Goal: Task Accomplishment & Management: Manage account settings

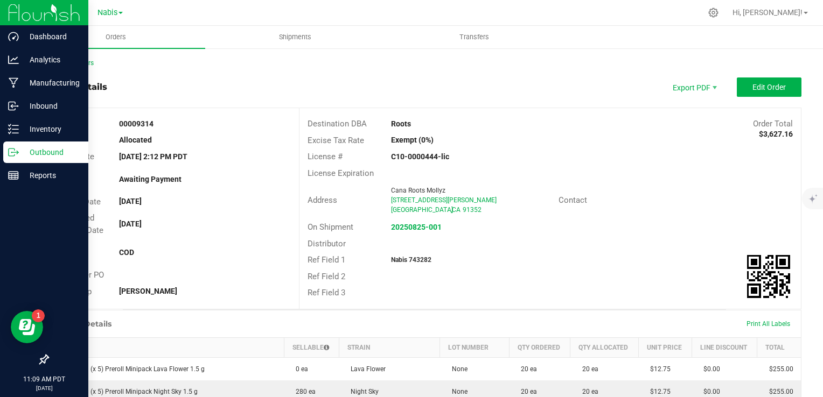
scroll to position [486, 0]
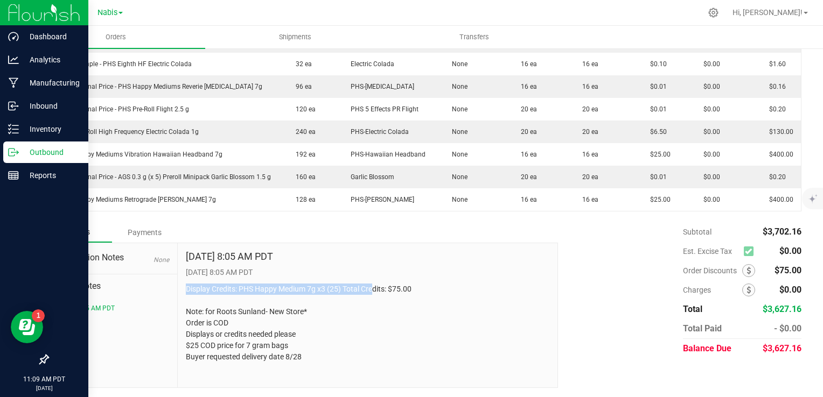
click at [40, 150] on p "Outbound" at bounding box center [51, 152] width 65 height 13
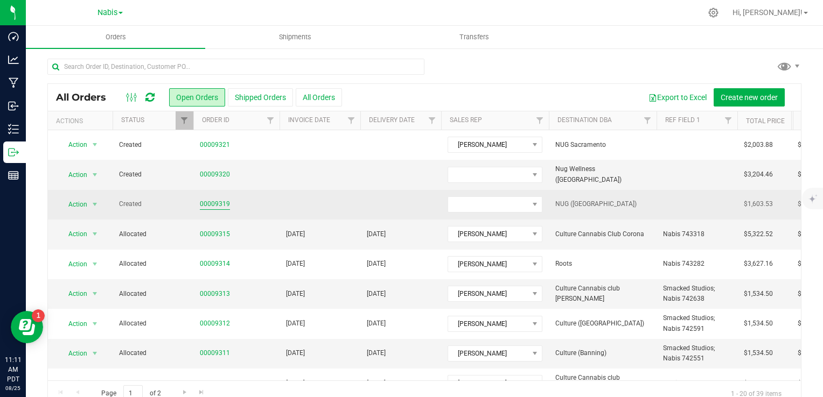
click at [220, 201] on link "00009319" at bounding box center [215, 204] width 30 height 10
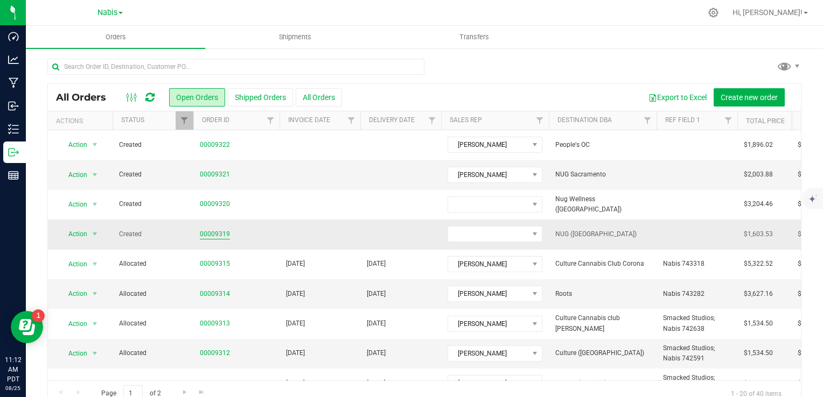
click at [213, 233] on link "00009319" at bounding box center [215, 234] width 30 height 10
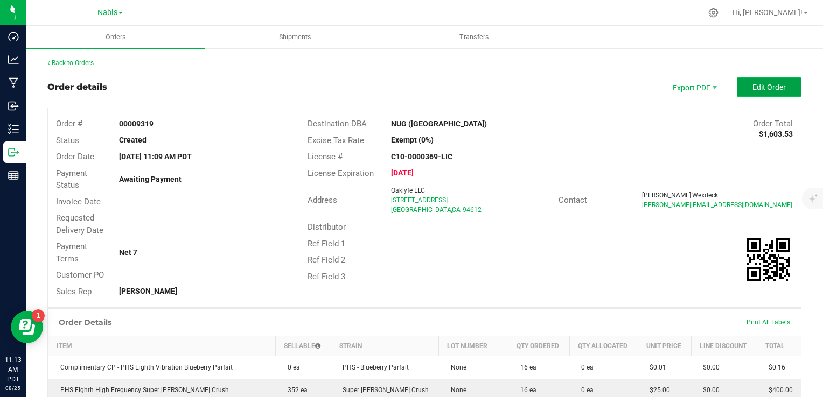
click at [752, 90] on span "Edit Order" at bounding box center [768, 87] width 33 height 9
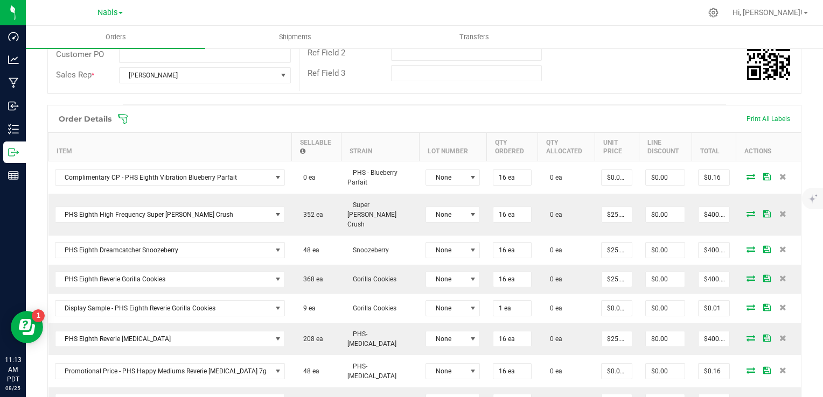
scroll to position [323, 0]
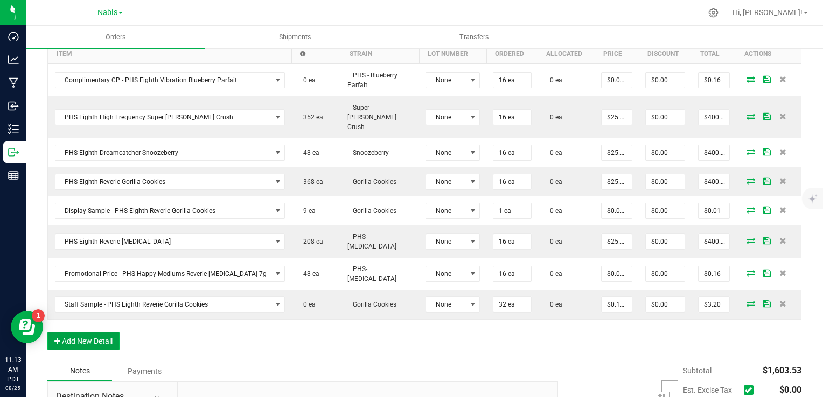
click at [81, 332] on button "Add New Detail" at bounding box center [83, 341] width 72 height 18
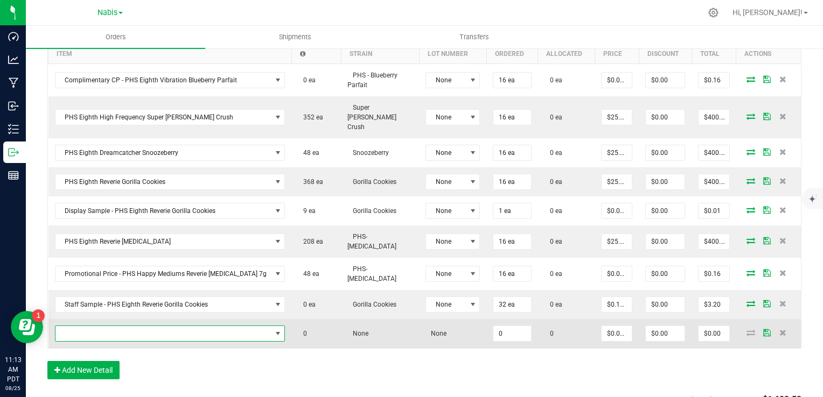
click at [151, 326] on span "NO DATA FOUND" at bounding box center [163, 333] width 216 height 15
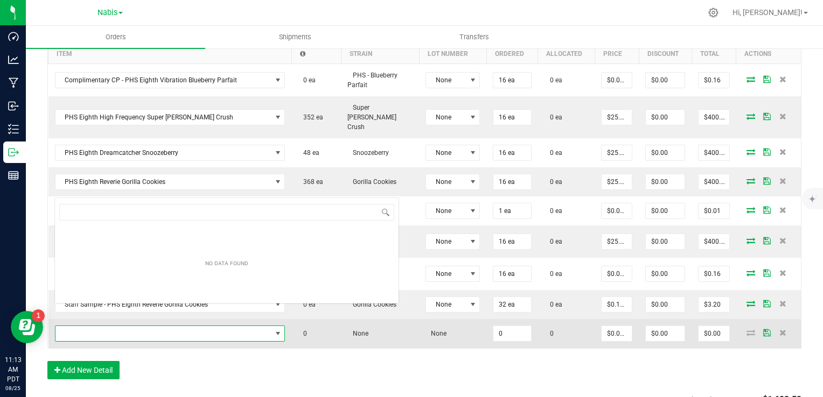
scroll to position [16, 196]
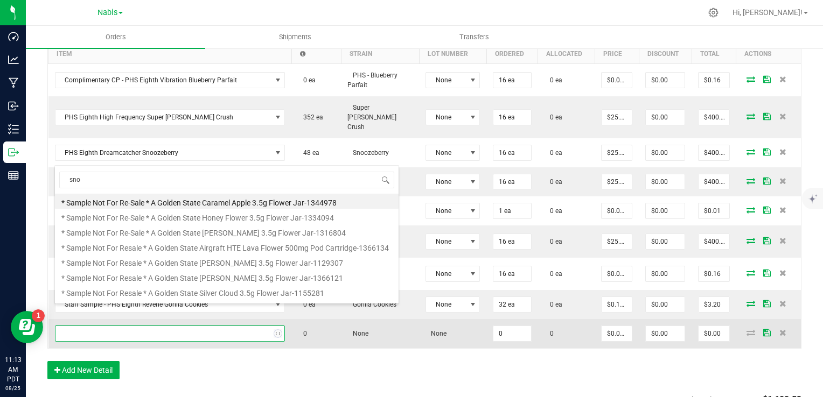
type input "snoo"
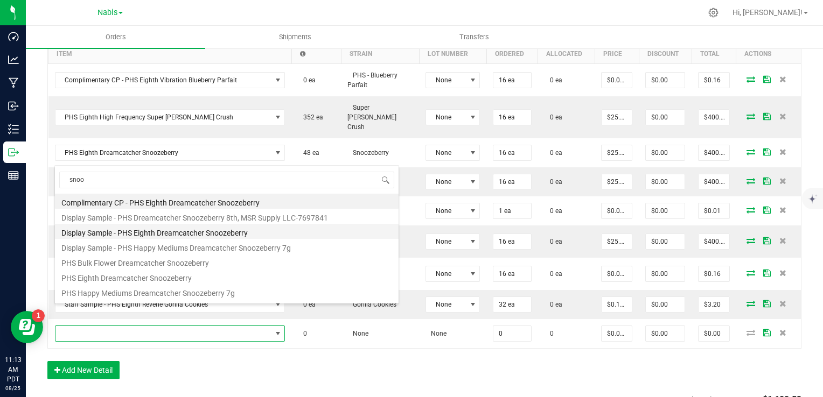
click at [218, 228] on li "Display Sample - PHS Eighth Dreamcatcher Snoozeberry" at bounding box center [227, 231] width 344 height 15
type input "0 ea"
type input "$0.01000"
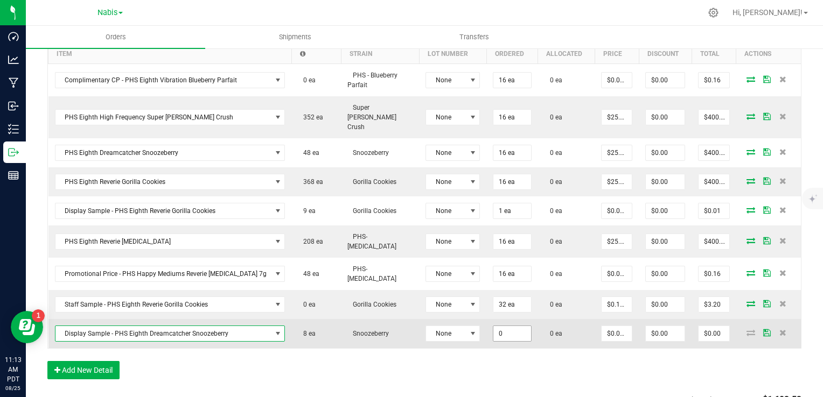
click at [493, 326] on input "0" at bounding box center [511, 333] width 37 height 15
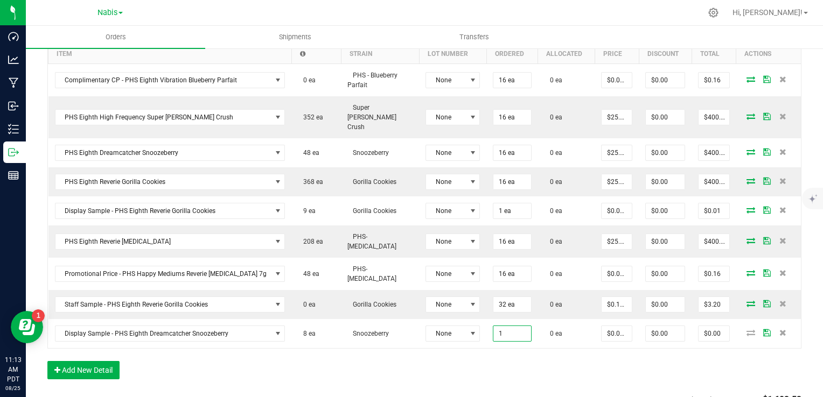
type input "1 ea"
type input "$0.01"
click at [295, 346] on div "Order Details Print All Labels Item Sellable Strain Lot Number Qty Ordered Qty …" at bounding box center [424, 199] width 754 height 383
click at [92, 361] on button "Add New Detail" at bounding box center [83, 370] width 72 height 18
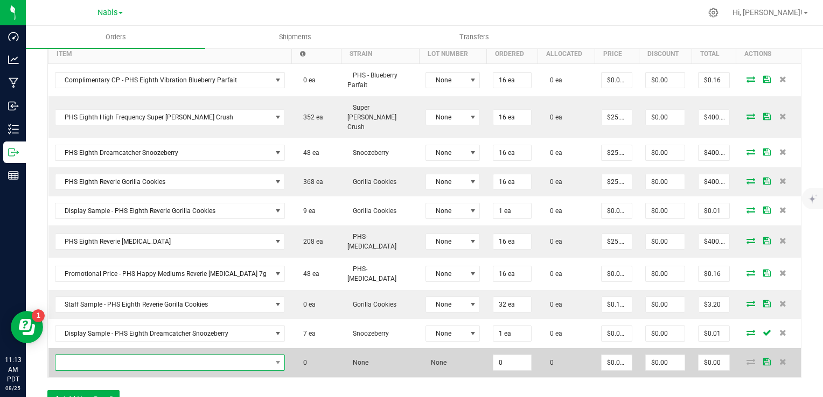
click at [106, 355] on span "NO DATA FOUND" at bounding box center [163, 362] width 216 height 15
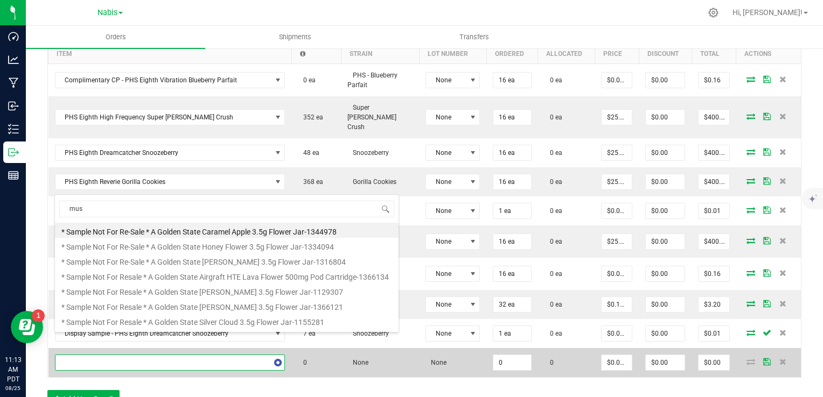
type input "muse"
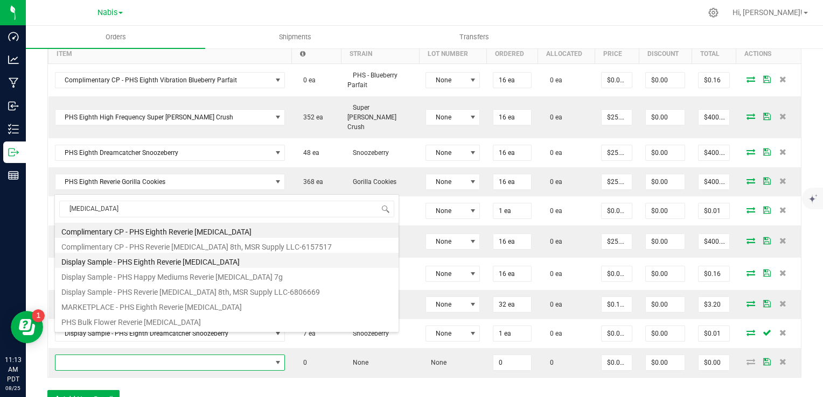
click at [170, 264] on li "Display Sample - PHS Eighth Reverie Muse" at bounding box center [227, 260] width 344 height 15
type input "0 ea"
type input "$0.01000"
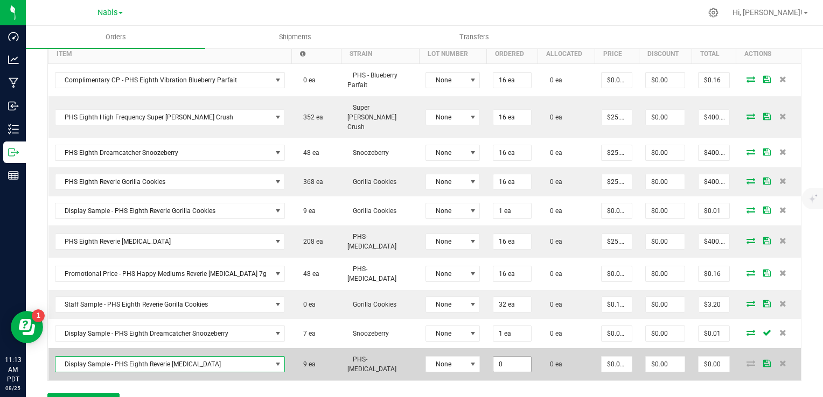
click at [493, 357] on input "0" at bounding box center [511, 364] width 37 height 15
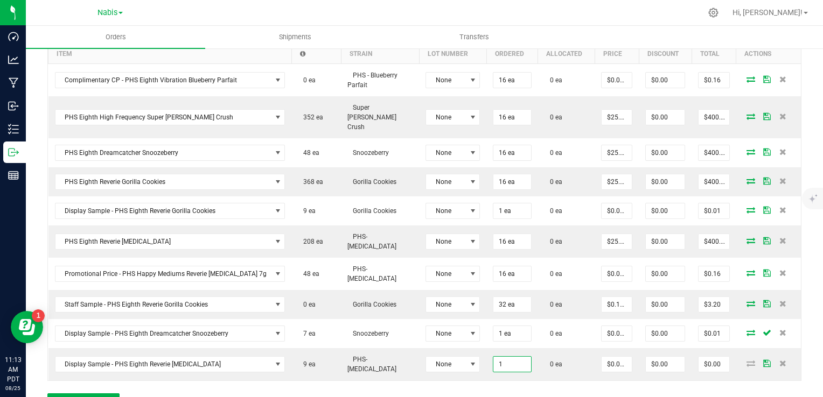
type input "1 ea"
type input "$0.01"
click at [428, 373] on div "Order Details Print All Labels Item Sellable Strain Lot Number Qty Ordered Qty …" at bounding box center [424, 215] width 754 height 415
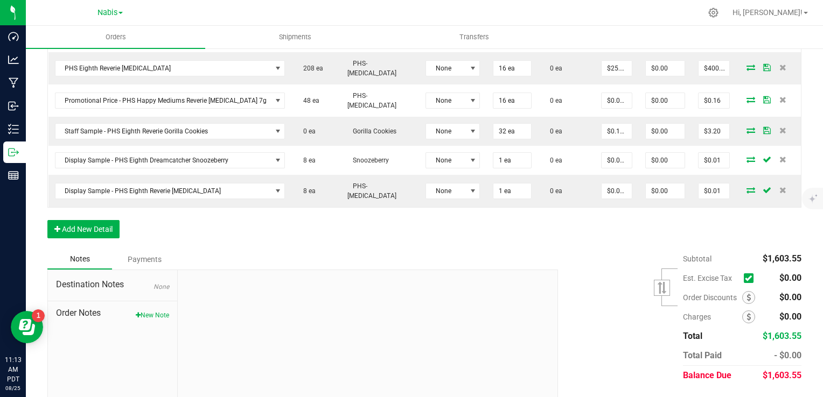
scroll to position [498, 0]
click at [152, 309] on button "New Note" at bounding box center [152, 314] width 33 height 10
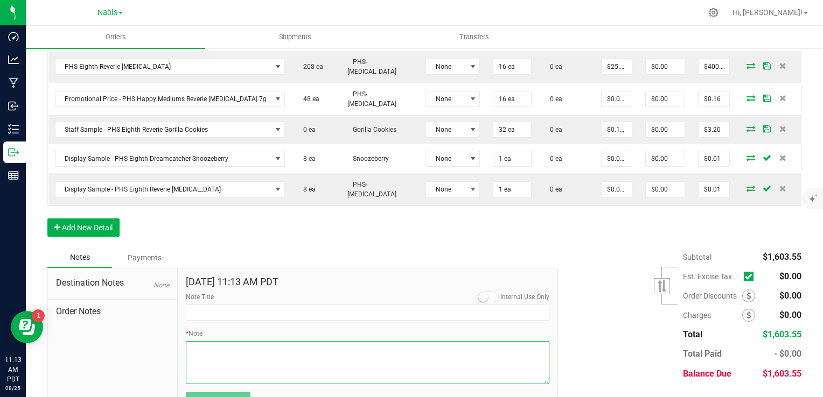
click at [274, 341] on textarea "* Note" at bounding box center [368, 362] width 364 height 43
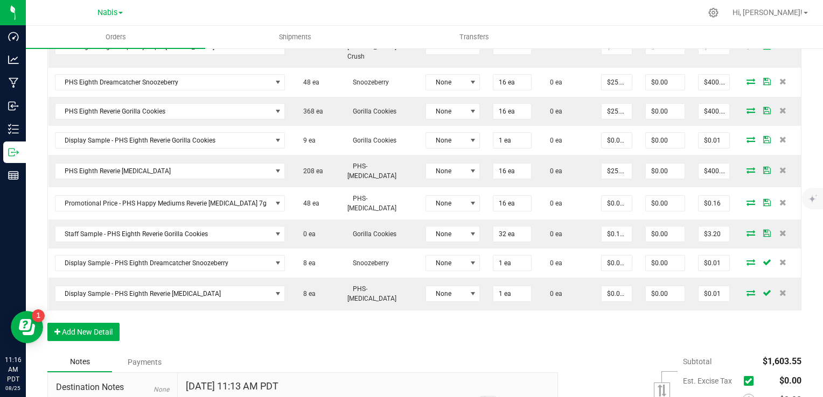
scroll to position [504, 0]
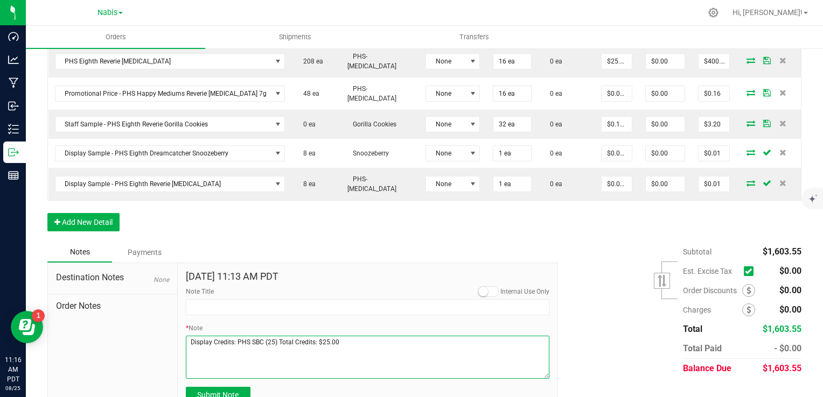
type textarea "Display Credits: PHS SBC (25) Total Credits: $25.00"
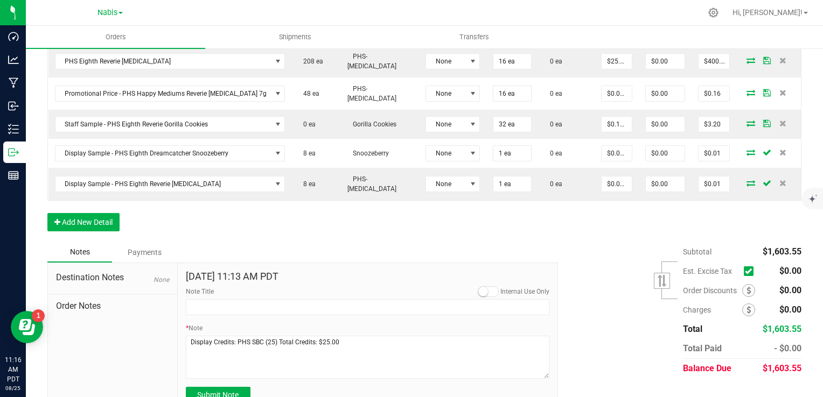
click at [236, 357] on form "Aug 25, 2025 11:13 AM PDT Internal Use Only Note Title * Note Submit Note" at bounding box center [368, 337] width 364 height 132
click at [205, 391] on span "Submit Note" at bounding box center [217, 395] width 41 height 9
type input "8/25/2025 11:16 AM PDT"
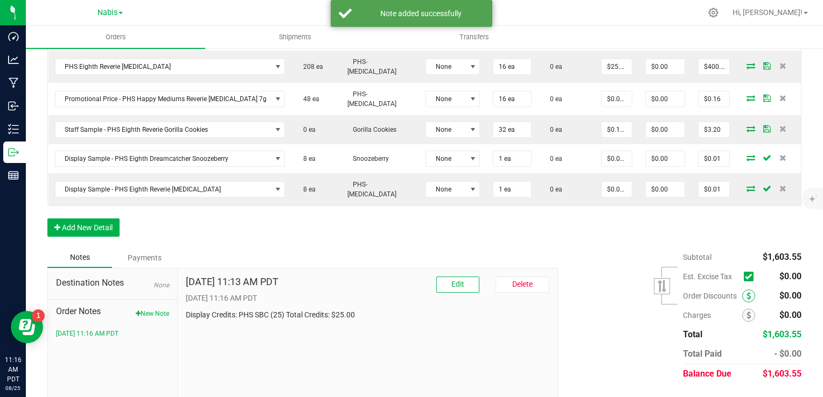
click at [746, 292] on icon at bounding box center [748, 296] width 4 height 8
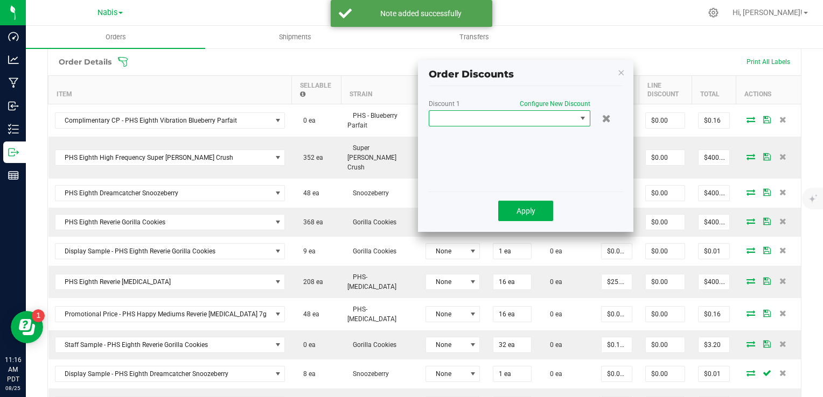
click at [504, 122] on span at bounding box center [502, 118] width 147 height 15
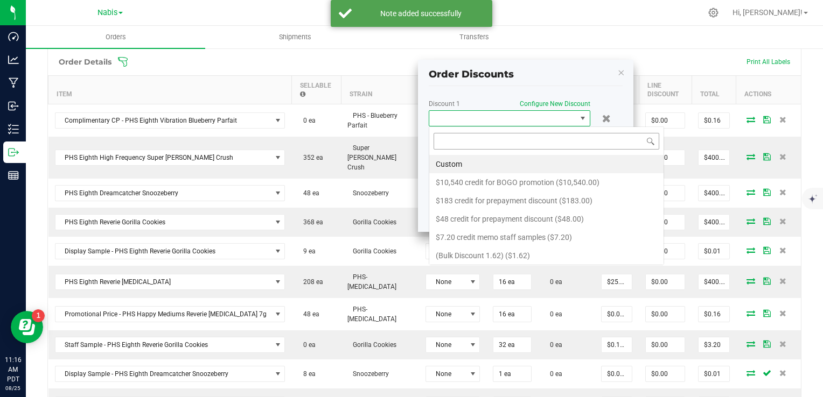
scroll to position [16, 162]
click at [495, 158] on li "Custom" at bounding box center [546, 164] width 234 height 18
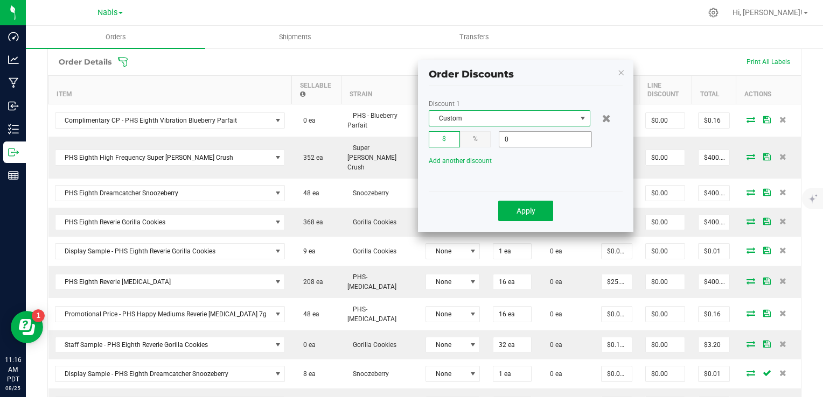
click at [542, 134] on input "0" at bounding box center [545, 139] width 92 height 15
type input "$25.00"
drag, startPoint x: 522, startPoint y: 208, endPoint x: 538, endPoint y: 215, distance: 16.4
click at [524, 208] on span "Apply" at bounding box center [525, 211] width 19 height 9
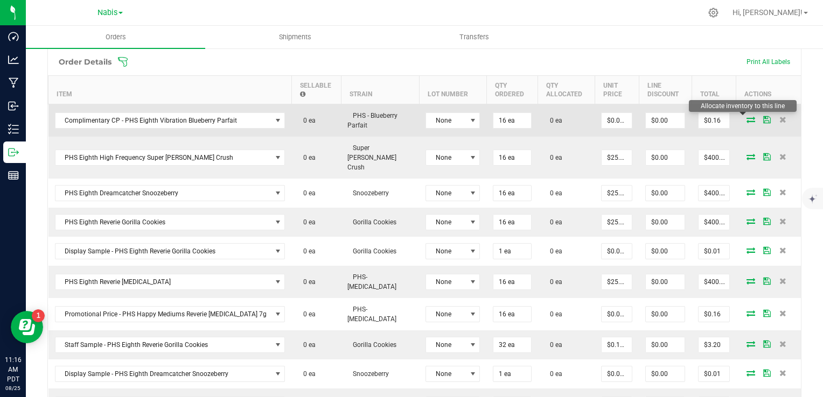
click at [746, 116] on icon at bounding box center [750, 119] width 9 height 6
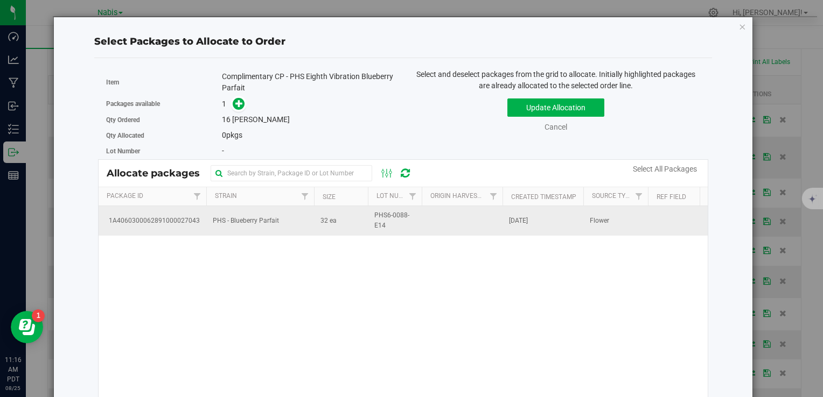
click at [263, 230] on td "PHS - Blueberry Parfait" at bounding box center [260, 220] width 108 height 29
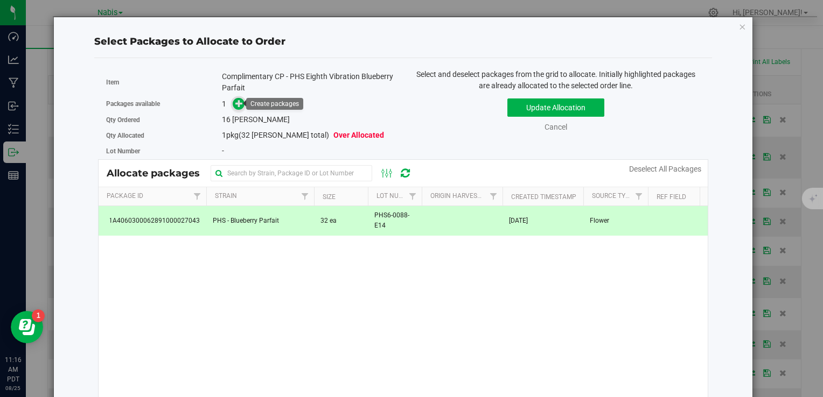
click at [236, 105] on icon at bounding box center [239, 103] width 8 height 8
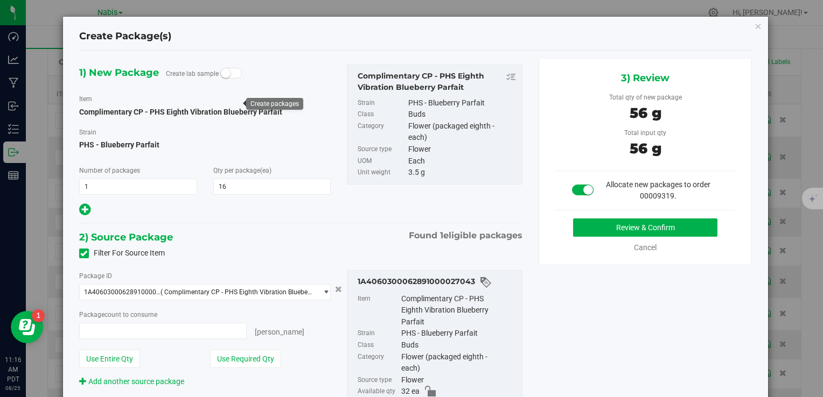
type input "16 ea"
click at [594, 225] on button "Review & Confirm" at bounding box center [645, 228] width 144 height 18
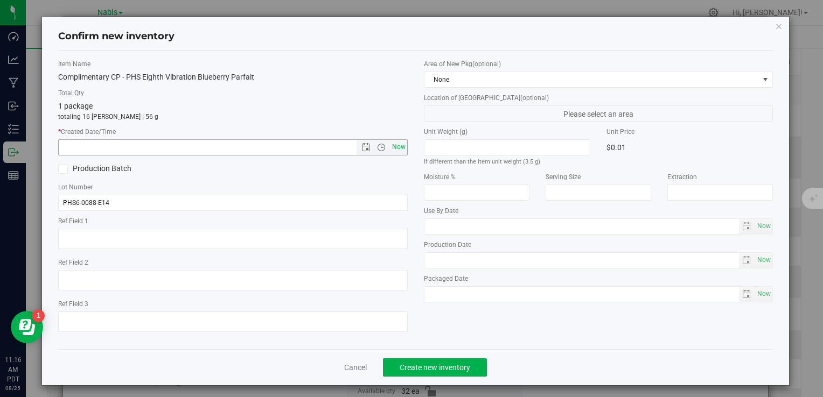
click at [389, 148] on span "Now" at bounding box center [398, 147] width 18 height 16
type input "8/25/2025 11:16 AM"
click at [442, 374] on button "Create new inventory" at bounding box center [435, 368] width 104 height 18
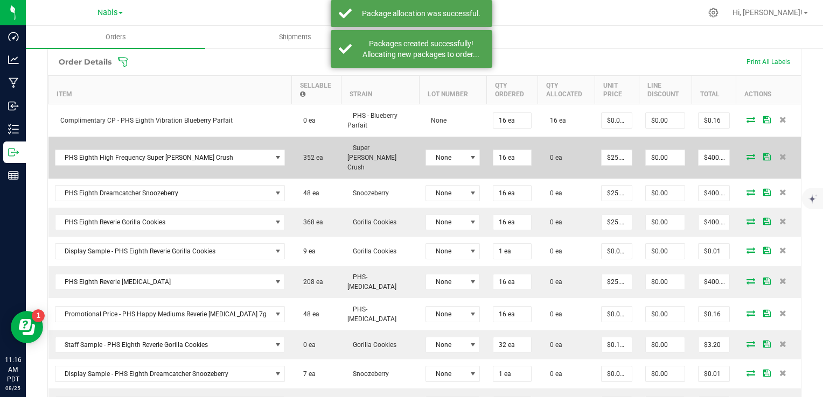
click at [746, 153] on icon at bounding box center [750, 156] width 9 height 6
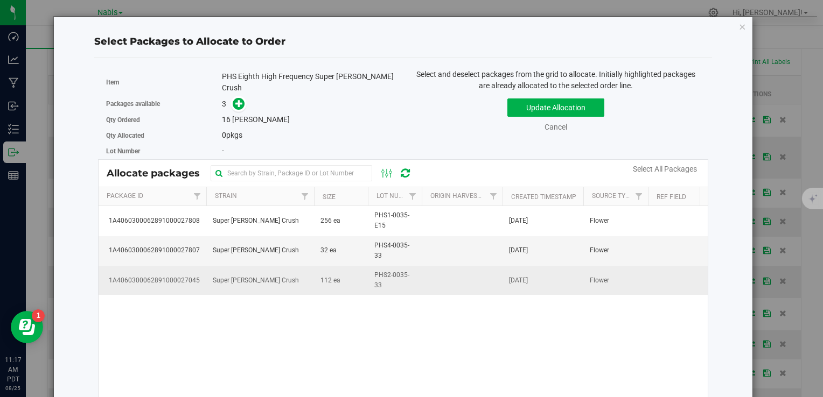
click at [416, 279] on td "PHS2-0035-33" at bounding box center [395, 280] width 54 height 29
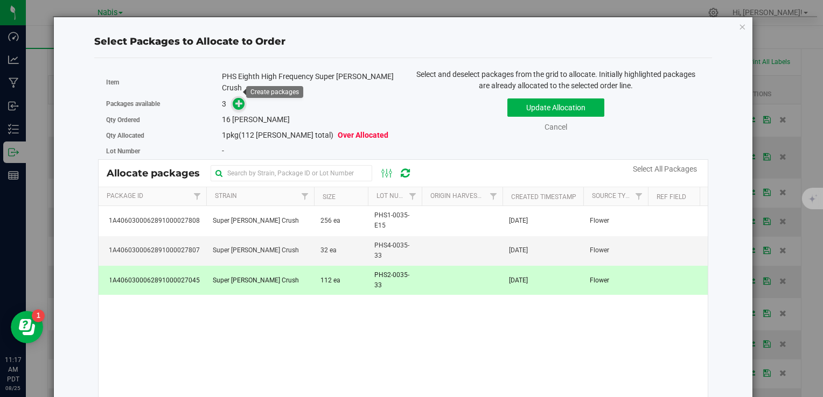
click at [232, 97] on span at bounding box center [238, 103] width 12 height 12
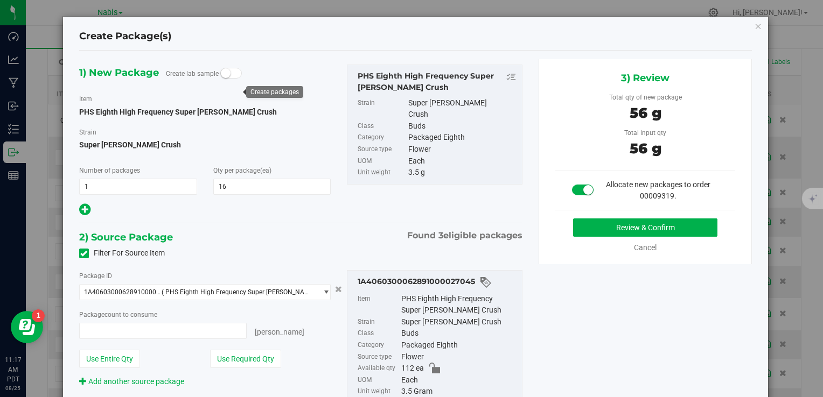
type input "16 ea"
click at [603, 222] on button "Review & Confirm" at bounding box center [645, 228] width 144 height 18
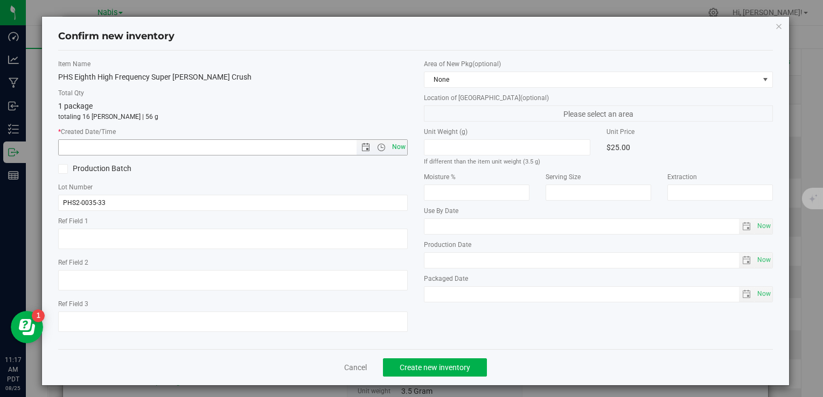
click at [389, 149] on span "Now" at bounding box center [398, 147] width 18 height 16
type input "8/25/2025 11:17 AM"
click at [450, 367] on span "Create new inventory" at bounding box center [435, 368] width 71 height 9
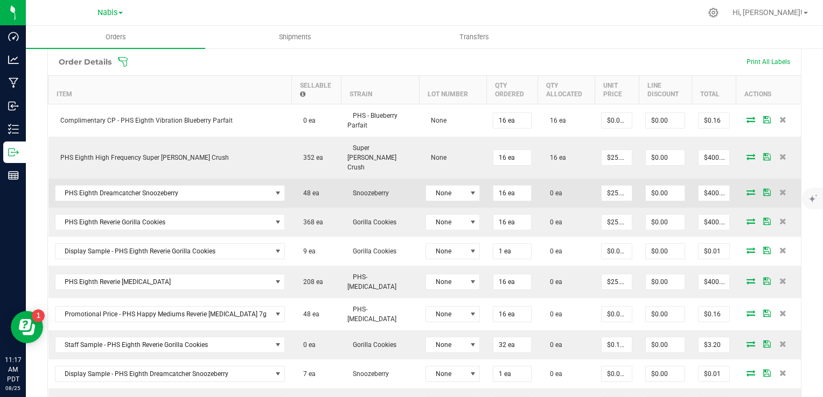
click at [746, 189] on icon at bounding box center [750, 192] width 9 height 6
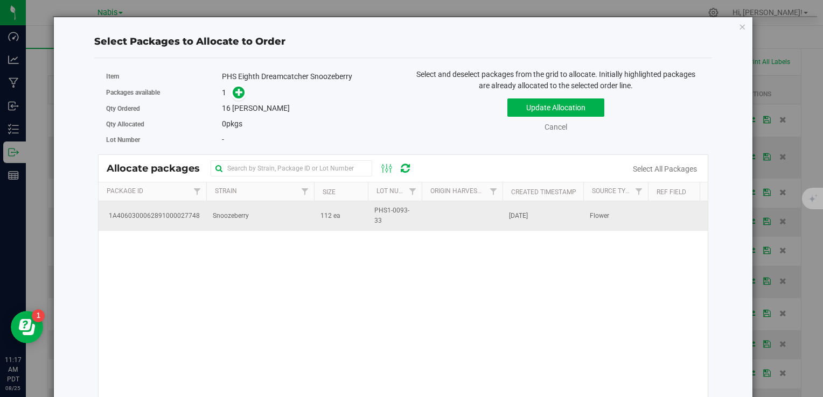
drag, startPoint x: 270, startPoint y: 230, endPoint x: 275, endPoint y: 225, distance: 6.9
click at [270, 229] on div "1A4060300062891000027748 Snoozeberry 112 ea PHS1-0093-33 Aug 11, 2025 Flower" at bounding box center [403, 335] width 609 height 269
click at [275, 225] on td "Snoozeberry" at bounding box center [260, 215] width 108 height 29
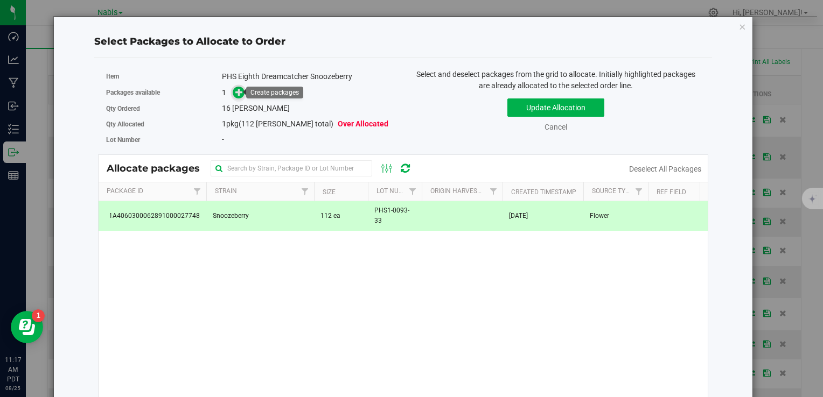
click at [232, 92] on span at bounding box center [238, 92] width 12 height 12
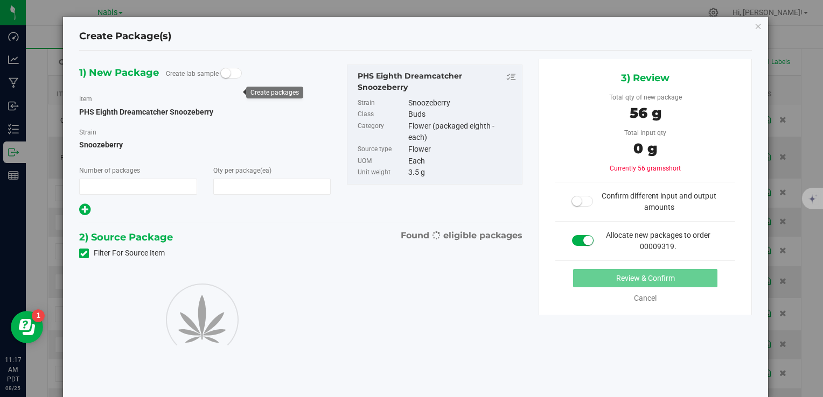
type input "1"
type input "16"
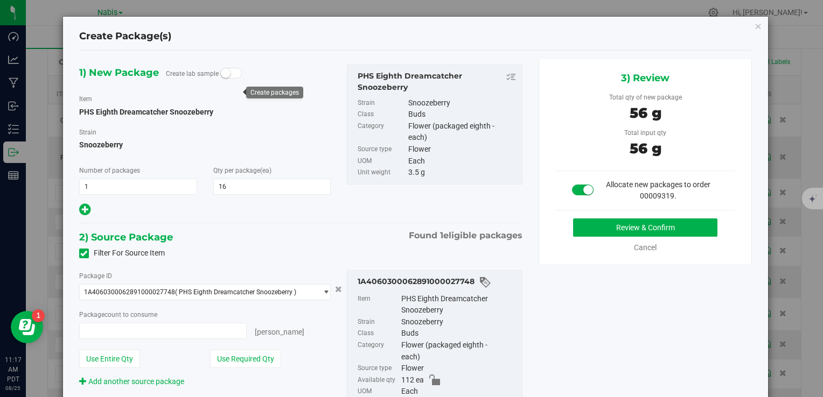
type input "16 ea"
click at [601, 217] on div "3) Review Total qty of new package 56 g Total input qty 56 g Allocate new packa…" at bounding box center [646, 161] width 214 height 205
click at [598, 225] on button "Review & Confirm" at bounding box center [645, 228] width 144 height 18
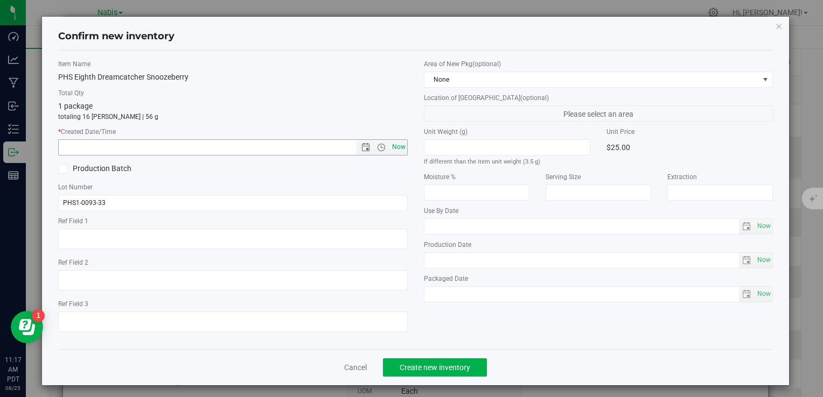
click at [401, 148] on span "Now" at bounding box center [398, 147] width 18 height 16
type input "8/25/2025 11:17 AM"
click at [448, 369] on span "Create new inventory" at bounding box center [435, 368] width 71 height 9
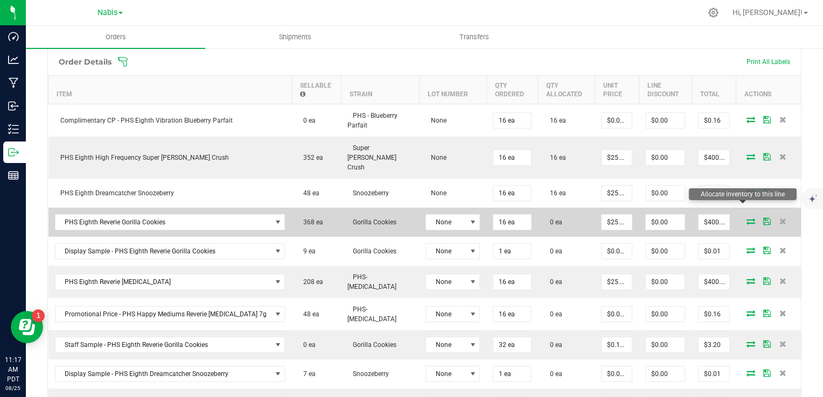
click at [746, 218] on icon at bounding box center [750, 221] width 9 height 6
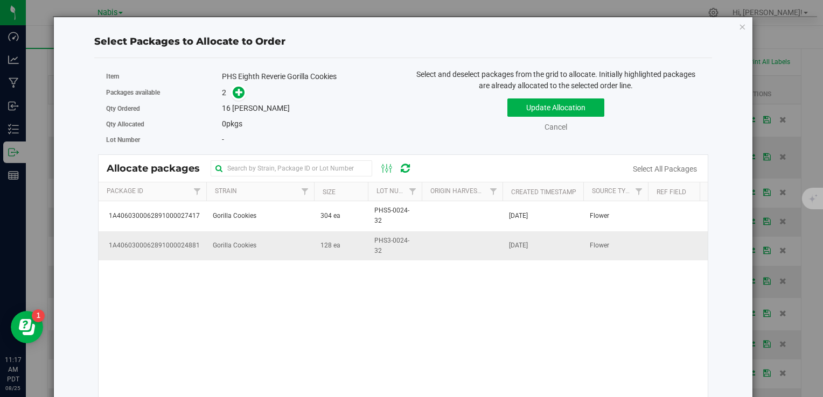
click at [296, 234] on td "Gorilla Cookies" at bounding box center [260, 246] width 108 height 29
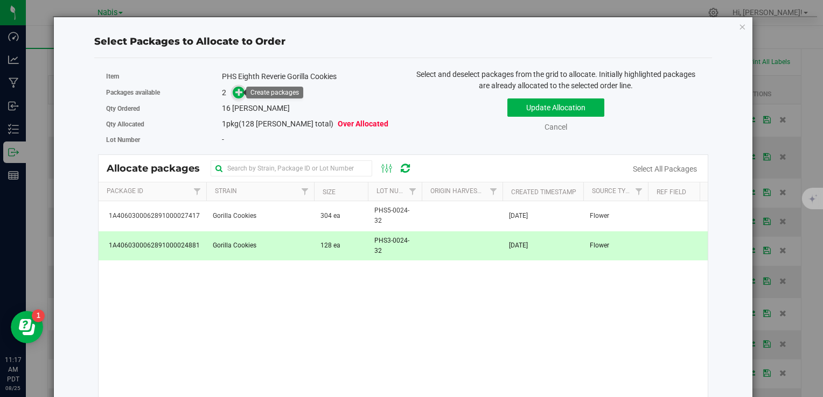
click at [235, 93] on icon at bounding box center [239, 92] width 8 height 8
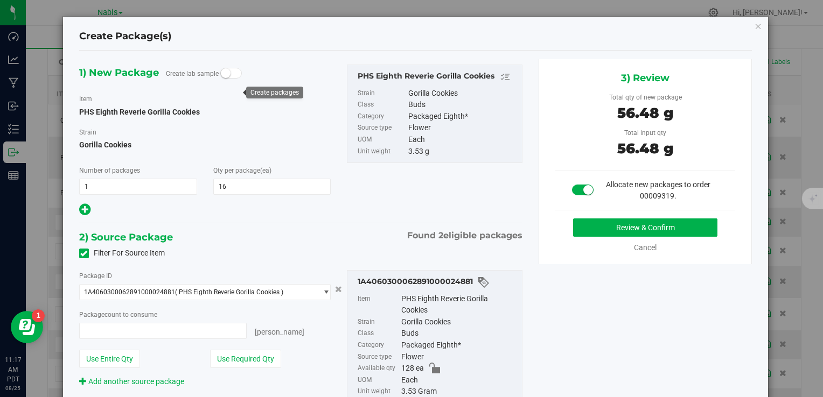
type input "16"
type input "16 ea"
click at [602, 236] on div "Review & Confirm Cancel" at bounding box center [645, 236] width 180 height 35
click at [605, 225] on button "Review & Confirm" at bounding box center [645, 228] width 144 height 18
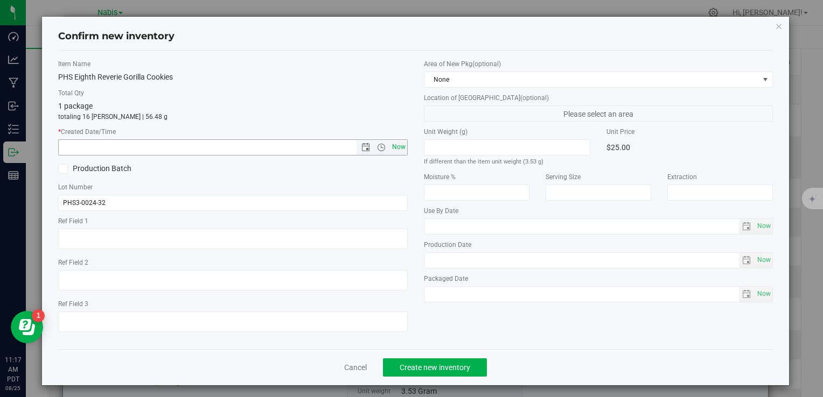
click at [399, 149] on span "Now" at bounding box center [398, 147] width 18 height 16
type input "8/25/2025 11:17 AM"
click at [429, 364] on span "Create new inventory" at bounding box center [435, 368] width 71 height 9
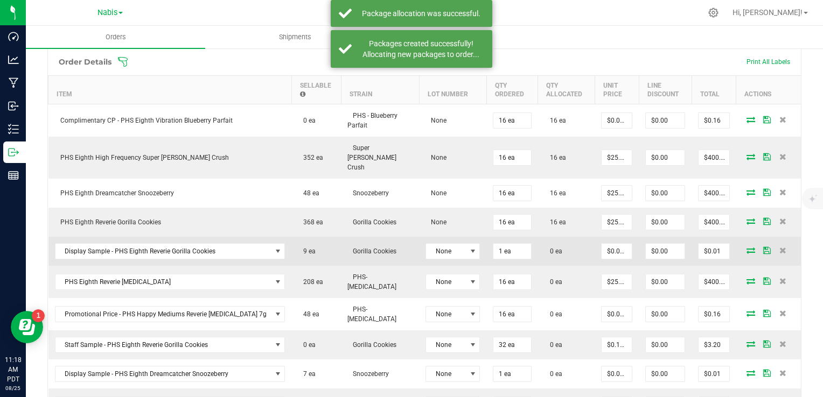
click at [746, 247] on icon at bounding box center [750, 250] width 9 height 6
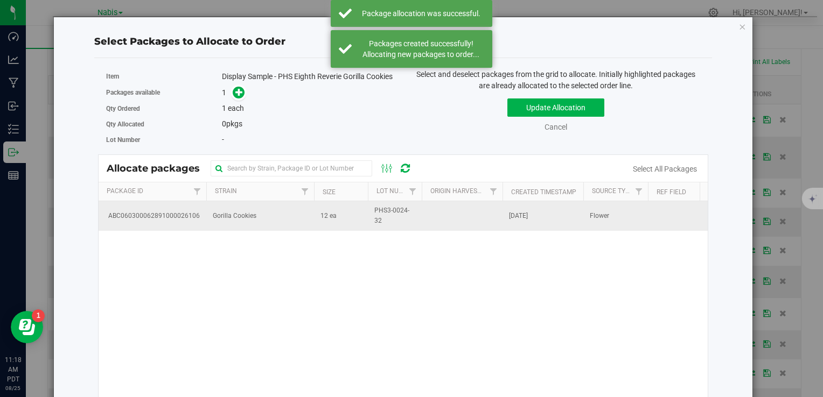
click at [248, 227] on td "Gorilla Cookies" at bounding box center [260, 215] width 108 height 29
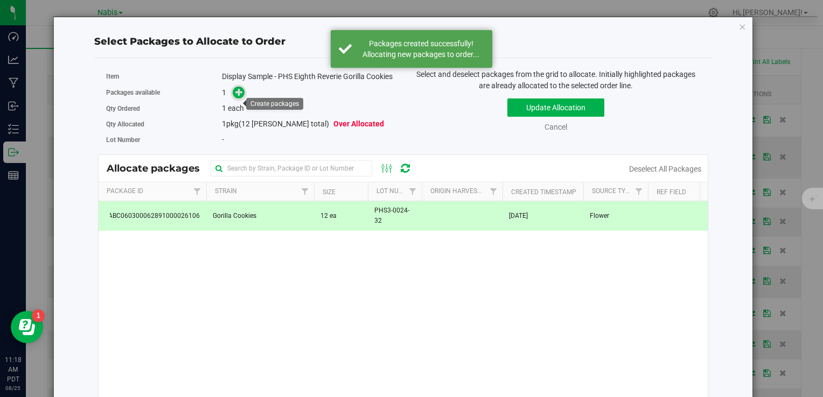
click at [239, 95] on icon at bounding box center [239, 92] width 8 height 8
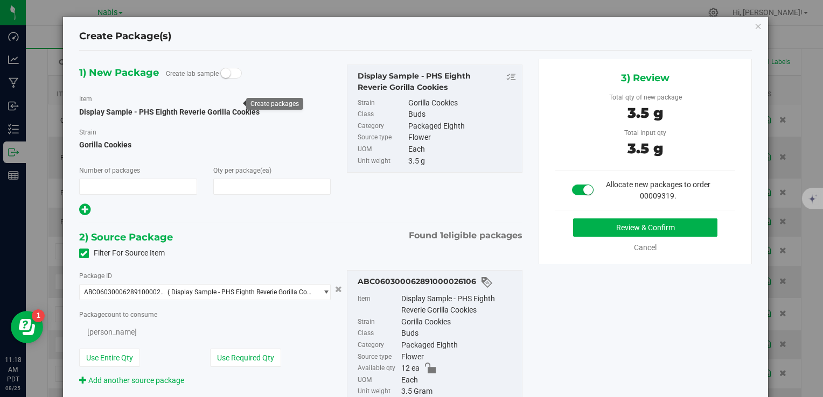
type input "1"
click at [618, 231] on button "Review & Confirm" at bounding box center [645, 228] width 144 height 18
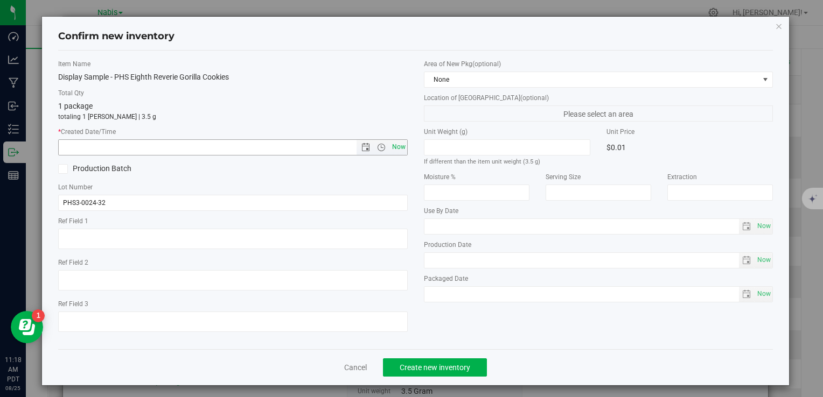
click at [394, 148] on span "Now" at bounding box center [398, 147] width 18 height 16
type input "8/25/2025 11:18 AM"
click at [433, 364] on span "Create new inventory" at bounding box center [435, 368] width 71 height 9
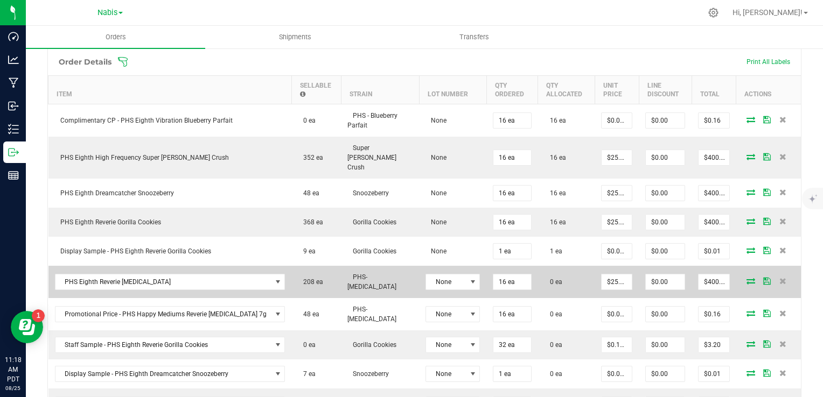
click at [746, 278] on icon at bounding box center [750, 281] width 9 height 6
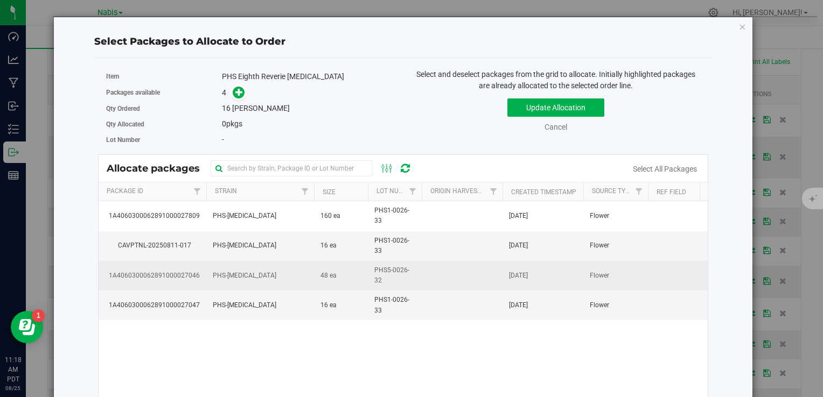
click at [395, 279] on span "PHS5-0026-32" at bounding box center [394, 276] width 41 height 20
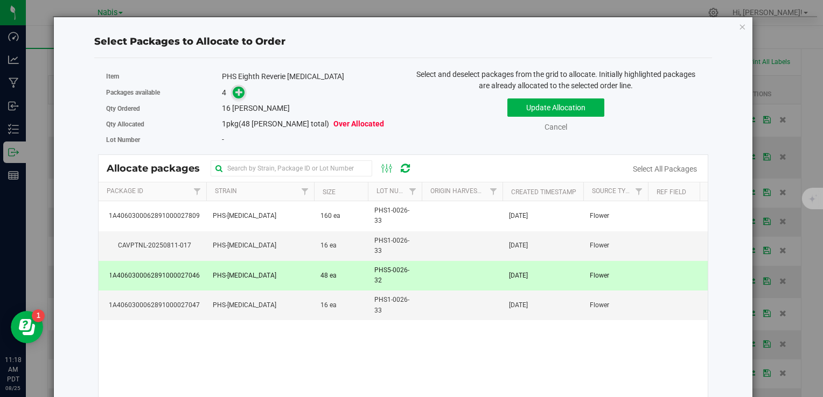
click at [235, 91] on icon at bounding box center [239, 92] width 8 height 8
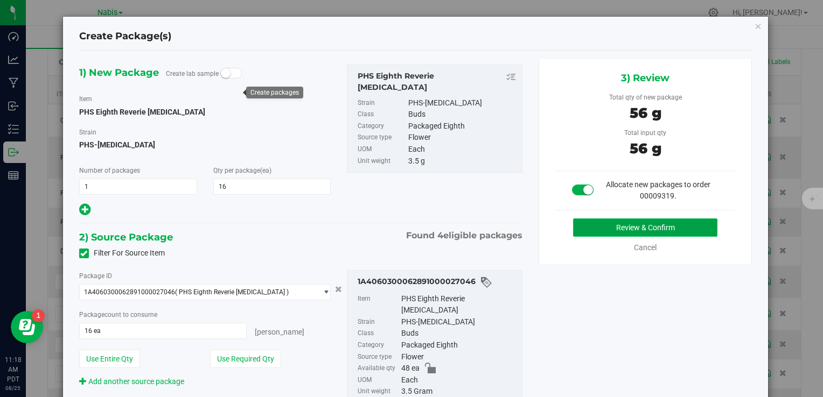
click at [578, 234] on button "Review & Confirm" at bounding box center [645, 228] width 144 height 18
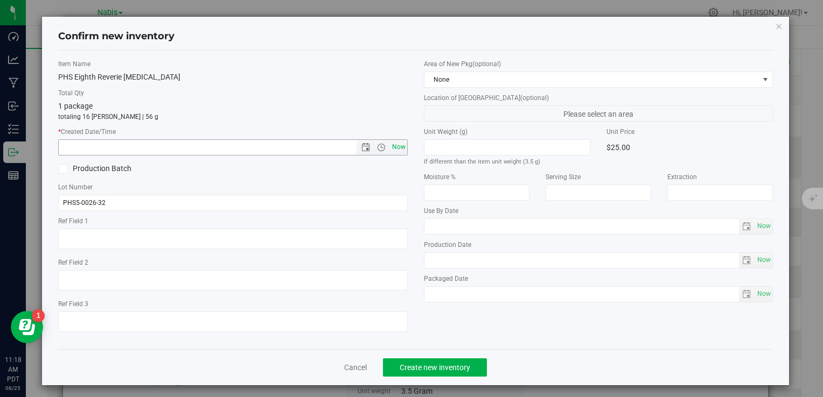
click at [394, 150] on span "Now" at bounding box center [398, 147] width 18 height 16
type input "8/25/2025 11:18 AM"
click at [417, 367] on span "Create new inventory" at bounding box center [435, 368] width 71 height 9
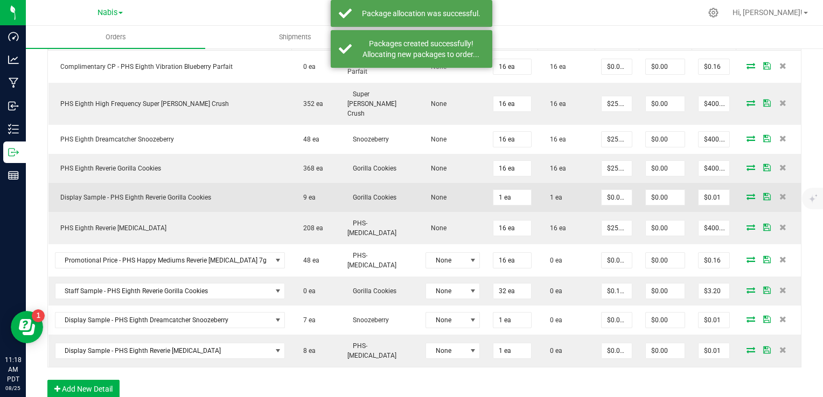
scroll to position [390, 0]
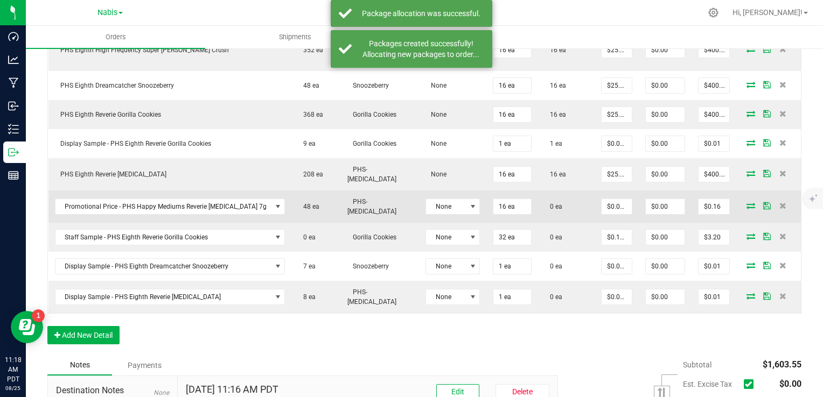
click at [746, 203] on icon at bounding box center [750, 206] width 9 height 6
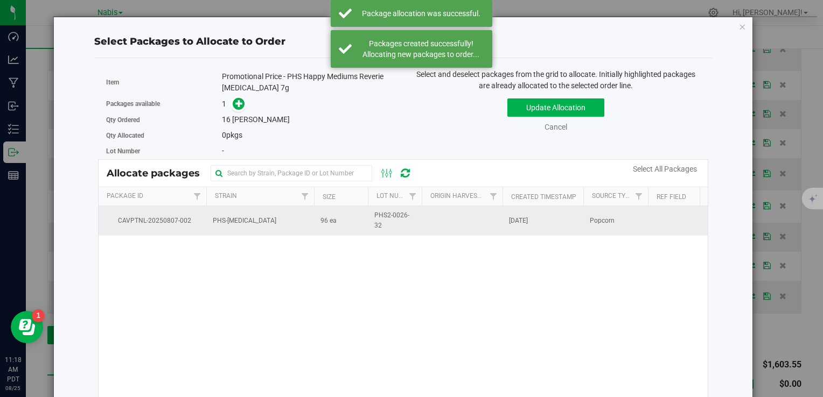
click at [227, 217] on span "PHS-Muse" at bounding box center [245, 221] width 64 height 10
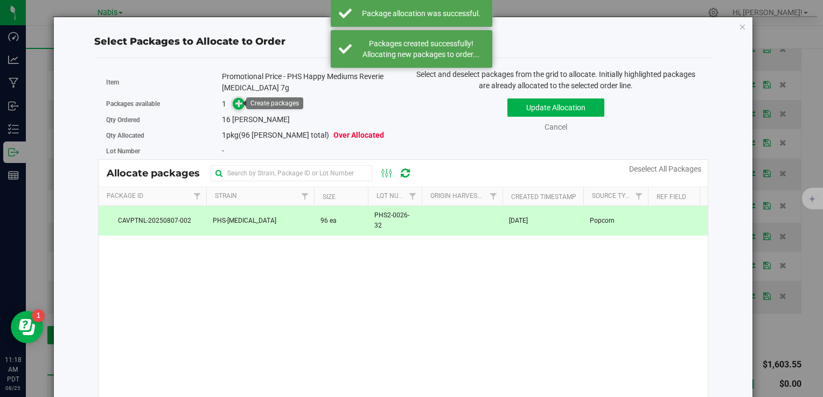
click at [237, 105] on icon at bounding box center [239, 104] width 8 height 8
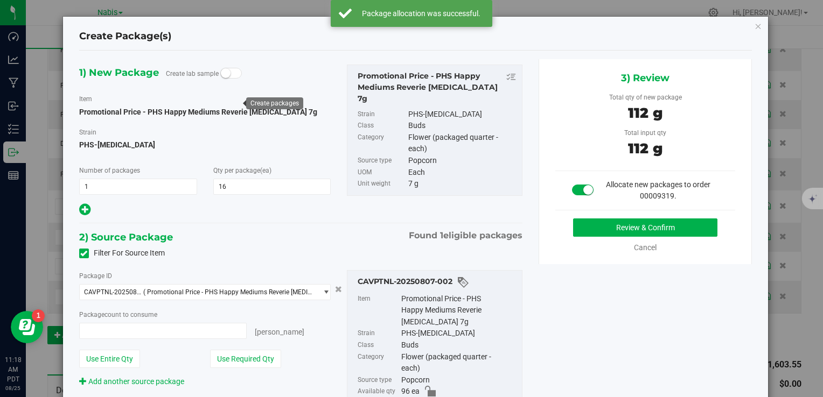
type input "16 ea"
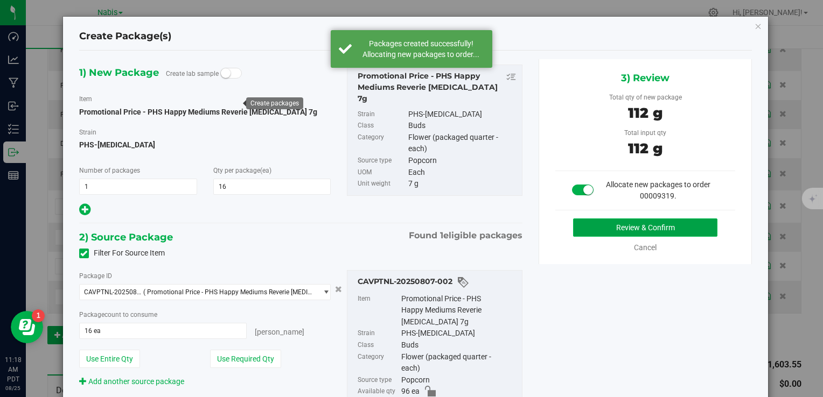
click at [672, 232] on button "Review & Confirm" at bounding box center [645, 228] width 144 height 18
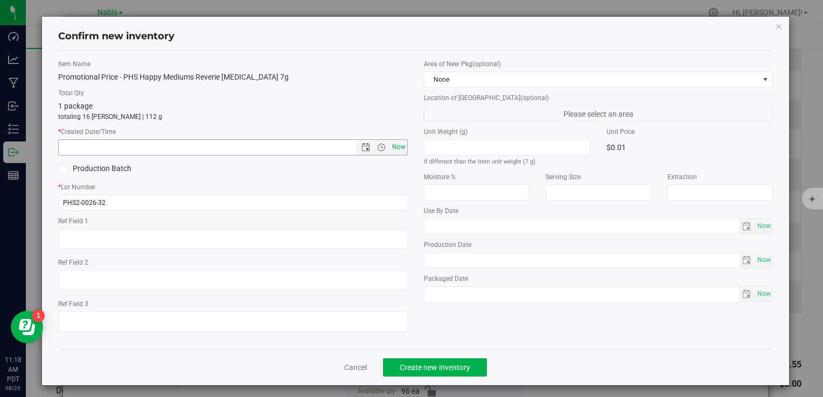
click at [393, 146] on span "Now" at bounding box center [398, 147] width 18 height 16
type input "8/25/2025 11:18 AM"
click at [432, 368] on span "Create new inventory" at bounding box center [435, 368] width 71 height 9
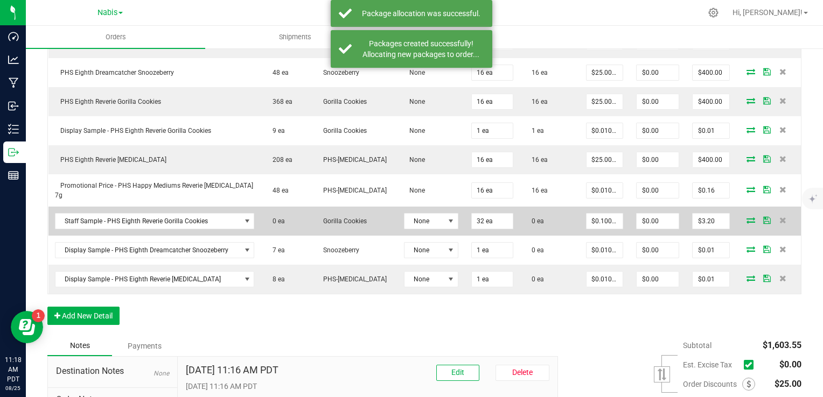
click at [746, 217] on icon at bounding box center [750, 220] width 9 height 6
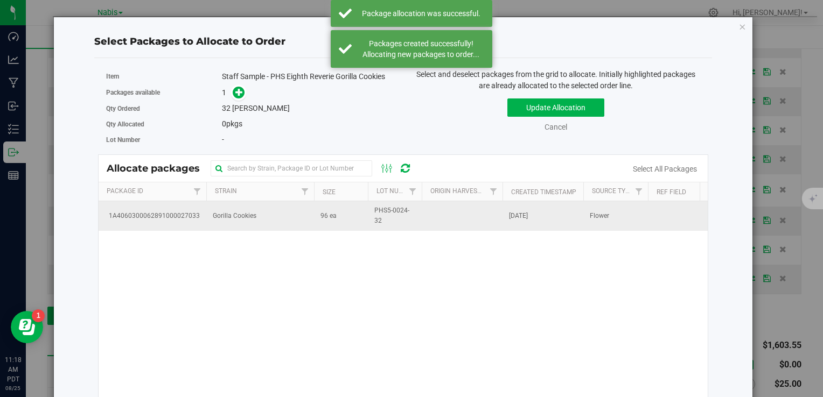
click at [267, 212] on td "Gorilla Cookies" at bounding box center [260, 215] width 108 height 29
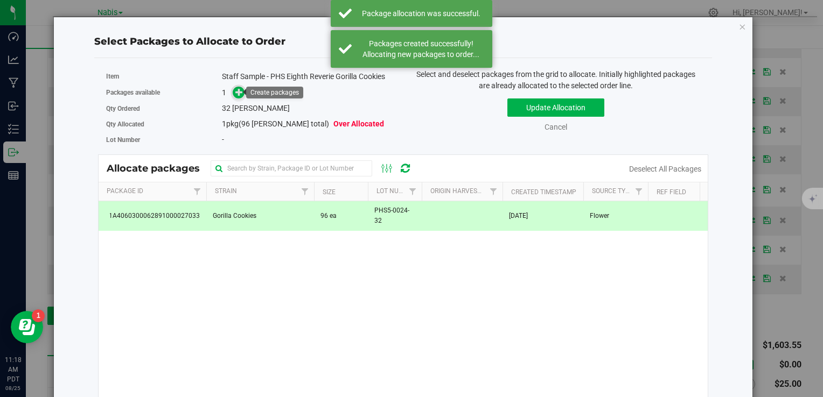
click at [239, 91] on icon at bounding box center [239, 92] width 8 height 8
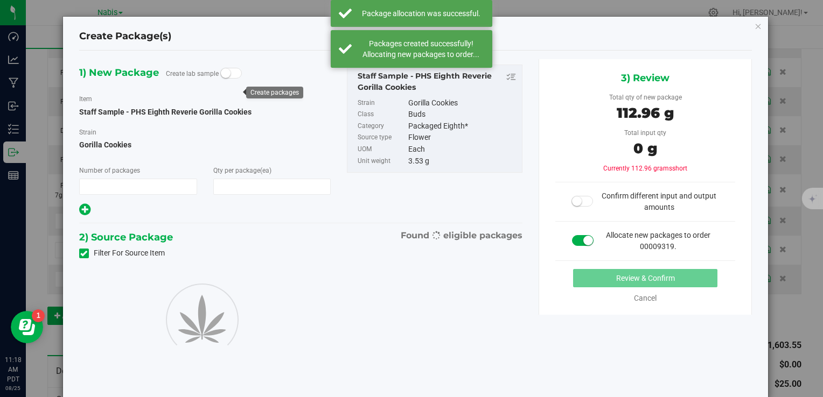
type input "1"
type input "32"
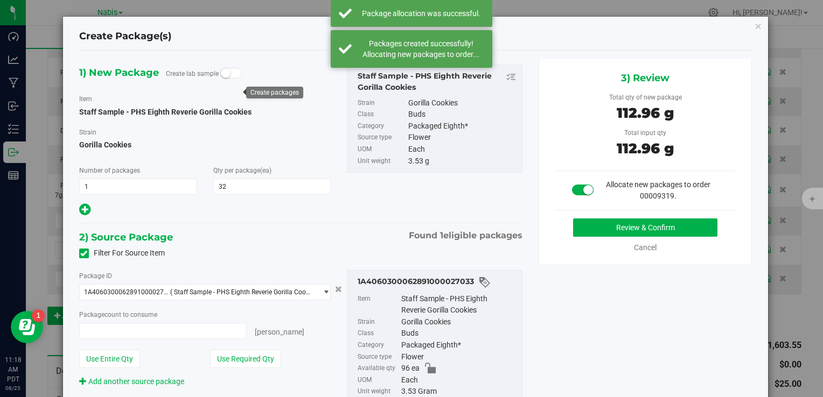
type input "32 ea"
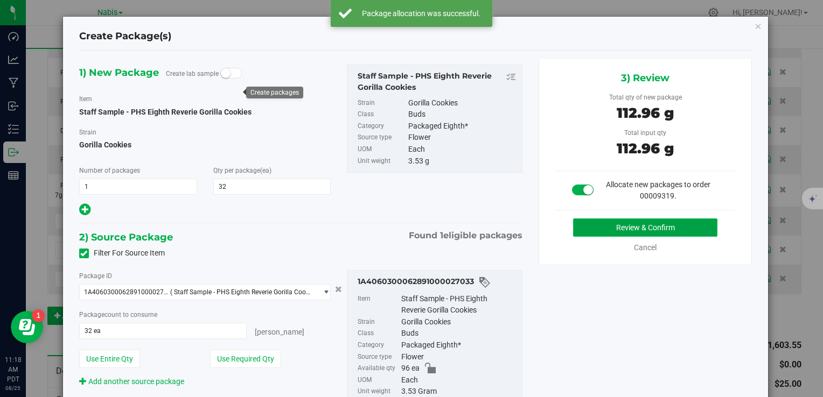
click at [601, 222] on button "Review & Confirm" at bounding box center [645, 228] width 144 height 18
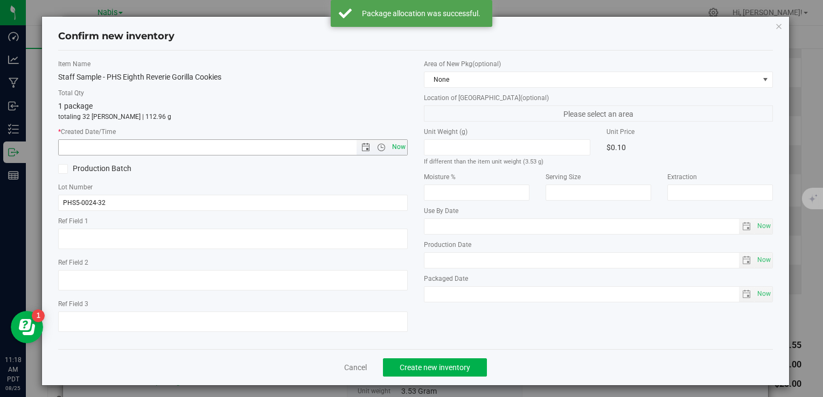
click at [399, 143] on span "Now" at bounding box center [398, 147] width 18 height 16
type input "8/25/2025 11:18 AM"
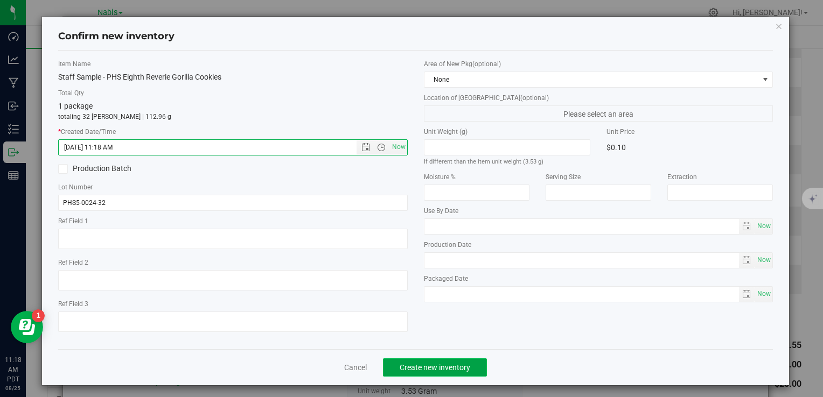
drag, startPoint x: 451, startPoint y: 365, endPoint x: 442, endPoint y: 369, distance: 9.9
click at [450, 366] on span "Create new inventory" at bounding box center [435, 368] width 71 height 9
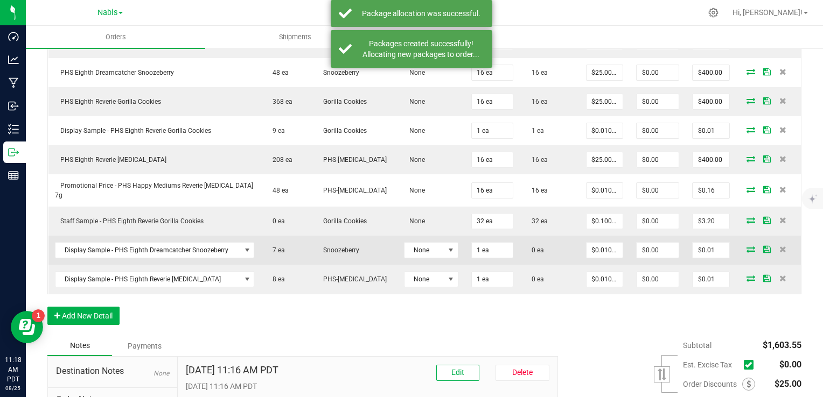
click at [746, 246] on icon at bounding box center [750, 249] width 9 height 6
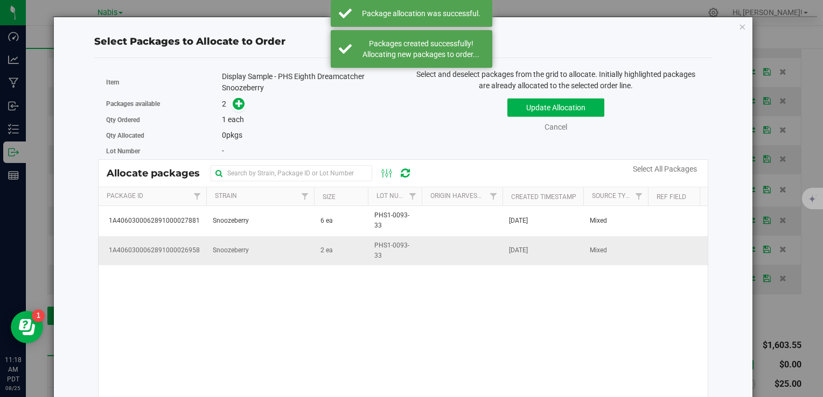
click at [344, 249] on td "2 ea" at bounding box center [341, 250] width 54 height 29
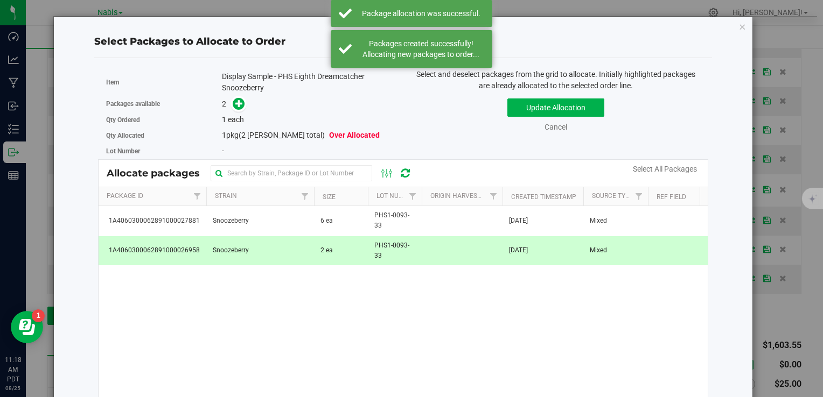
click at [235, 109] on div "Packages available 2" at bounding box center [250, 104] width 289 height 17
click at [235, 102] on icon at bounding box center [239, 104] width 8 height 8
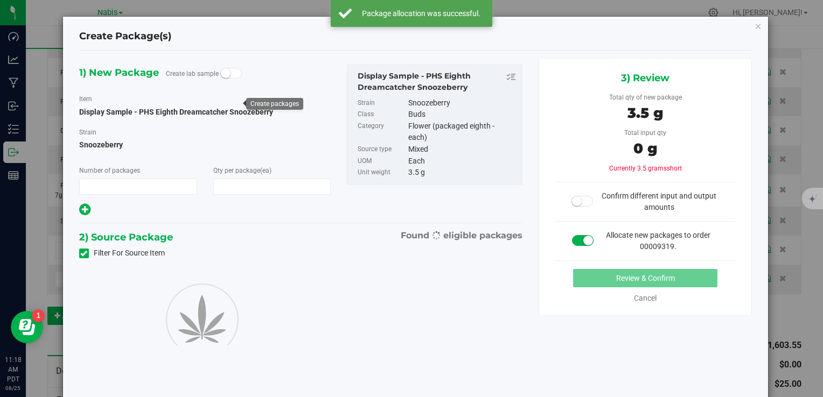
type input "1"
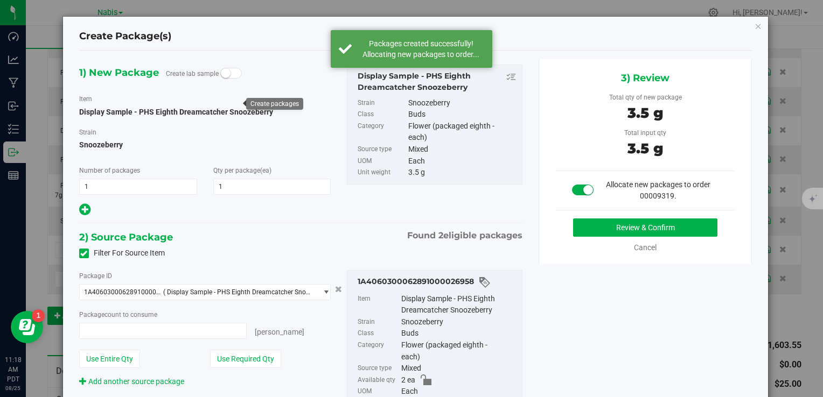
type input "1 ea"
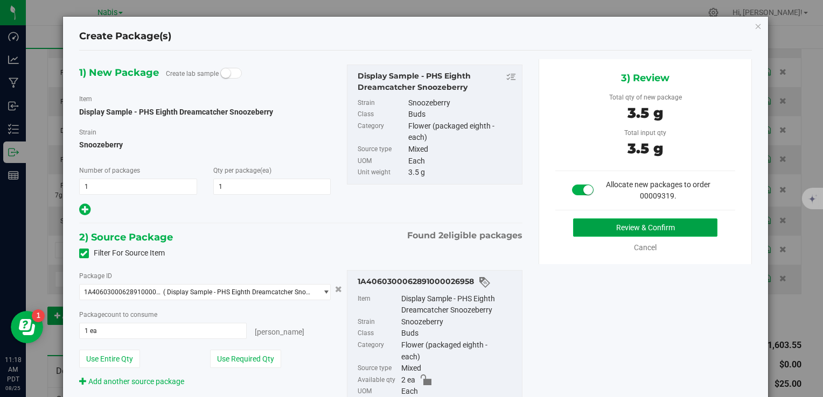
click at [598, 219] on button "Review & Confirm" at bounding box center [645, 228] width 144 height 18
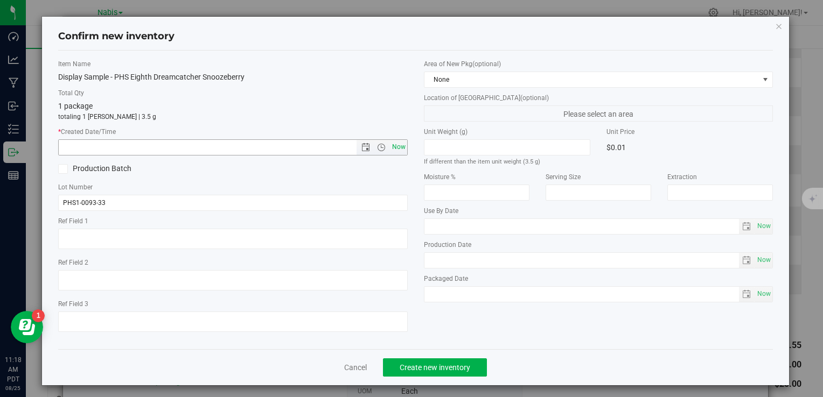
click at [393, 140] on span "Now" at bounding box center [398, 147] width 18 height 16
type input "8/25/2025 11:18 AM"
click at [436, 358] on div "Cancel Create new inventory" at bounding box center [415, 368] width 715 height 36
click at [438, 366] on span "Create new inventory" at bounding box center [435, 368] width 71 height 9
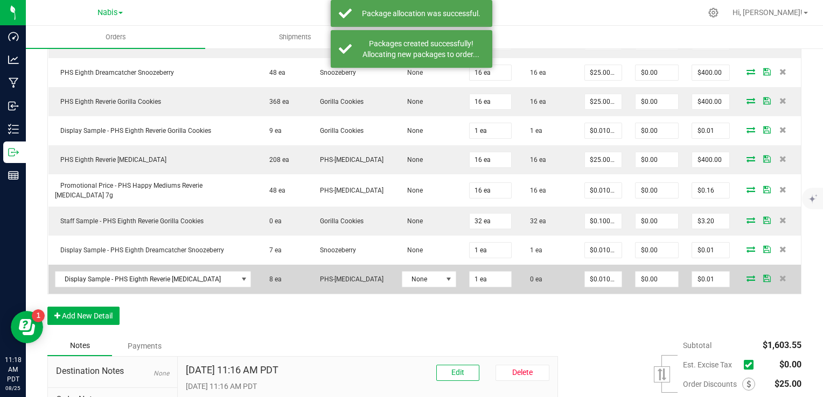
click at [746, 279] on icon at bounding box center [750, 278] width 9 height 6
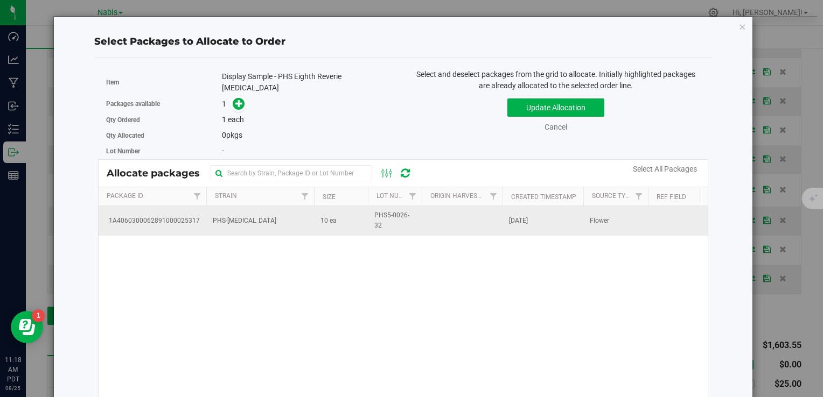
click at [343, 210] on td "10 ea" at bounding box center [341, 220] width 54 height 29
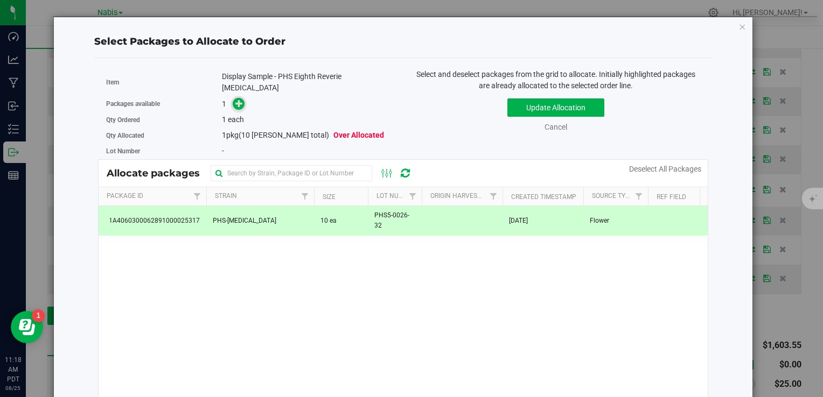
click at [235, 99] on icon at bounding box center [239, 103] width 8 height 8
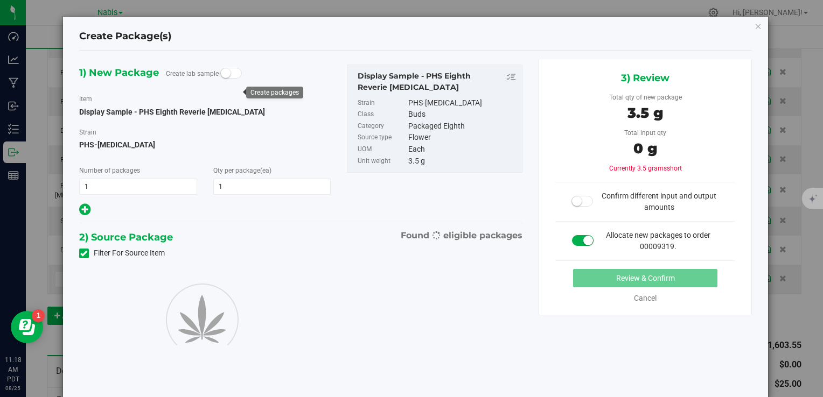
type input "1"
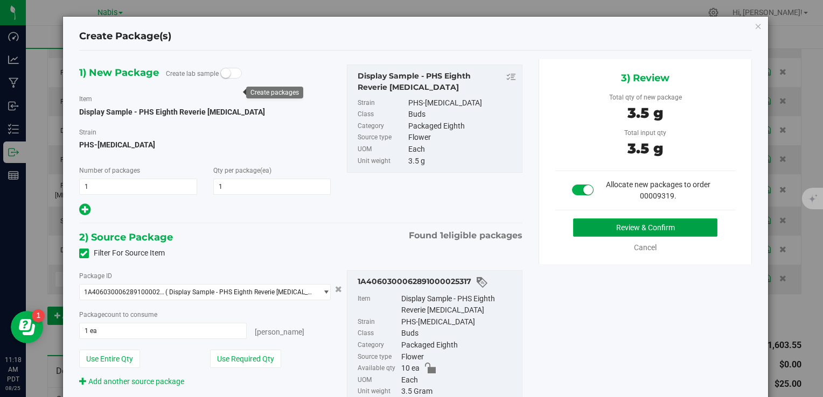
click at [591, 228] on button "Review & Confirm" at bounding box center [645, 228] width 144 height 18
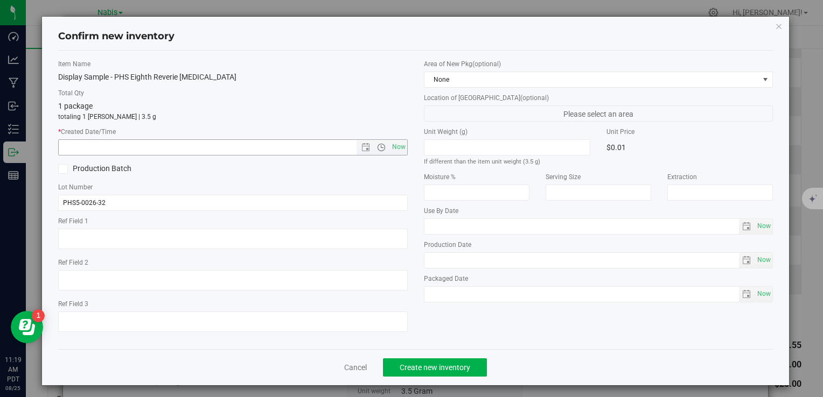
click at [383, 143] on span "Open the time view" at bounding box center [381, 147] width 18 height 9
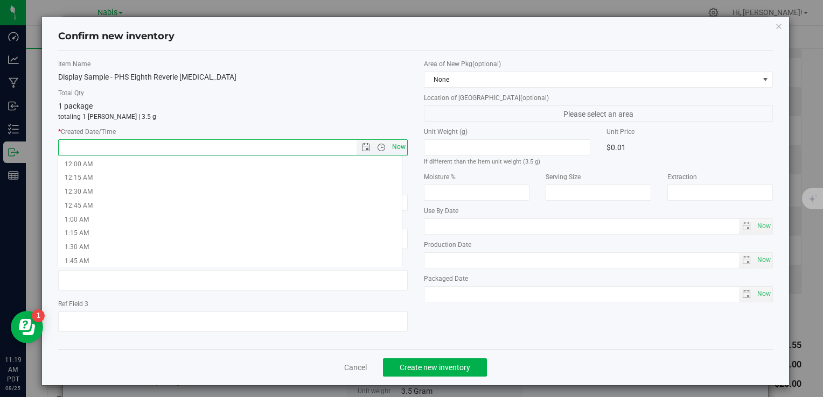
click at [392, 146] on span "Now" at bounding box center [398, 147] width 18 height 16
type input "8/25/2025 11:19 AM"
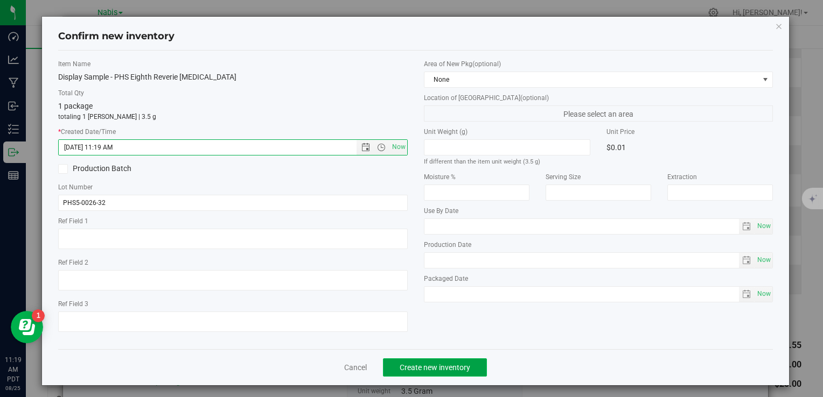
click at [424, 359] on button "Create new inventory" at bounding box center [435, 368] width 104 height 18
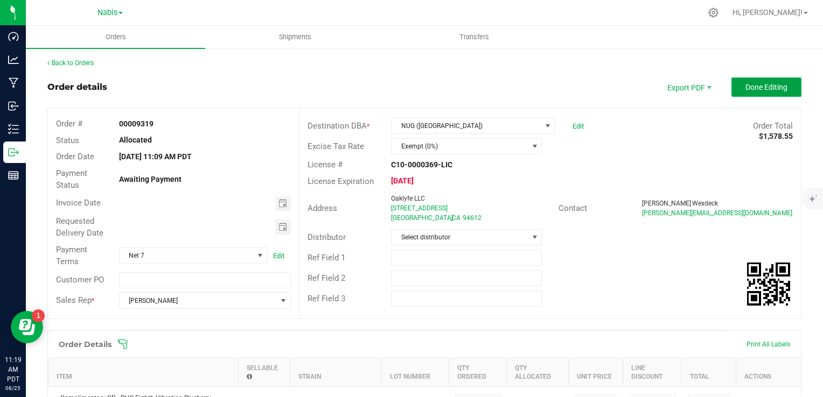
click at [748, 85] on span "Done Editing" at bounding box center [766, 87] width 42 height 9
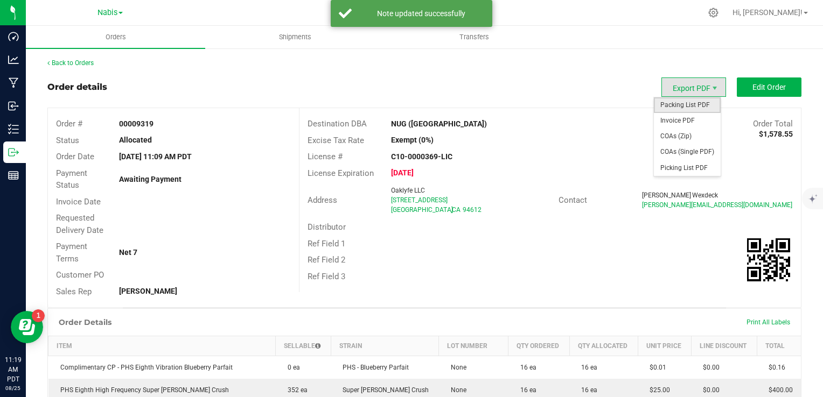
click at [680, 107] on span "Packing List PDF" at bounding box center [687, 105] width 67 height 16
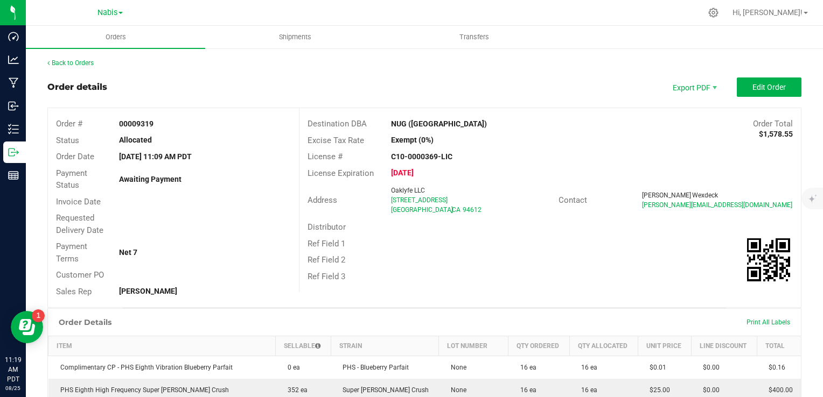
drag, startPoint x: 377, startPoint y: 126, endPoint x: 453, endPoint y: 127, distance: 76.5
click at [453, 127] on div "Destination DBA NUG (Oakland) Order Total $1,578.55" at bounding box center [549, 124] width 501 height 17
copy div "NUG ([GEOGRAPHIC_DATA])"
drag, startPoint x: 385, startPoint y: 199, endPoint x: 508, endPoint y: 201, distance: 123.9
click at [508, 201] on div "Oaklyfe LLC 1600 Broadway Oakland , CA 94612" at bounding box center [472, 200] width 172 height 29
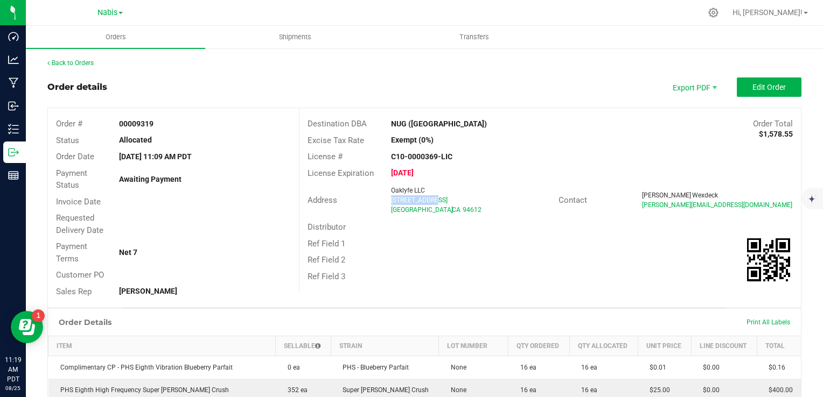
copy span "1600 Broadway"
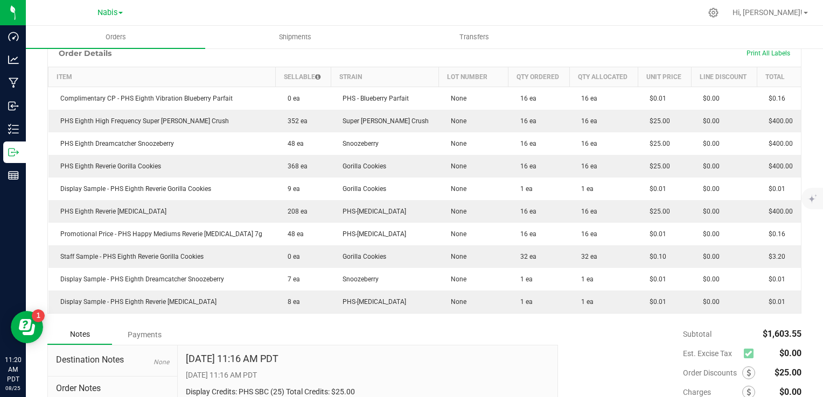
scroll to position [372, 0]
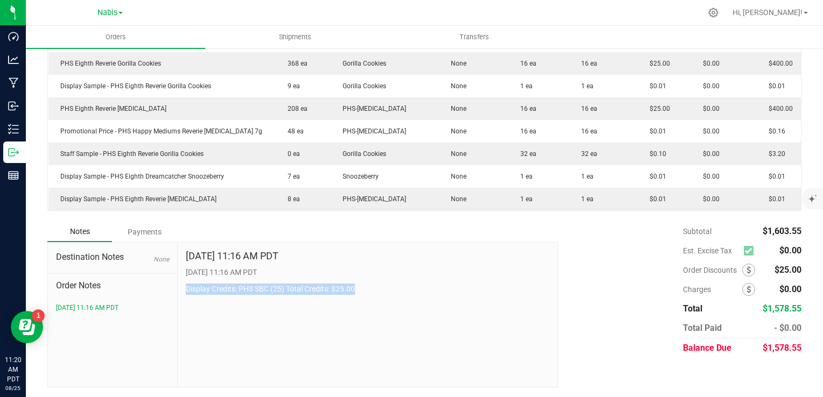
drag, startPoint x: 180, startPoint y: 292, endPoint x: 376, endPoint y: 298, distance: 196.1
click at [376, 298] on div "Aug 25, 2025 11:16 AM PDT 8/25/2025 11:16 AM PDT Display Credits: PHS SBC (25) …" at bounding box center [368, 315] width 380 height 144
copy p "Display Credits: PHS SBC (25) Total Credits: $25.00"
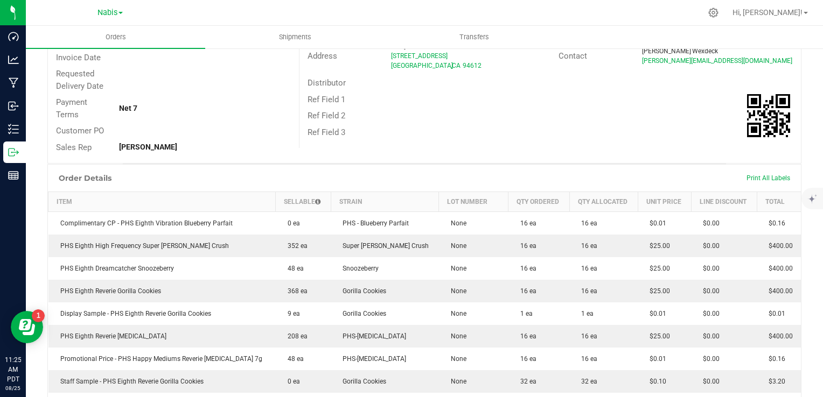
scroll to position [0, 0]
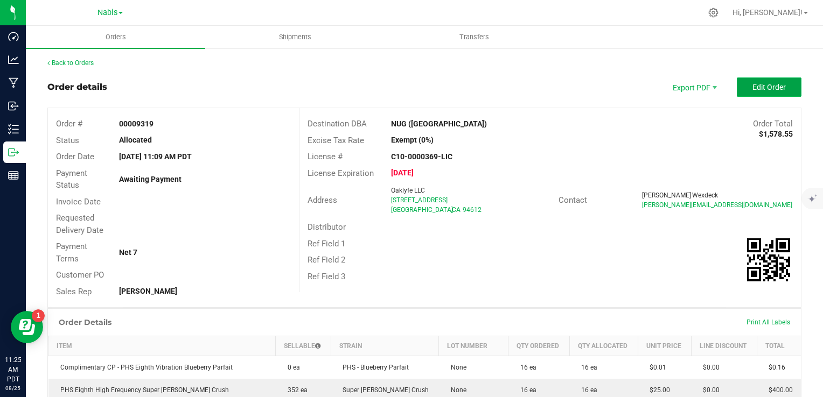
click at [752, 88] on span "Edit Order" at bounding box center [768, 87] width 33 height 9
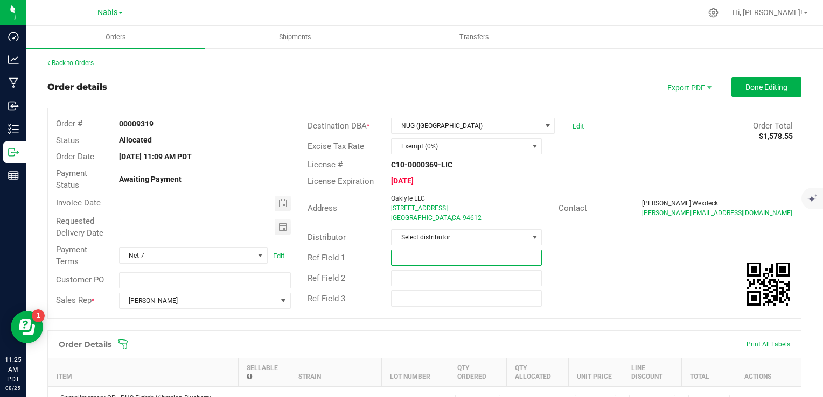
click at [397, 255] on input "text" at bounding box center [466, 258] width 151 height 16
paste input "743631"
click at [280, 208] on span "Toggle calendar" at bounding box center [283, 203] width 16 height 15
type input "Nabis 743631"
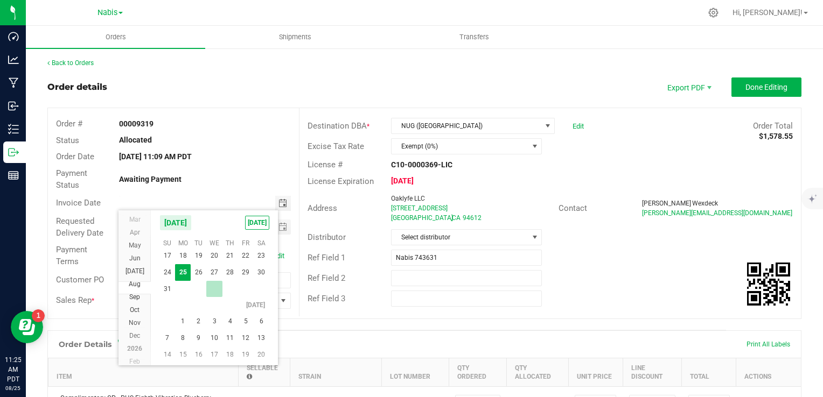
scroll to position [19485, 0]
click at [183, 320] on span "1" at bounding box center [183, 321] width 16 height 17
type input "09/01/2025"
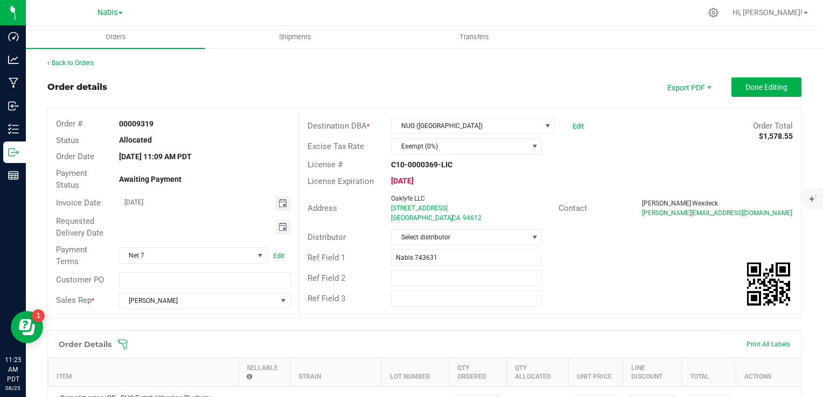
click at [281, 229] on span "Toggle calendar" at bounding box center [282, 227] width 9 height 9
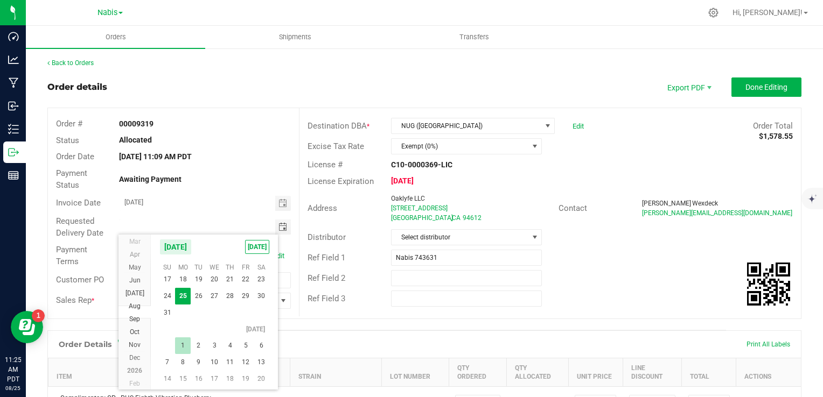
click at [185, 344] on span "1" at bounding box center [183, 346] width 16 height 17
type input "09/01/2025"
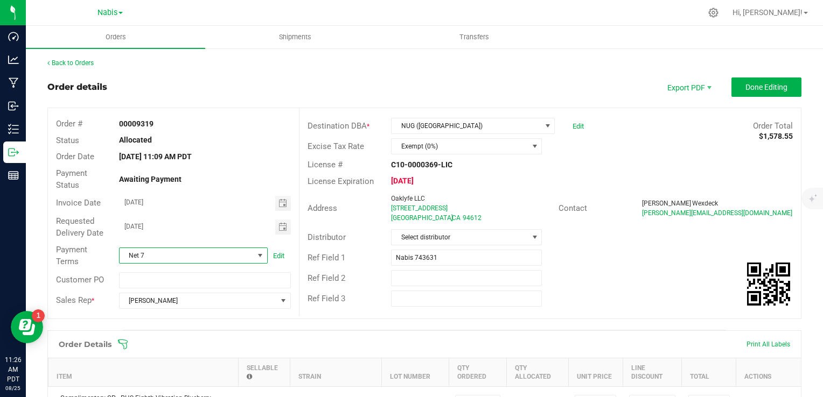
click at [243, 253] on span "Net 7" at bounding box center [187, 255] width 134 height 15
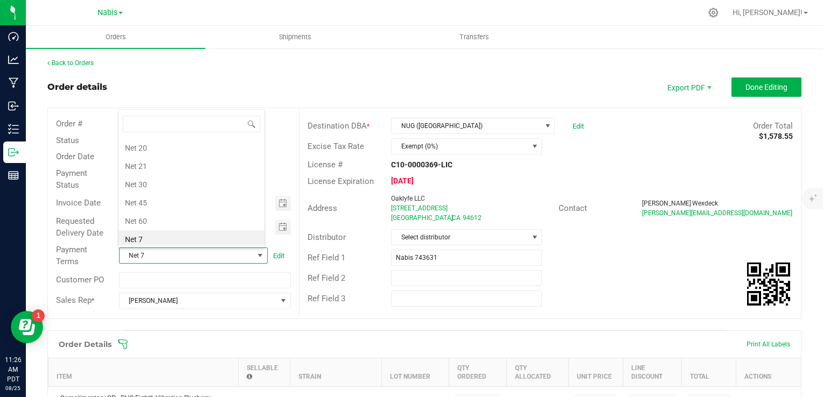
scroll to position [16, 145]
click at [160, 180] on li "Net 30" at bounding box center [191, 185] width 146 height 18
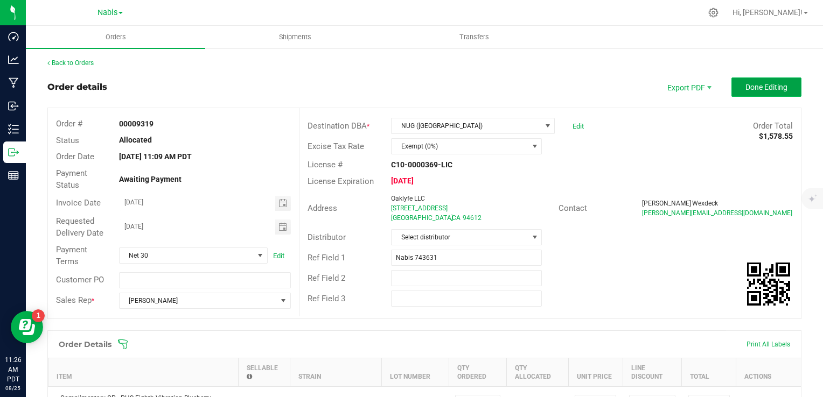
click at [765, 83] on span "Done Editing" at bounding box center [766, 87] width 42 height 9
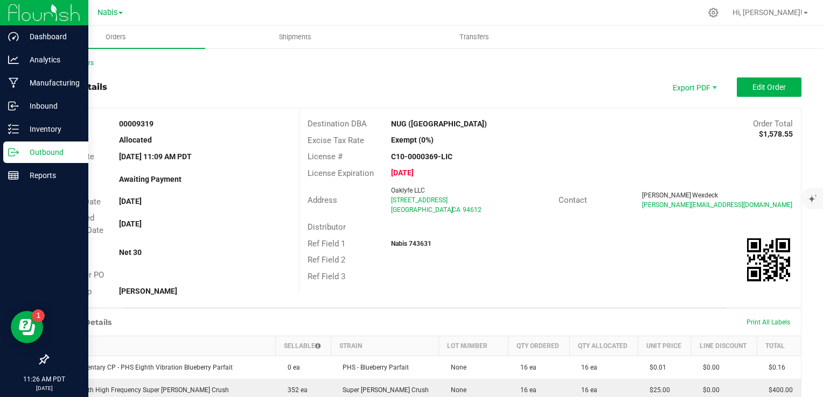
click at [43, 154] on p "Outbound" at bounding box center [51, 152] width 65 height 13
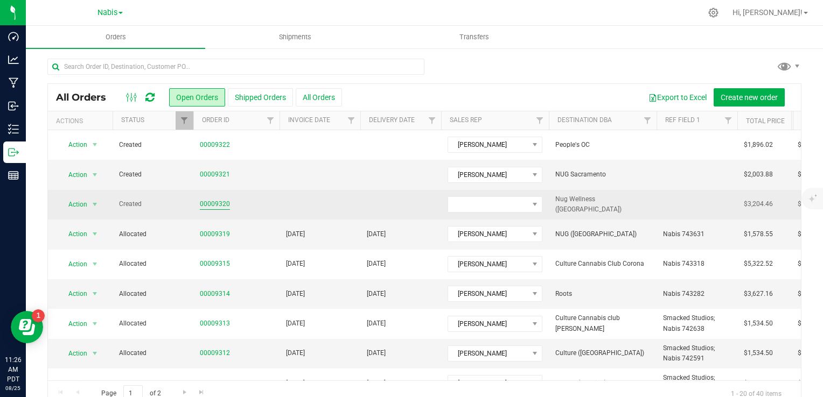
click at [206, 200] on link "00009320" at bounding box center [215, 204] width 30 height 10
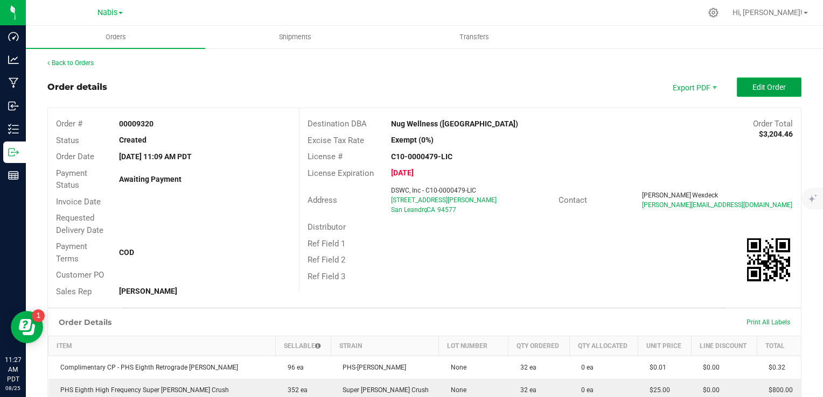
click at [755, 87] on span "Edit Order" at bounding box center [768, 87] width 33 height 9
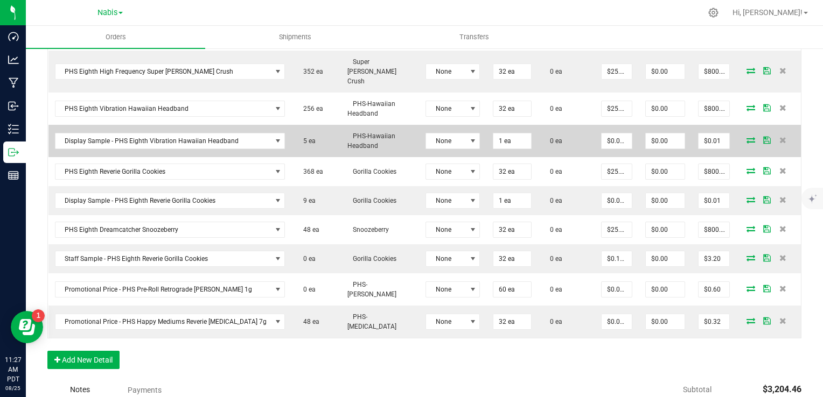
scroll to position [502, 0]
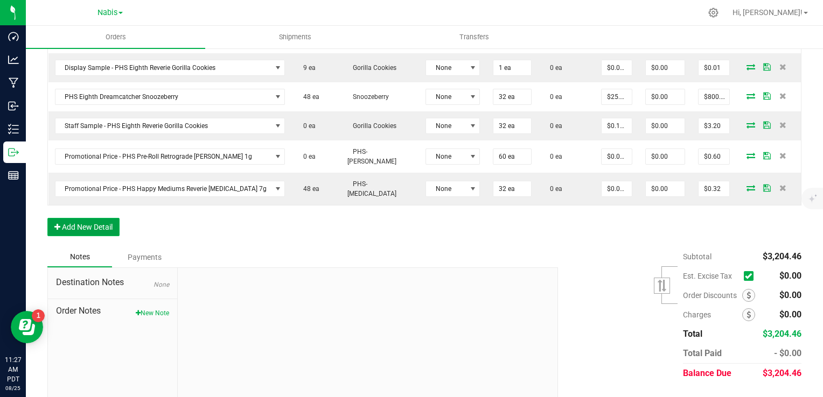
click at [98, 218] on button "Add New Detail" at bounding box center [83, 227] width 72 height 18
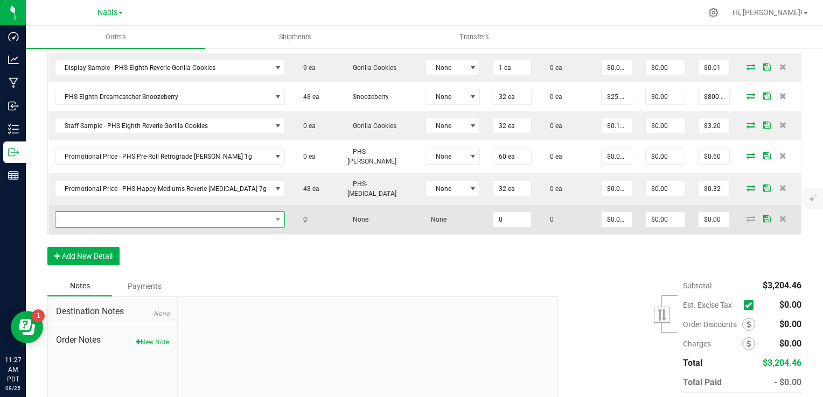
click at [111, 212] on span "NO DATA FOUND" at bounding box center [163, 219] width 216 height 15
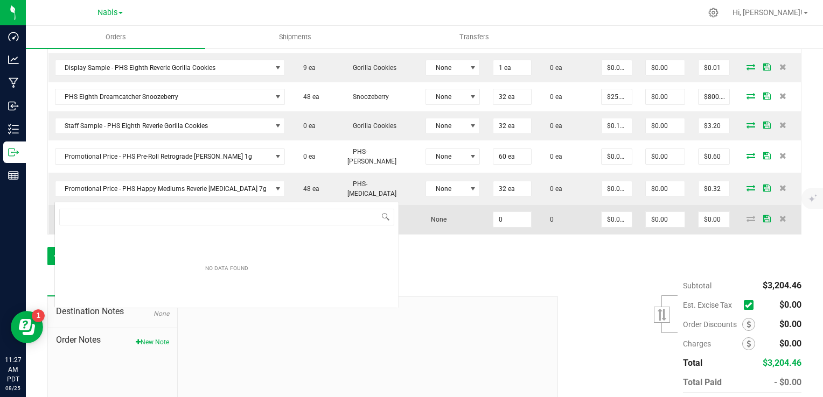
scroll to position [16, 201]
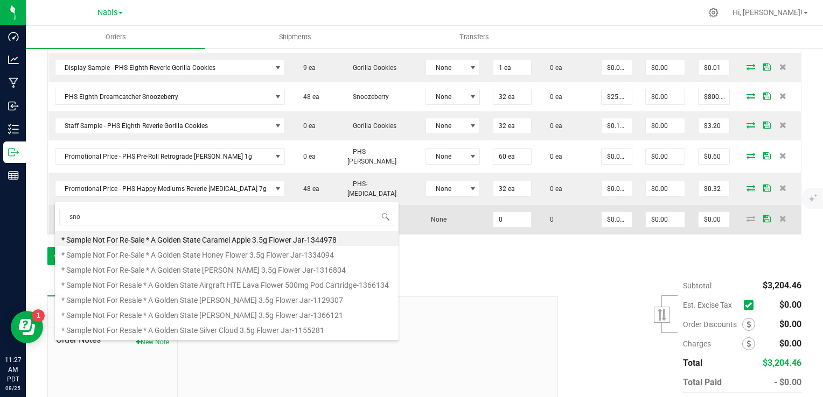
type input "snoo"
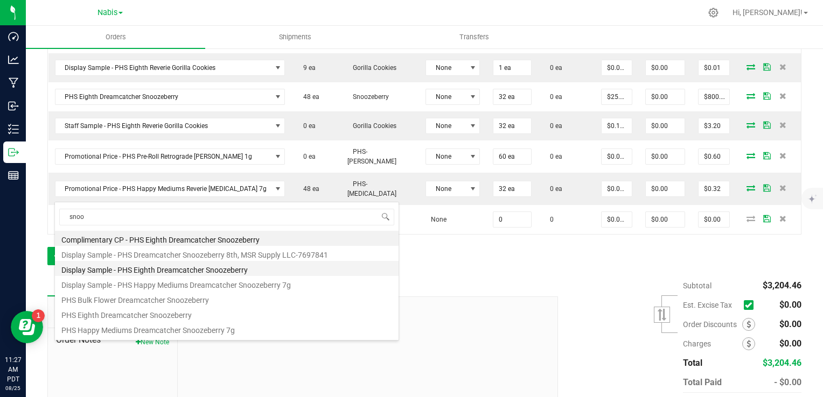
click at [205, 270] on li "Display Sample - PHS Eighth Dreamcatcher Snoozeberry" at bounding box center [227, 268] width 344 height 15
type input "0 ea"
type input "$0.01000"
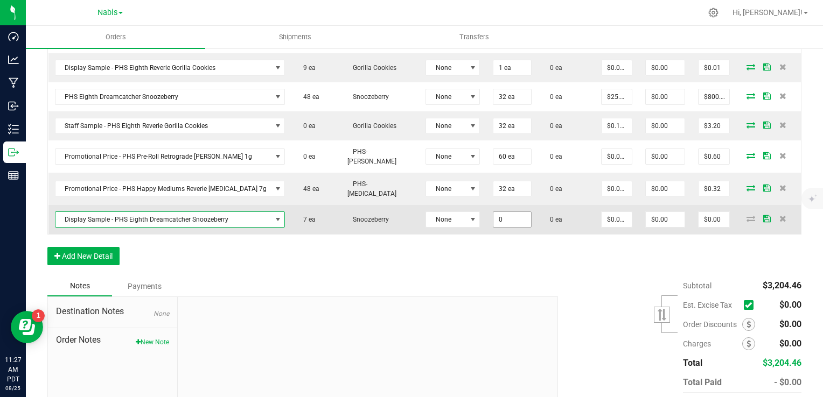
click at [493, 212] on input "0" at bounding box center [511, 219] width 37 height 15
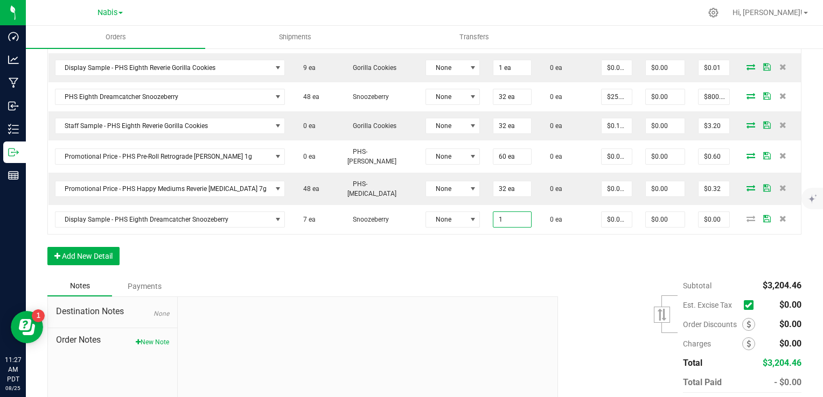
type input "1 ea"
type input "$0.01"
click at [374, 297] on div at bounding box center [368, 369] width 380 height 144
click at [146, 338] on button "New Note" at bounding box center [152, 343] width 33 height 10
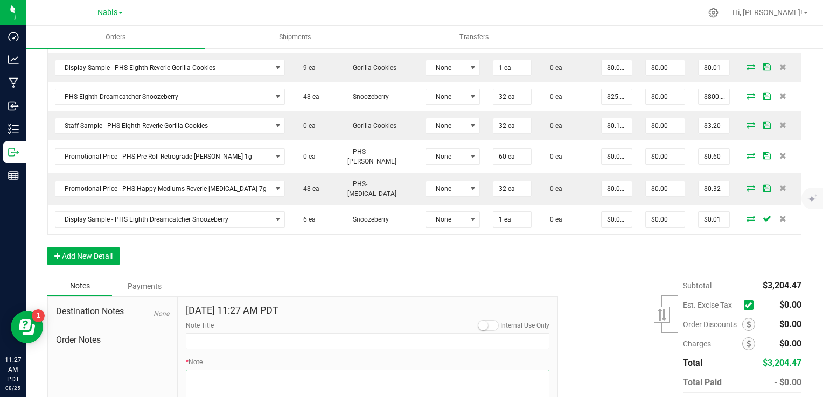
click at [276, 370] on textarea "* Note" at bounding box center [368, 391] width 364 height 43
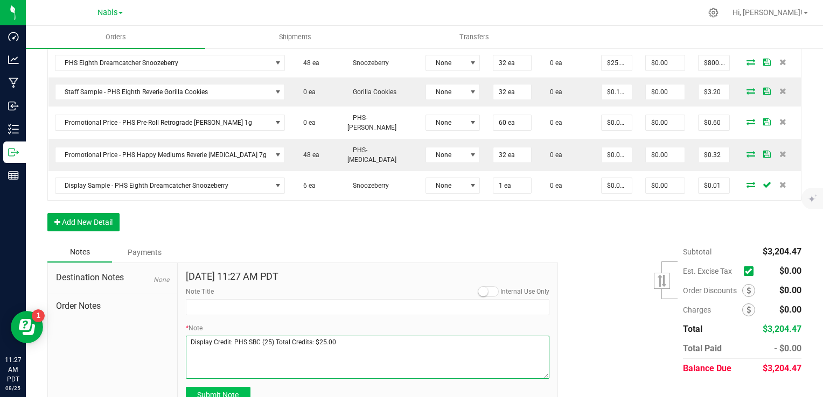
type textarea "Display Credit: PHS SBC (25) Total Credits: $25.00"
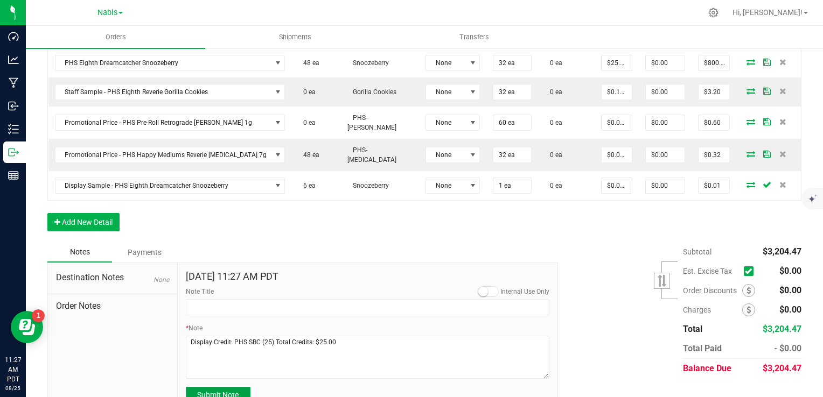
click at [218, 391] on span "Submit Note" at bounding box center [217, 395] width 41 height 9
type input "8/25/2025 11:27 AM PDT"
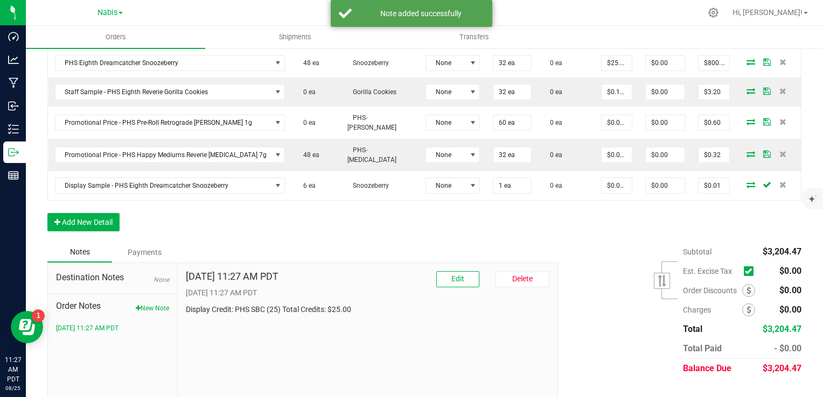
scroll to position [531, 0]
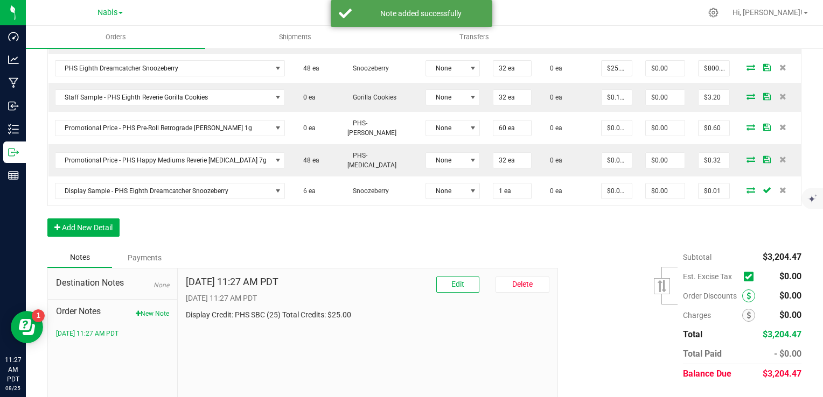
click at [743, 290] on span at bounding box center [748, 296] width 13 height 13
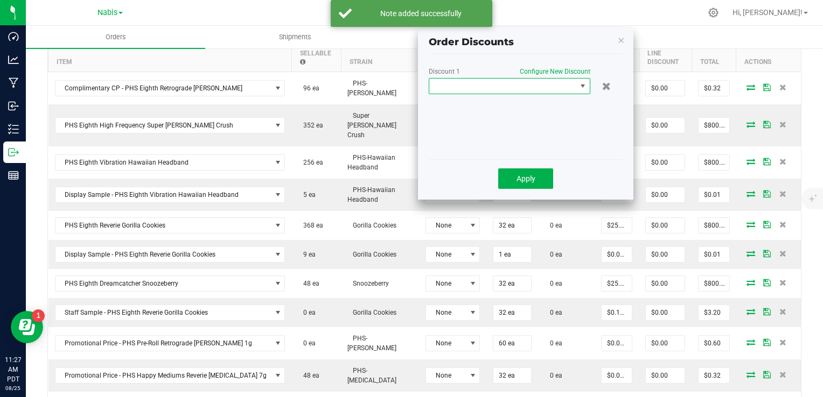
click at [508, 89] on span at bounding box center [502, 86] width 147 height 15
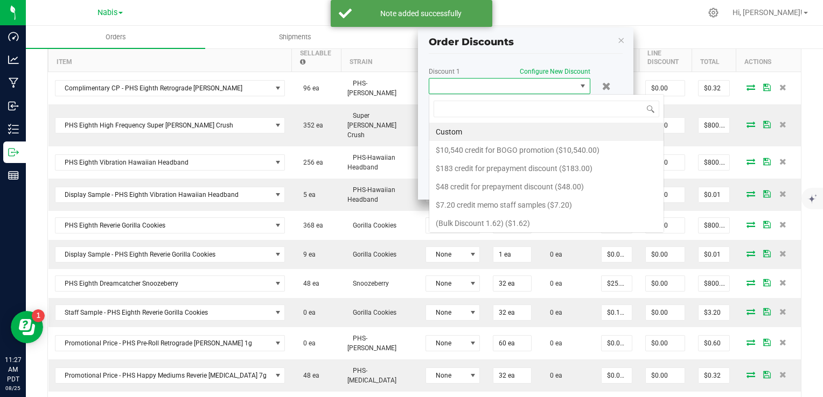
scroll to position [16, 162]
click at [487, 135] on li "Custom" at bounding box center [546, 132] width 234 height 18
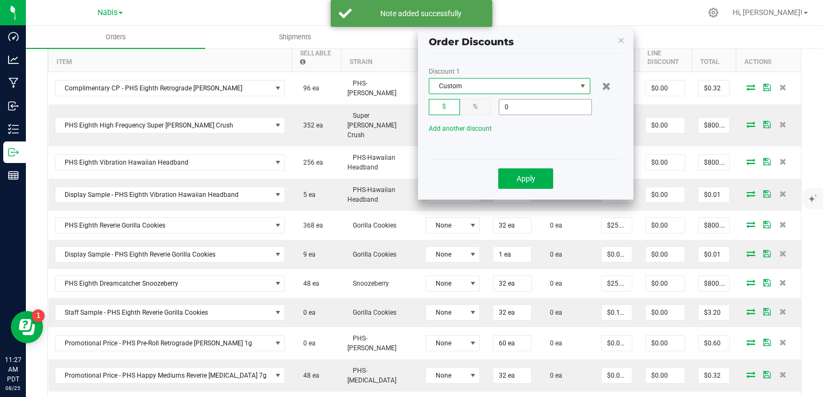
click at [520, 109] on input "0" at bounding box center [545, 107] width 92 height 15
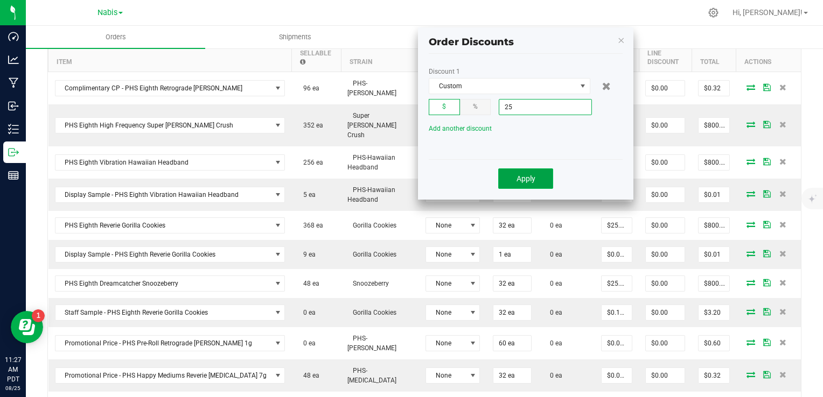
type input "$25.00"
click at [528, 175] on span "Apply" at bounding box center [525, 179] width 19 height 9
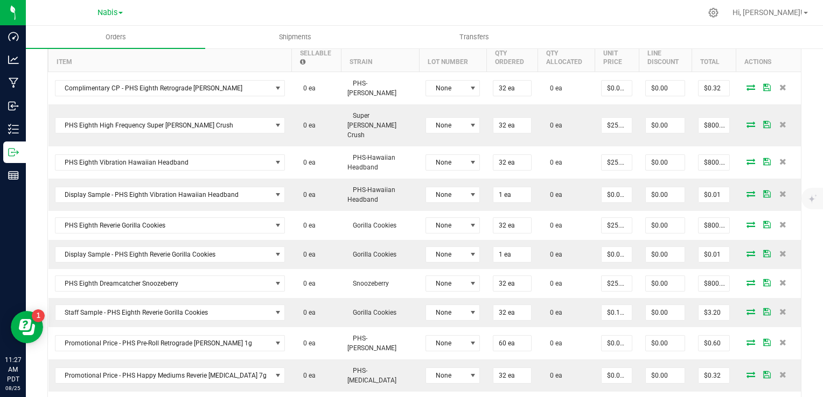
scroll to position [261, 0]
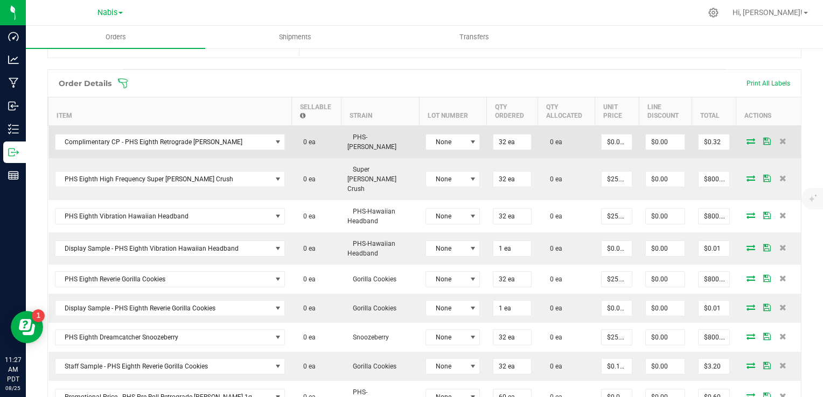
click at [746, 138] on icon at bounding box center [750, 141] width 9 height 6
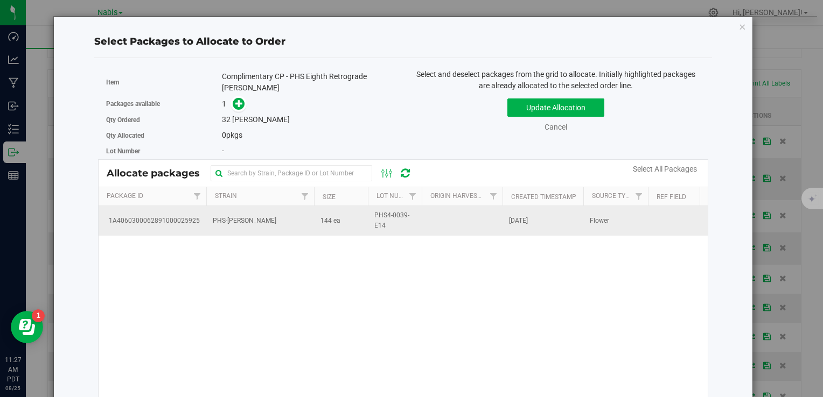
click at [249, 209] on td "PHS-Cherry Runtz" at bounding box center [260, 220] width 108 height 29
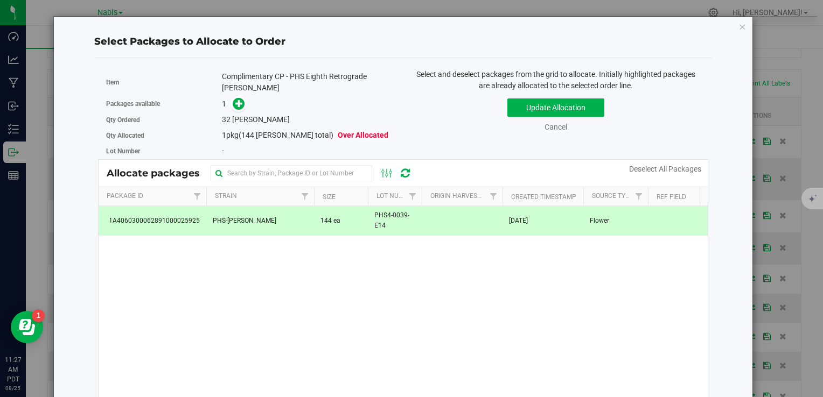
click at [237, 112] on div "Qty Ordered 32 eaches" at bounding box center [250, 120] width 289 height 16
click at [236, 107] on icon at bounding box center [239, 104] width 8 height 8
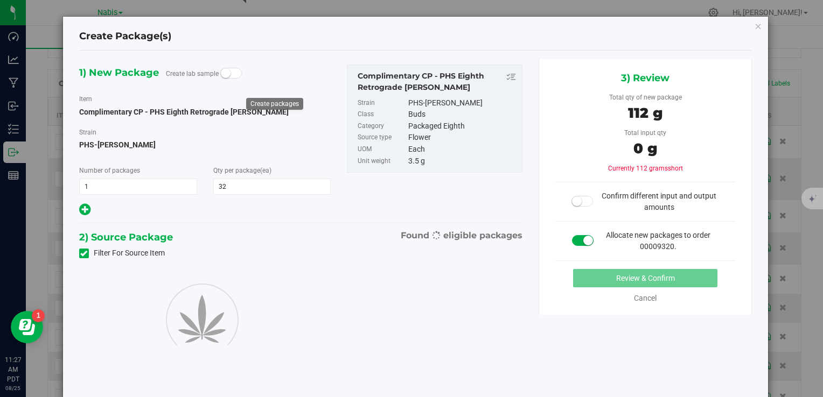
type input "32"
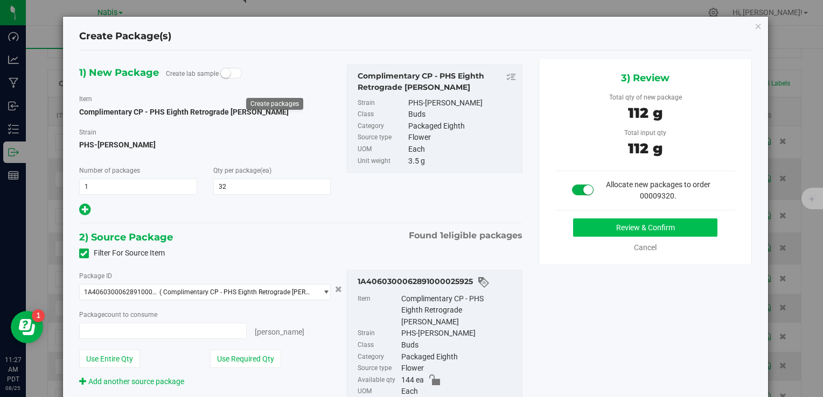
type input "32 ea"
click at [622, 224] on button "Review & Confirm" at bounding box center [645, 228] width 144 height 18
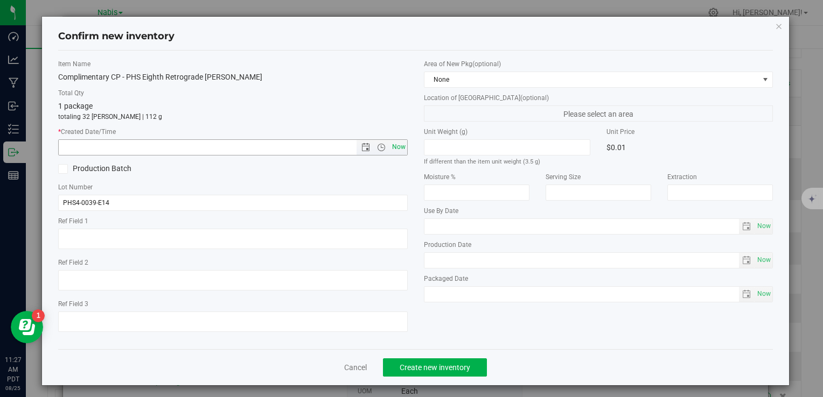
click at [394, 143] on span "Now" at bounding box center [398, 147] width 18 height 16
type input "8/25/2025 11:27 AM"
click at [424, 369] on span "Create new inventory" at bounding box center [435, 368] width 71 height 9
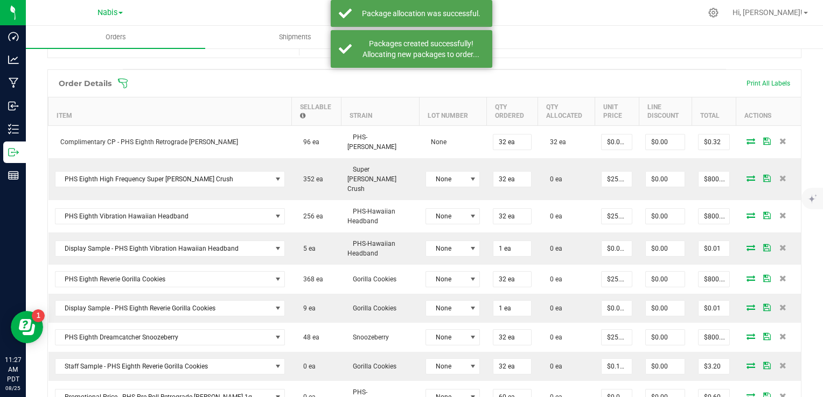
click at [746, 175] on icon at bounding box center [750, 178] width 9 height 6
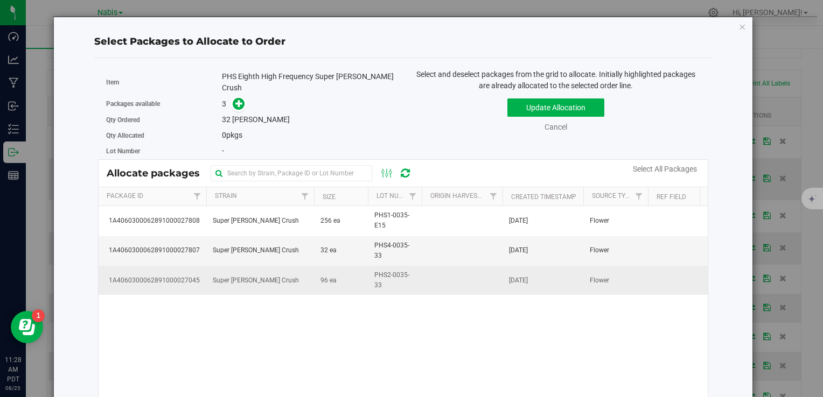
click at [326, 279] on span "96 ea" at bounding box center [328, 281] width 16 height 10
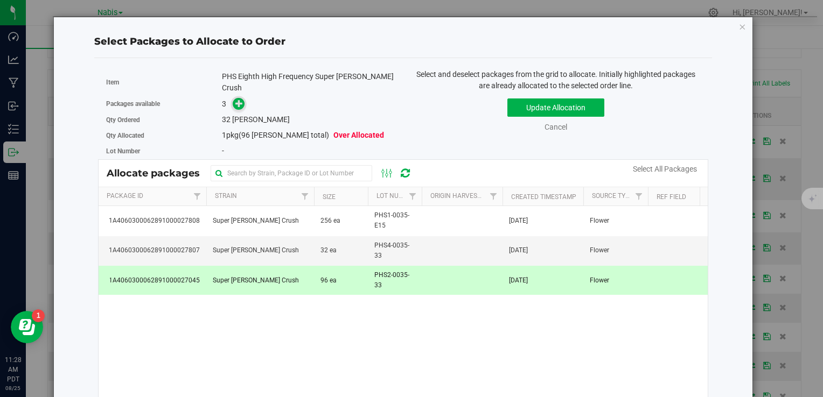
click at [237, 100] on icon at bounding box center [239, 104] width 8 height 8
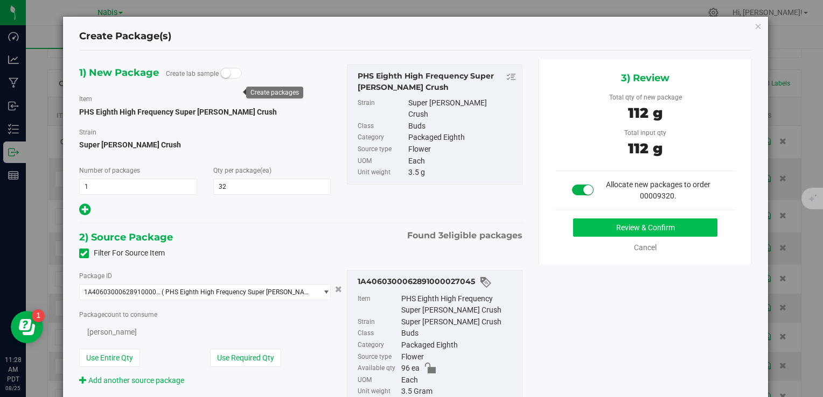
type input "32"
click at [625, 232] on button "Review & Confirm" at bounding box center [645, 228] width 144 height 18
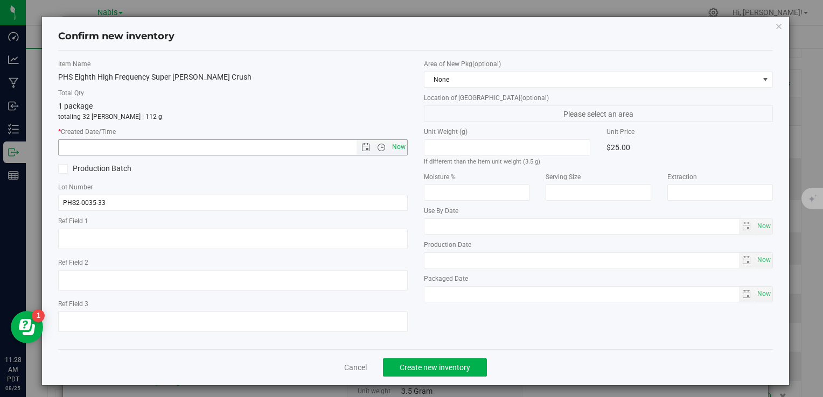
click at [398, 150] on span "Now" at bounding box center [398, 147] width 18 height 16
type input "8/25/2025 11:28 AM"
click at [443, 366] on span "Create new inventory" at bounding box center [435, 368] width 71 height 9
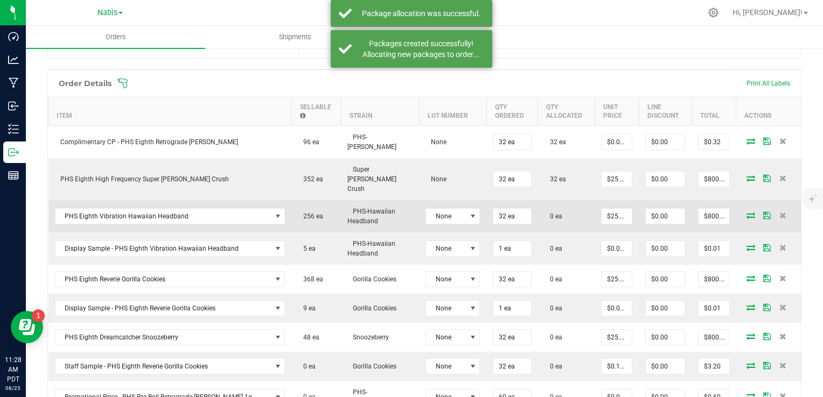
click at [746, 212] on icon at bounding box center [750, 215] width 9 height 6
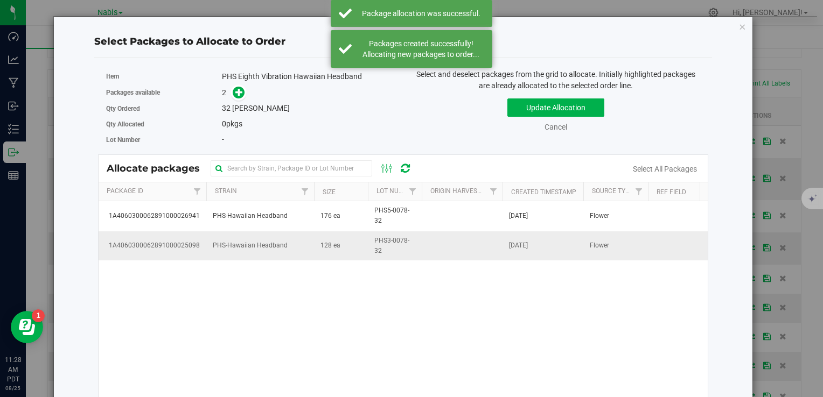
click at [326, 251] on td "128 ea" at bounding box center [341, 246] width 54 height 29
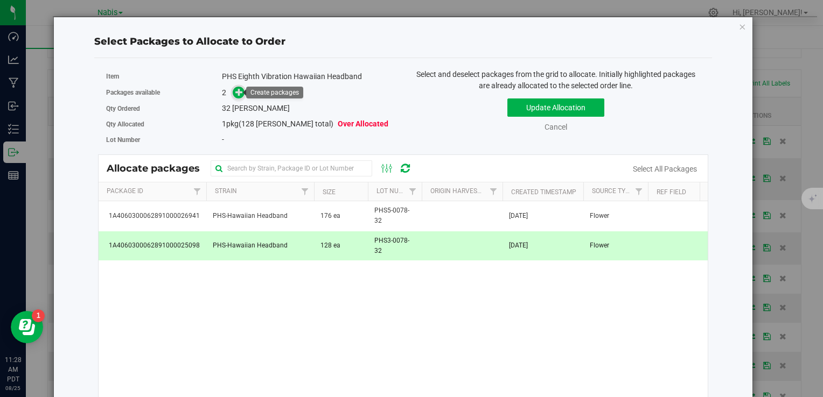
click at [240, 95] on icon at bounding box center [239, 92] width 8 height 8
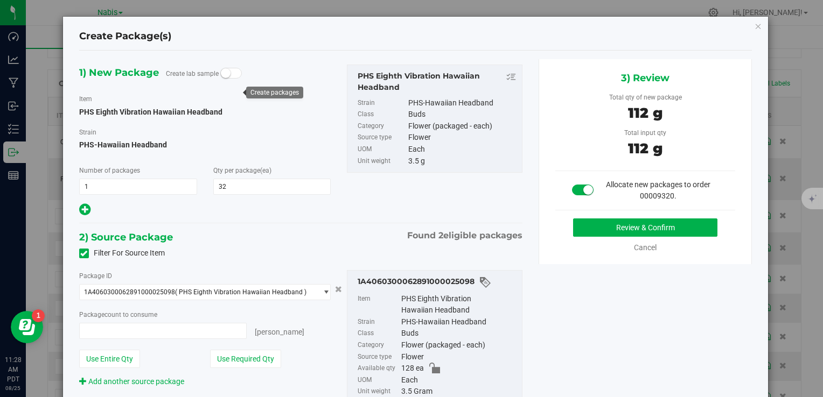
type input "32 ea"
click at [629, 227] on button "Review & Confirm" at bounding box center [645, 228] width 144 height 18
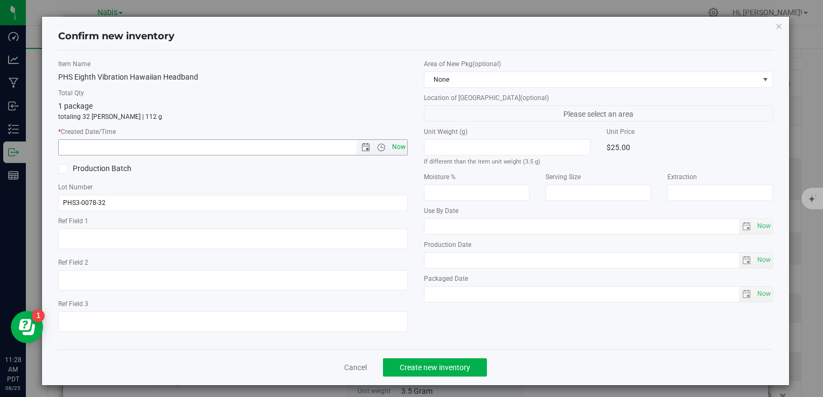
click at [399, 143] on span "Now" at bounding box center [398, 147] width 18 height 16
type input "8/25/2025 11:28 AM"
click at [430, 364] on span "Create new inventory" at bounding box center [435, 368] width 71 height 9
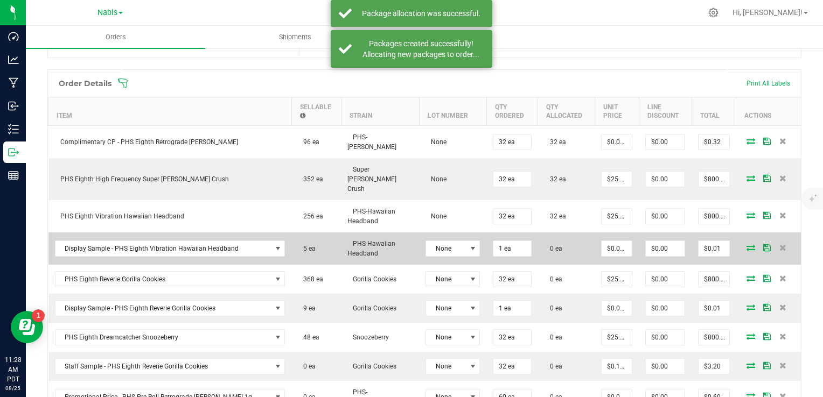
click at [746, 245] on icon at bounding box center [750, 248] width 9 height 6
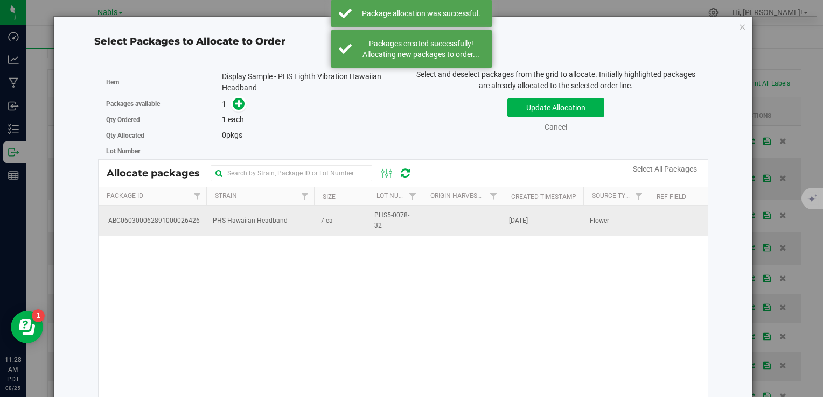
click at [287, 222] on td "PHS-Hawaiian Headband" at bounding box center [260, 220] width 108 height 29
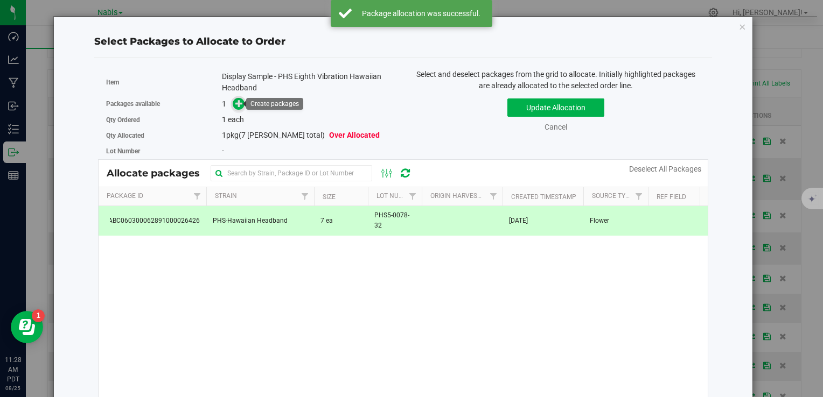
click at [235, 104] on icon at bounding box center [239, 104] width 8 height 8
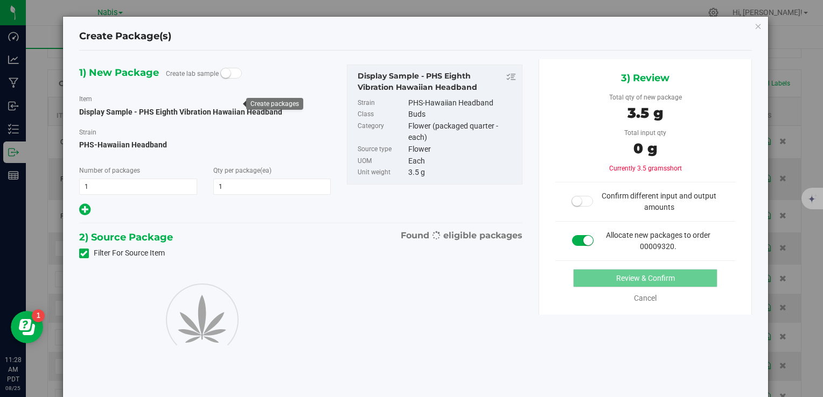
type input "1"
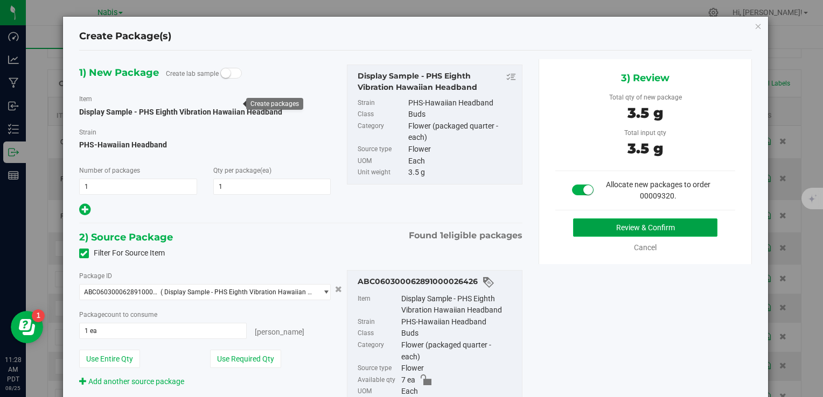
click at [608, 227] on button "Review & Confirm" at bounding box center [645, 228] width 144 height 18
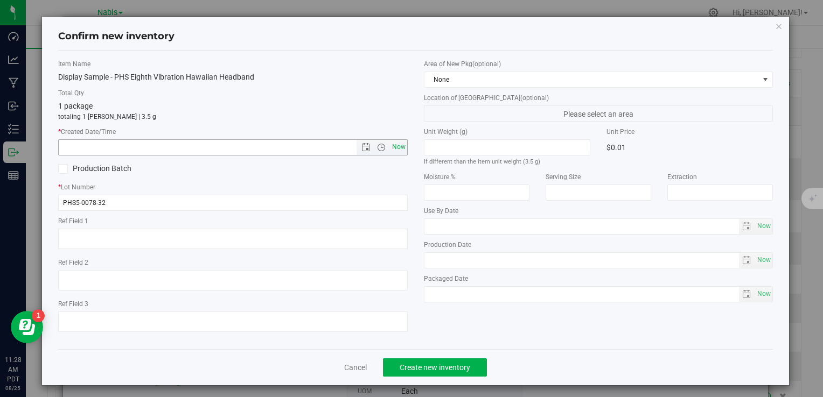
click at [401, 150] on span "Now" at bounding box center [398, 147] width 18 height 16
type input "8/25/2025 11:28 AM"
click at [432, 361] on button "Create new inventory" at bounding box center [435, 368] width 104 height 18
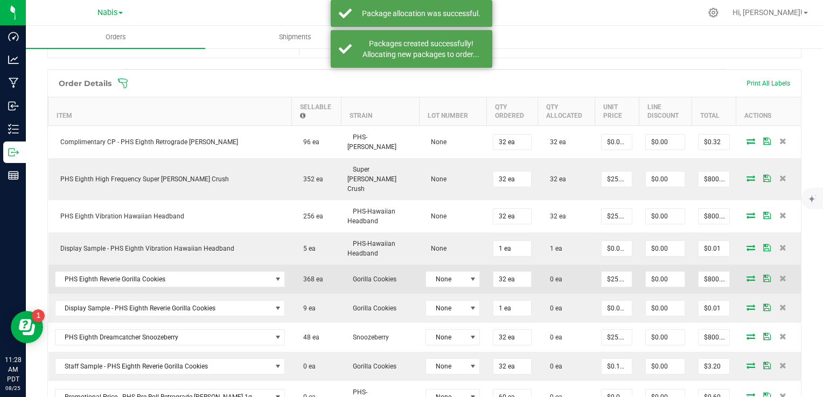
click at [743, 275] on span at bounding box center [751, 278] width 16 height 6
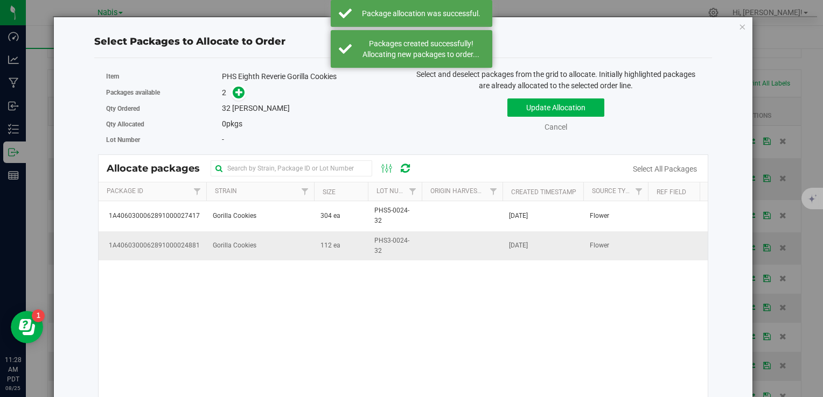
click at [340, 248] on td "112 ea" at bounding box center [341, 246] width 54 height 29
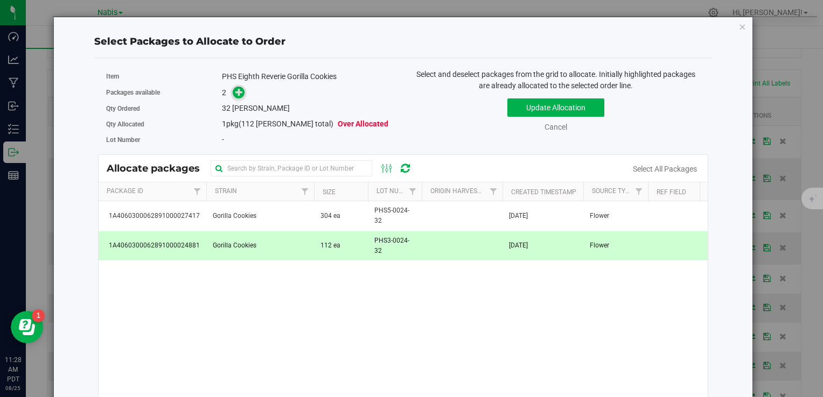
click at [239, 93] on icon at bounding box center [239, 92] width 8 height 8
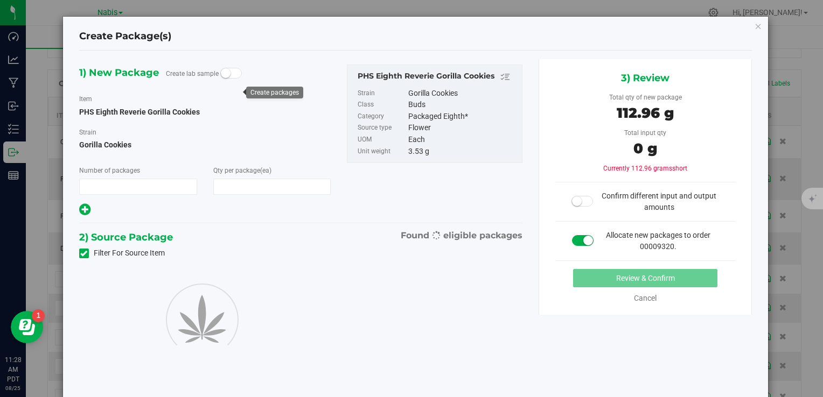
type input "1"
type input "32"
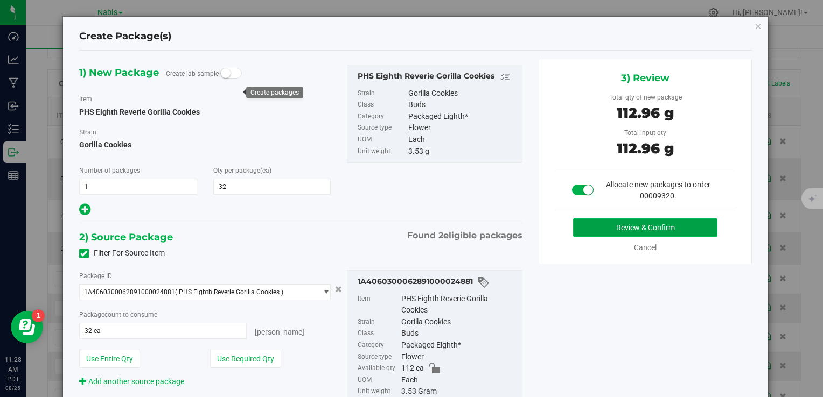
click at [668, 235] on button "Review & Confirm" at bounding box center [645, 228] width 144 height 18
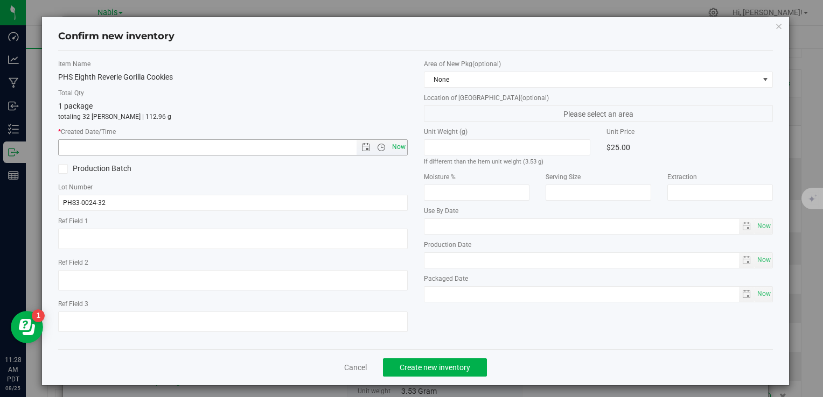
click at [400, 150] on span "Now" at bounding box center [398, 147] width 18 height 16
type input "8/25/2025 11:28 AM"
click at [422, 361] on button "Create new inventory" at bounding box center [435, 368] width 104 height 18
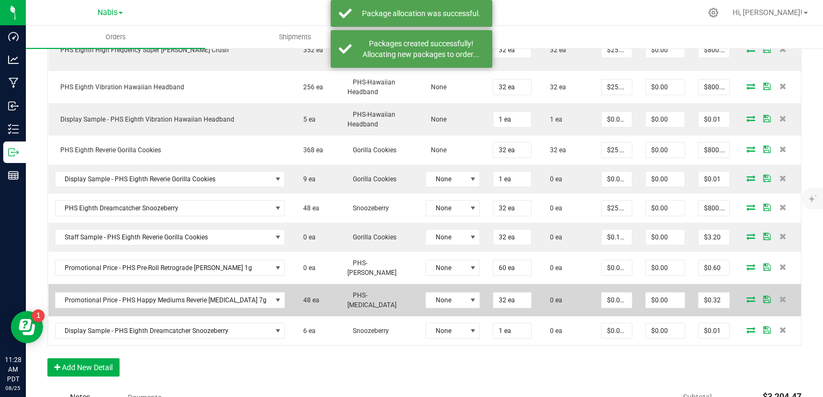
scroll to position [423, 0]
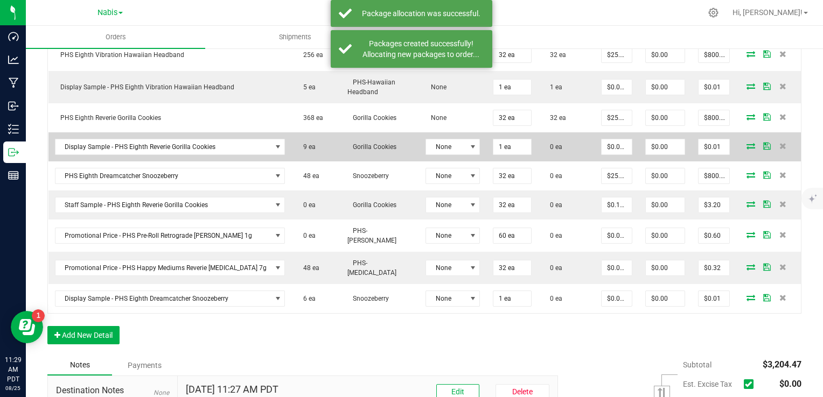
click at [746, 143] on icon at bounding box center [750, 146] width 9 height 6
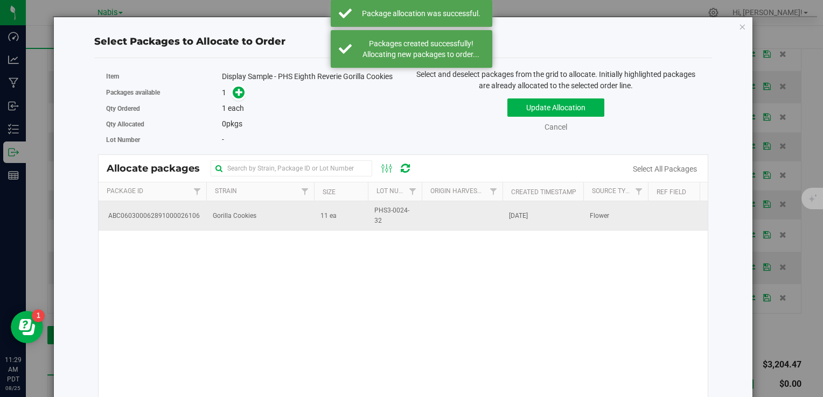
click at [266, 212] on td "Gorilla Cookies" at bounding box center [260, 215] width 108 height 29
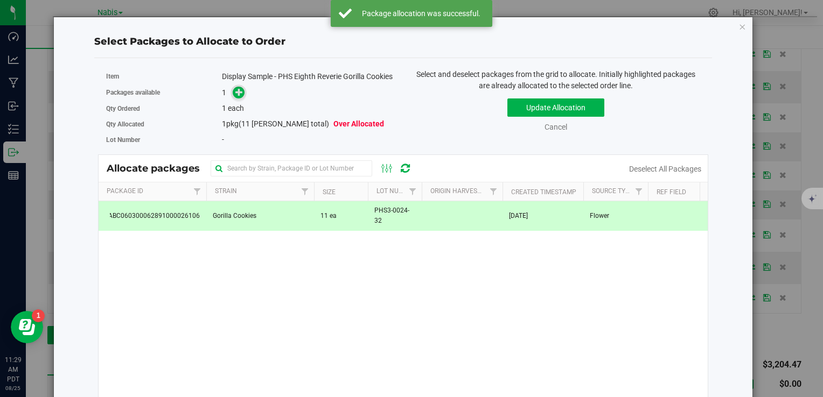
click at [237, 95] on icon at bounding box center [239, 92] width 8 height 8
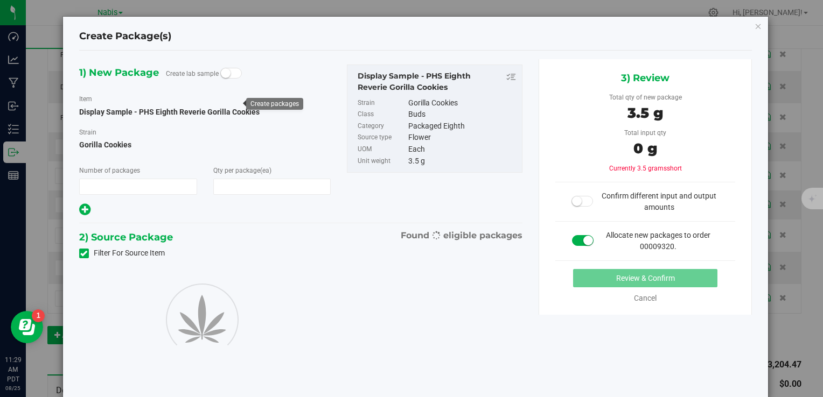
type input "1"
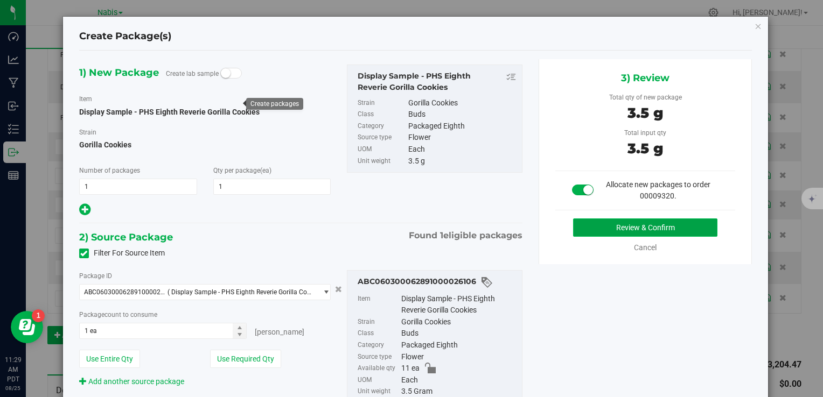
click at [640, 225] on button "Review & Confirm" at bounding box center [645, 228] width 144 height 18
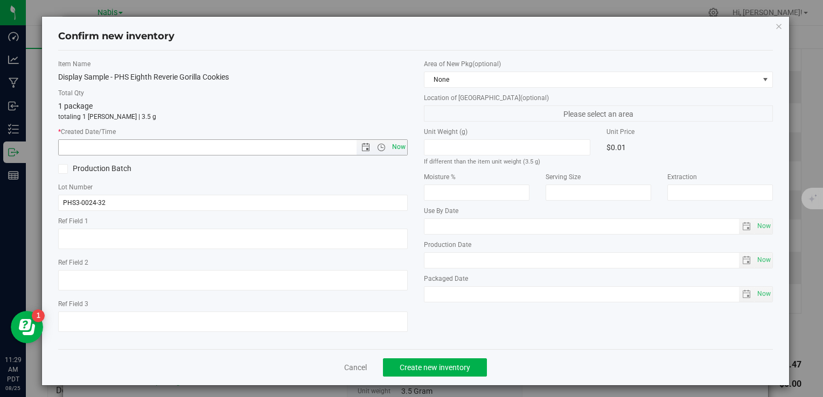
click at [399, 150] on span "Now" at bounding box center [398, 147] width 18 height 16
type input "8/25/2025 11:29 AM"
click at [446, 371] on span "Create new inventory" at bounding box center [435, 368] width 71 height 9
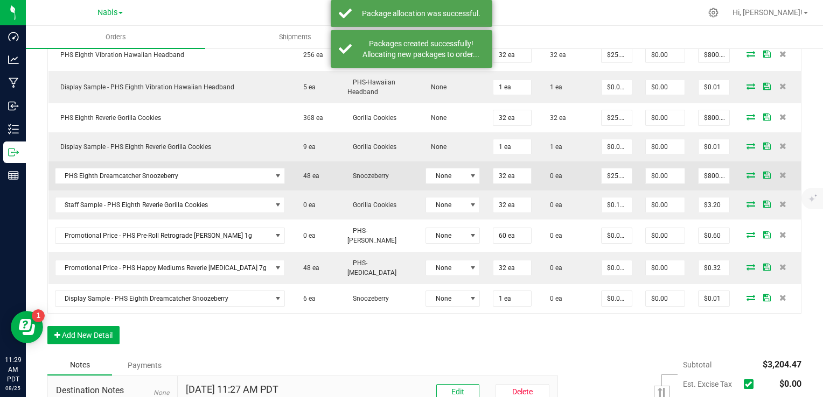
click at [746, 172] on icon at bounding box center [750, 175] width 9 height 6
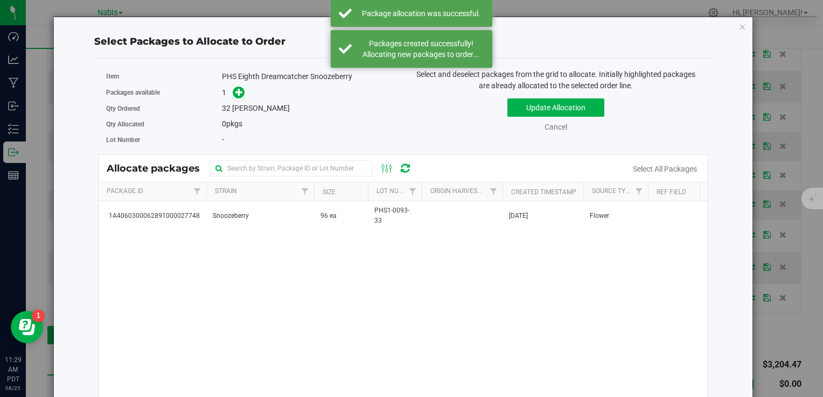
click at [316, 232] on div "1A4060300062891000027748 Snoozeberry 96 ea PHS1-0093-33 Aug 11, 2025 Flower" at bounding box center [403, 335] width 609 height 269
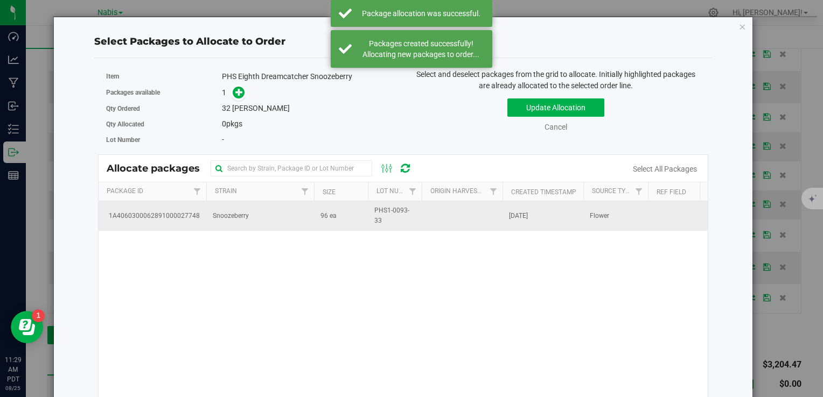
click at [303, 225] on td "Snoozeberry" at bounding box center [260, 215] width 108 height 29
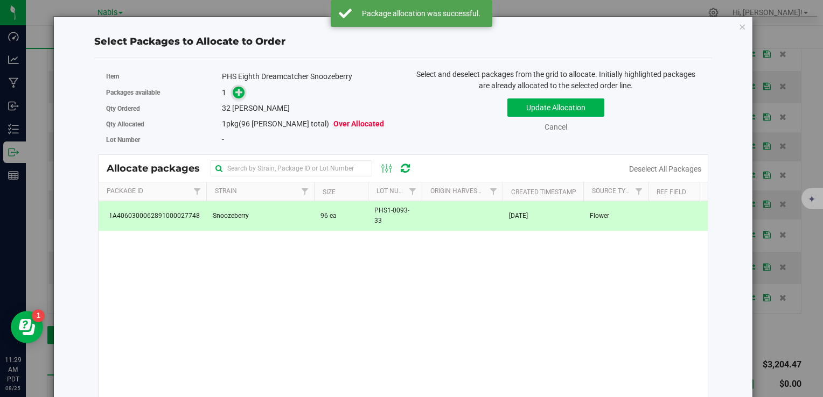
click at [240, 90] on icon at bounding box center [239, 92] width 8 height 8
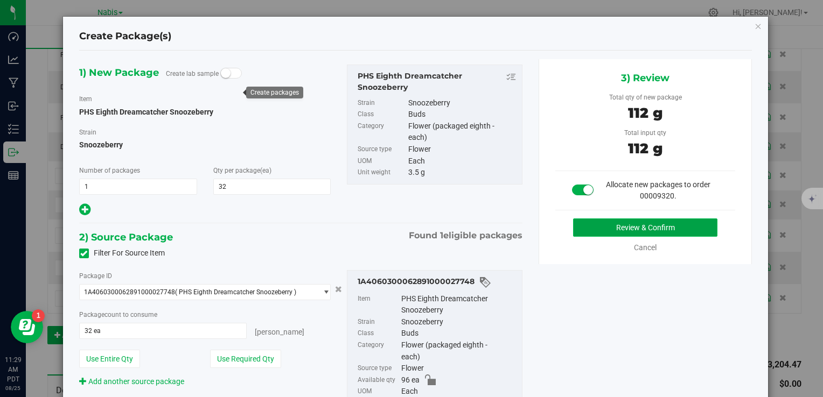
click at [585, 230] on button "Review & Confirm" at bounding box center [645, 228] width 144 height 18
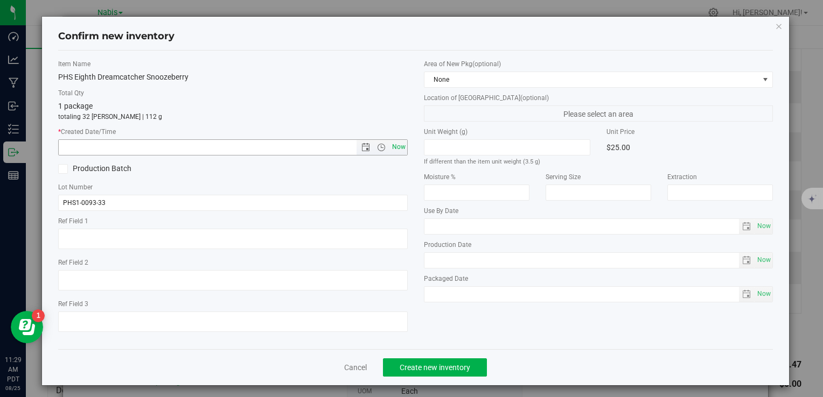
click at [397, 150] on span "Now" at bounding box center [398, 147] width 18 height 16
type input "8/25/2025 11:29 AM"
click at [437, 366] on span "Create new inventory" at bounding box center [435, 368] width 71 height 9
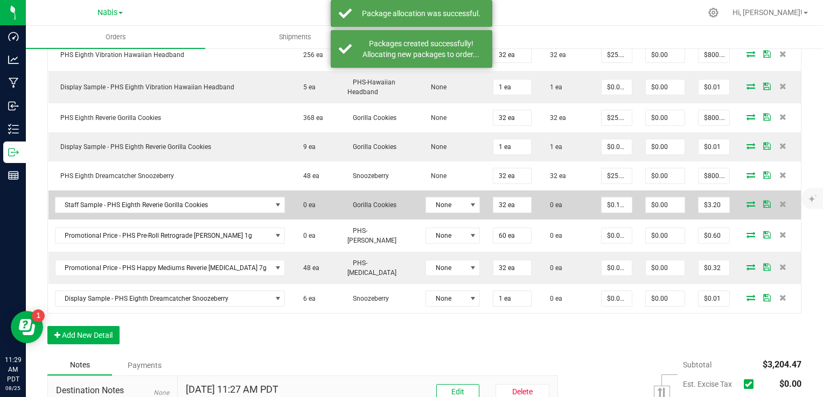
click at [746, 201] on icon at bounding box center [750, 204] width 9 height 6
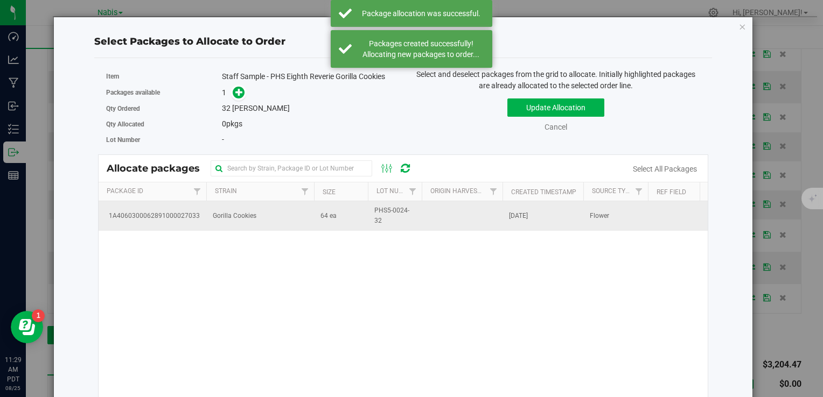
click at [201, 208] on td "1A4060300062891000027033" at bounding box center [153, 215] width 108 height 29
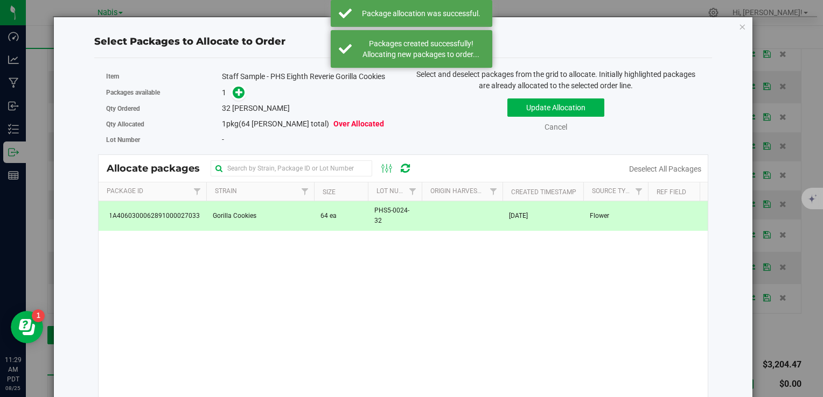
click at [229, 91] on span at bounding box center [236, 93] width 17 height 12
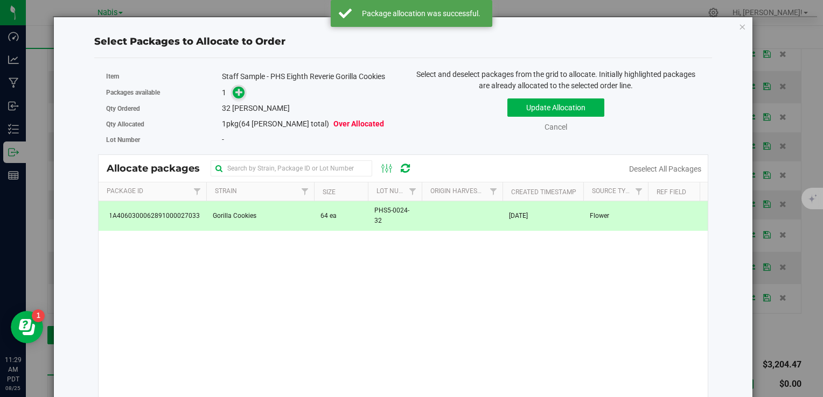
click at [235, 91] on icon at bounding box center [239, 92] width 8 height 8
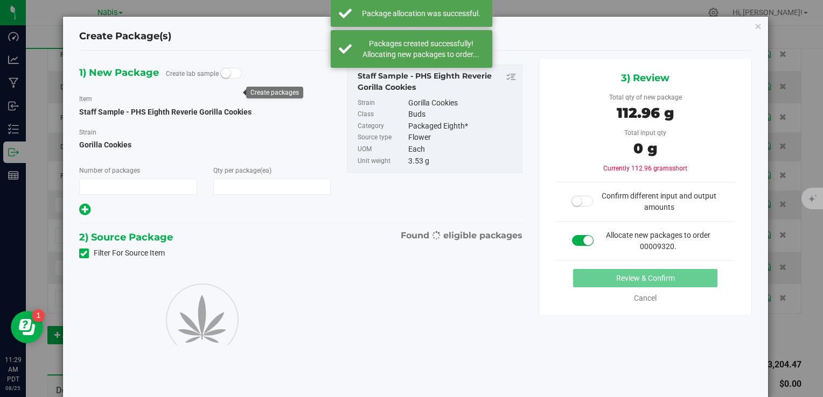
type input "1"
type input "32"
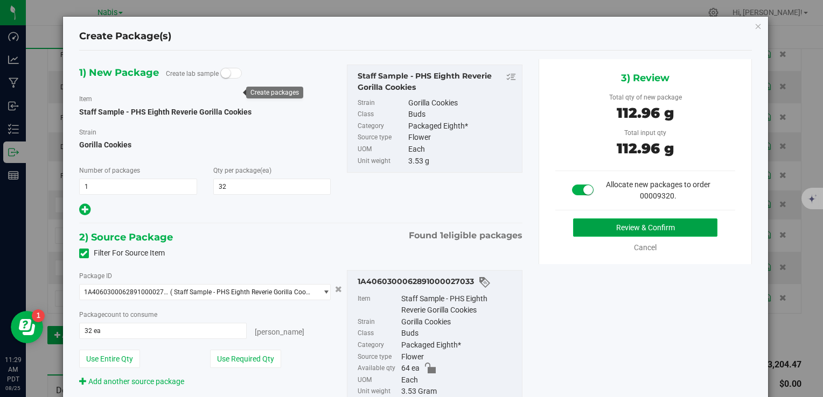
click at [599, 225] on button "Review & Confirm" at bounding box center [645, 228] width 144 height 18
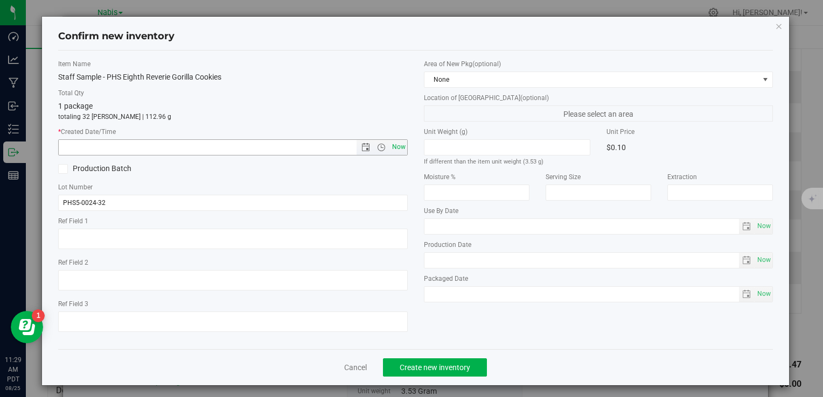
click at [396, 145] on span "Now" at bounding box center [398, 147] width 18 height 16
type input "8/25/2025 11:29 AM"
click at [439, 374] on button "Create new inventory" at bounding box center [435, 368] width 104 height 18
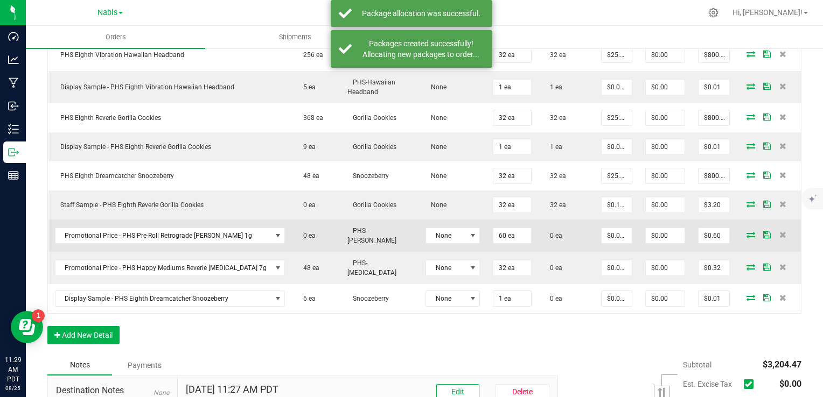
click at [746, 232] on icon at bounding box center [750, 235] width 9 height 6
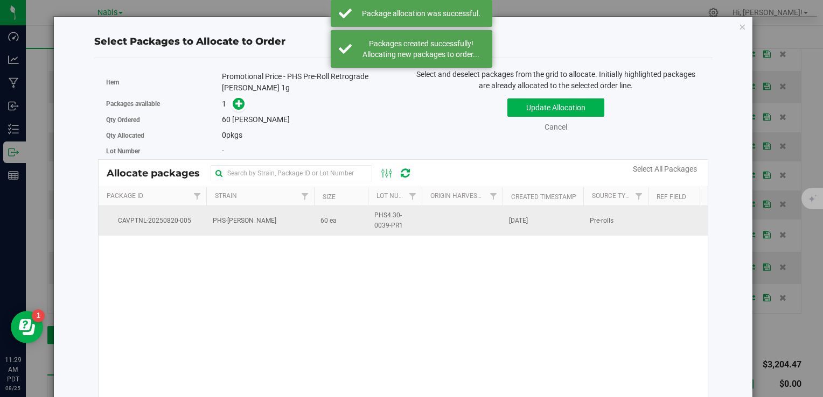
click at [271, 228] on td "PHS-Cherry Runtz" at bounding box center [260, 220] width 108 height 29
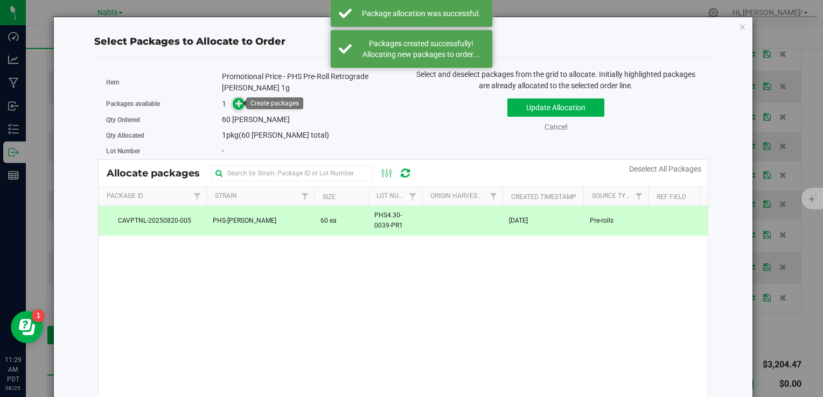
click at [240, 100] on icon at bounding box center [239, 104] width 8 height 8
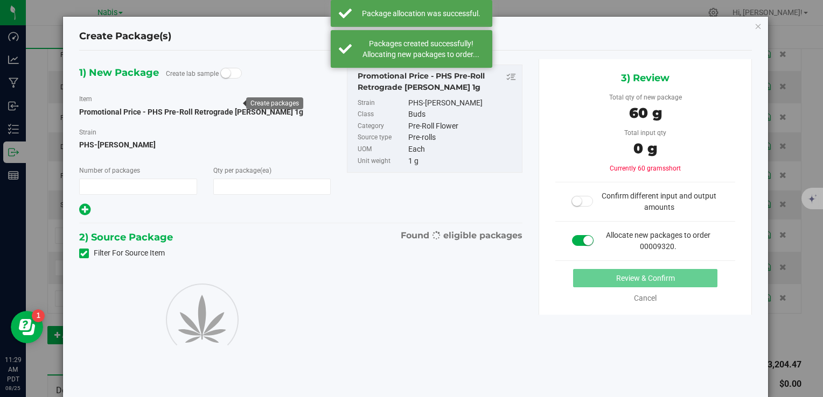
type input "1"
type input "60"
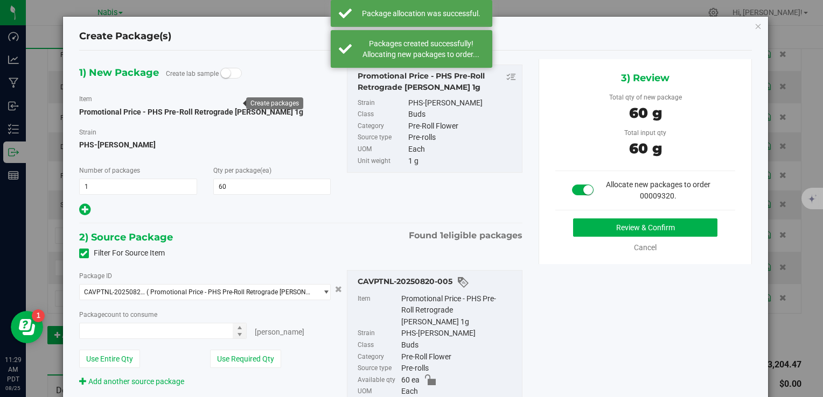
type input "60 ea"
click at [616, 208] on div "3) Review Total qty of new package 60 g Total input qty 60 g Allocate new packa…" at bounding box center [646, 161] width 214 height 205
click at [616, 229] on button "Review & Confirm" at bounding box center [645, 228] width 144 height 18
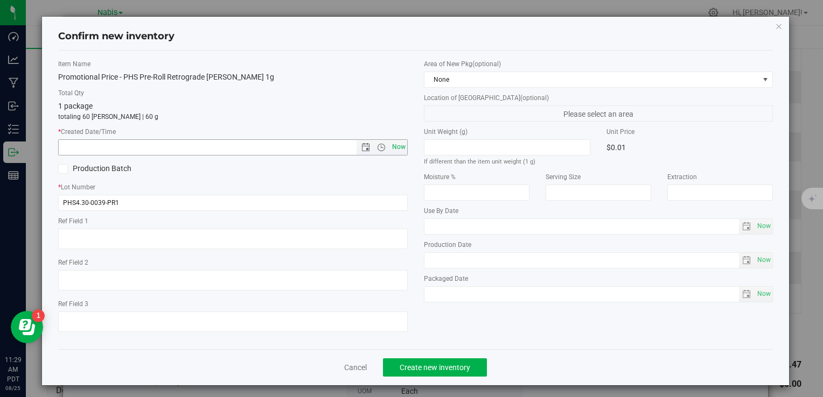
click at [390, 143] on span "Now" at bounding box center [398, 147] width 18 height 16
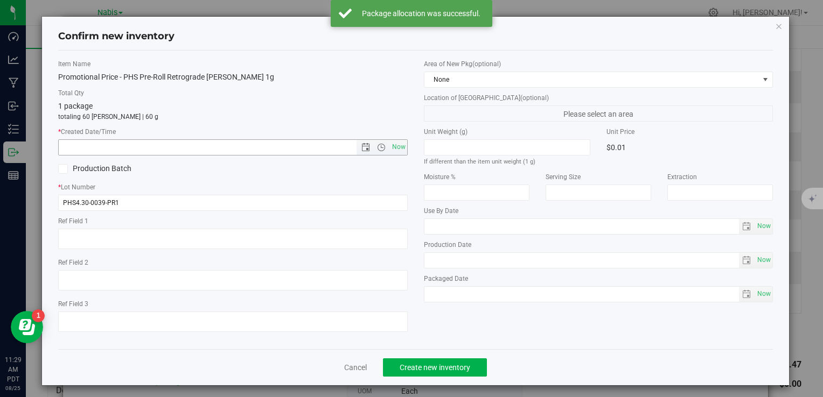
type input "8/25/2025 11:29 AM"
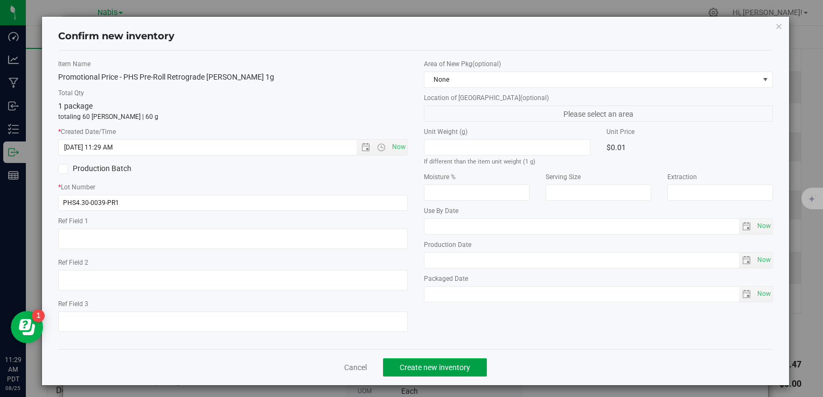
click at [422, 362] on button "Create new inventory" at bounding box center [435, 368] width 104 height 18
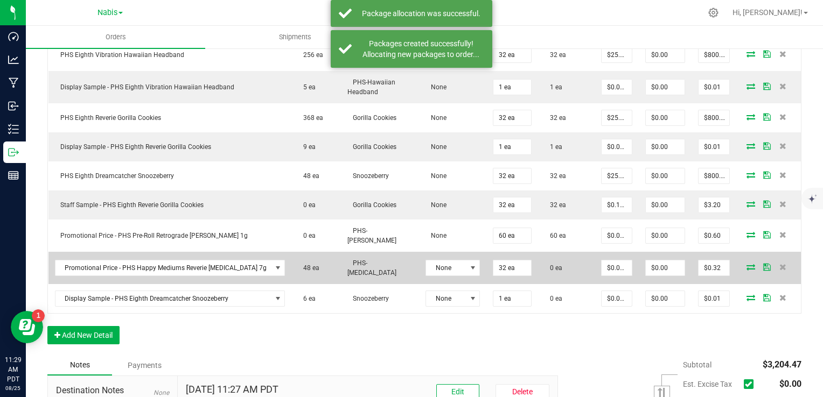
click at [746, 264] on icon at bounding box center [750, 267] width 9 height 6
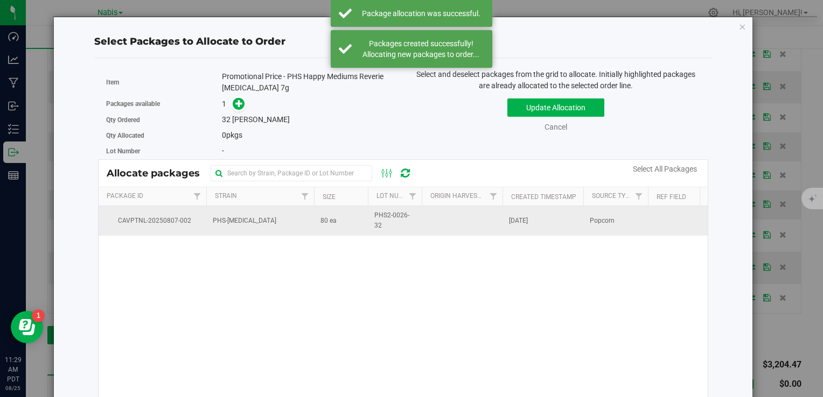
click at [259, 231] on td "PHS-Muse" at bounding box center [260, 220] width 108 height 29
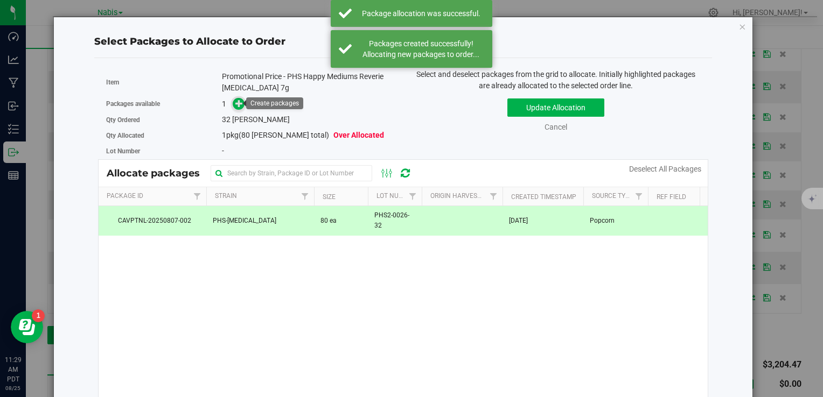
click at [238, 106] on icon at bounding box center [239, 104] width 8 height 8
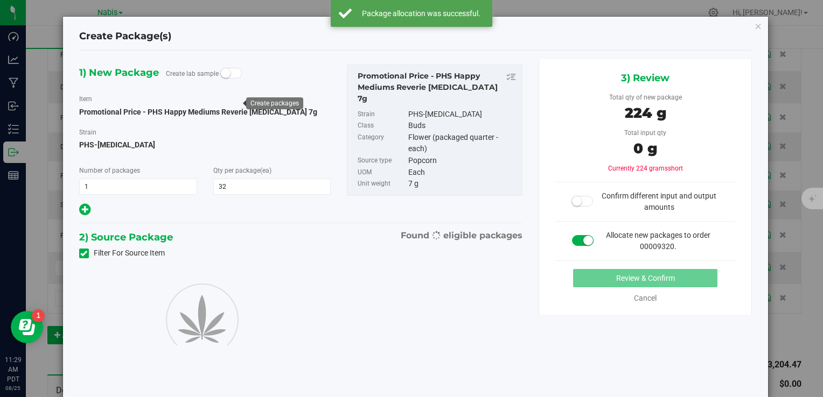
type input "32"
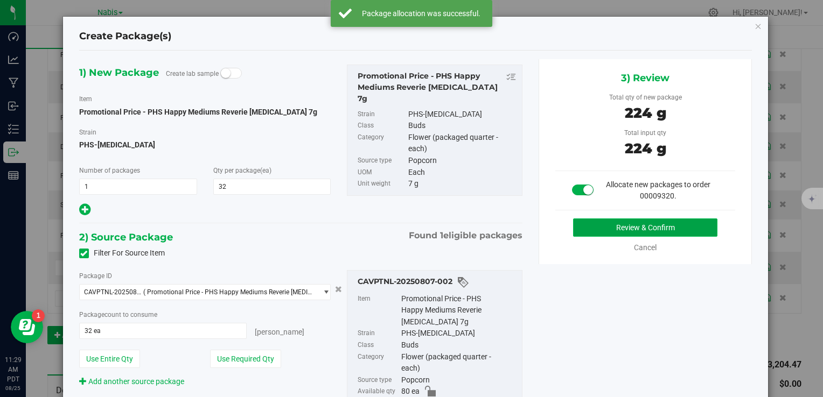
click at [590, 232] on button "Review & Confirm" at bounding box center [645, 228] width 144 height 18
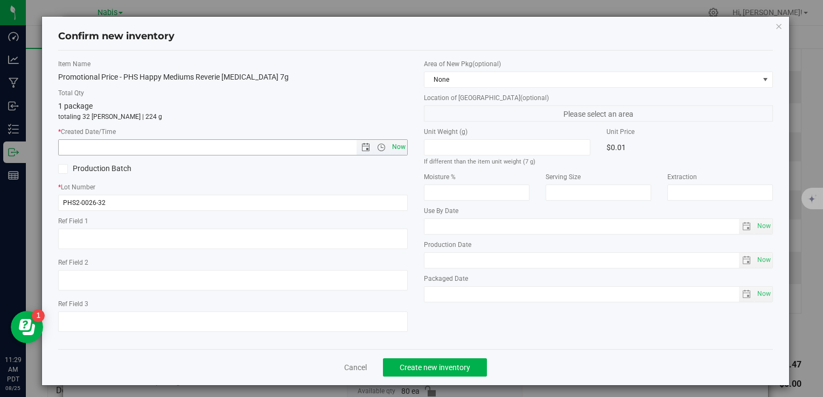
click at [400, 148] on span "Now" at bounding box center [398, 147] width 18 height 16
type input "8/25/2025 11:29 AM"
click at [435, 370] on span "Create new inventory" at bounding box center [435, 368] width 71 height 9
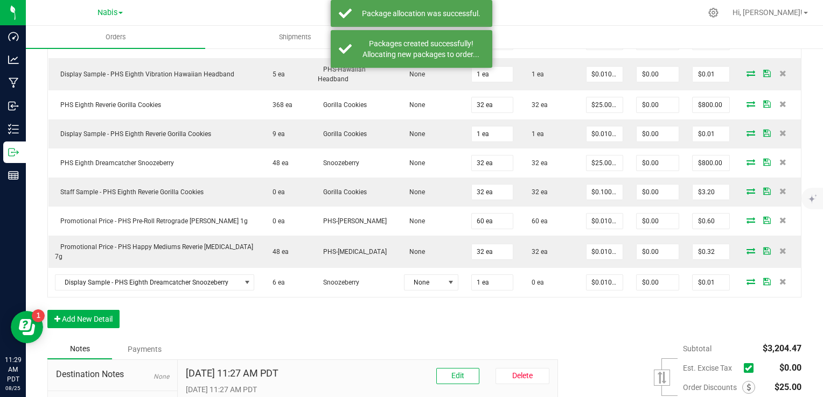
click at [746, 278] on icon at bounding box center [750, 281] width 9 height 6
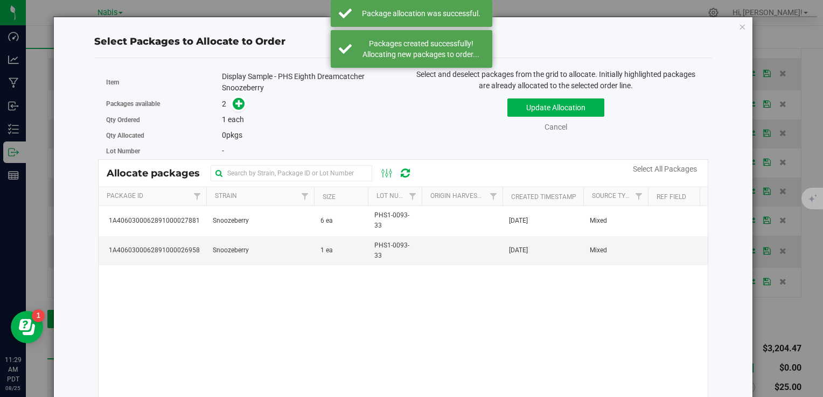
click at [269, 268] on div "1A4060300062891000027881 Snoozeberry 6 ea PHS1-0093-33 Aug 25, 2025 Mixed 1A406…" at bounding box center [403, 340] width 609 height 269
click at [271, 253] on td "Snoozeberry" at bounding box center [260, 250] width 108 height 29
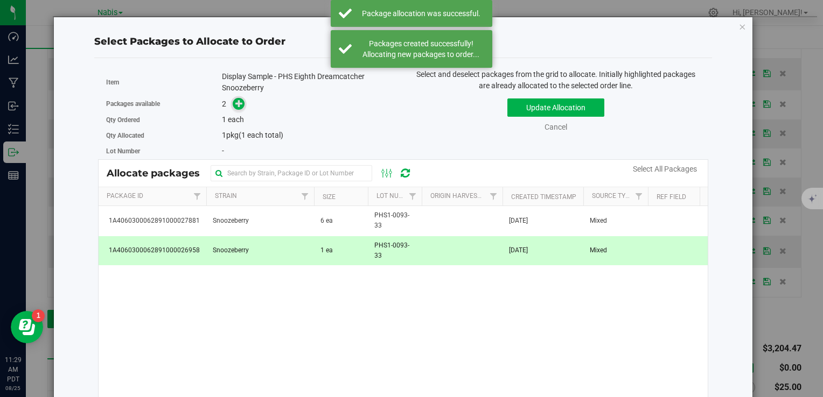
click at [236, 101] on icon at bounding box center [239, 104] width 8 height 8
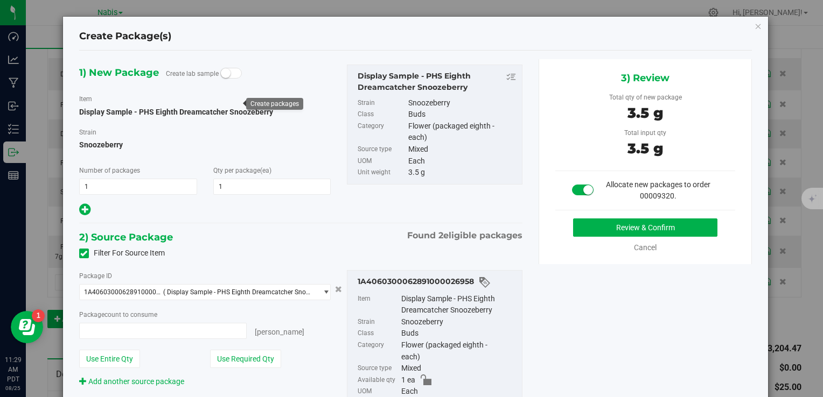
type input "1 ea"
click at [614, 229] on button "Review & Confirm" at bounding box center [645, 228] width 144 height 18
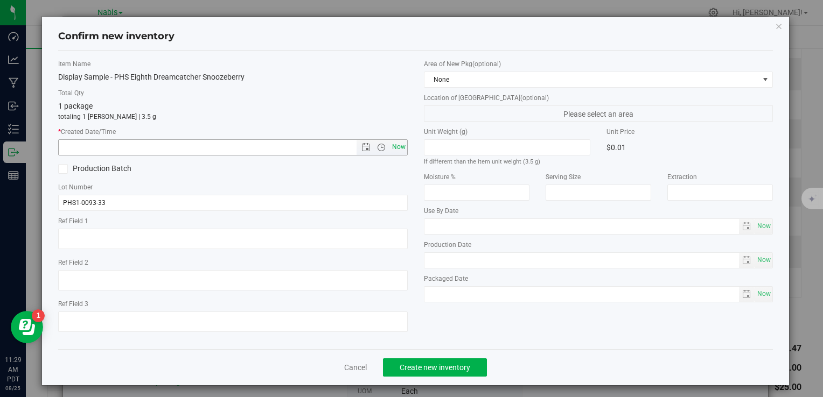
click at [393, 144] on span "Now" at bounding box center [398, 147] width 18 height 16
type input "8/25/2025 11:29 AM"
click at [439, 364] on span "Create new inventory" at bounding box center [435, 368] width 71 height 9
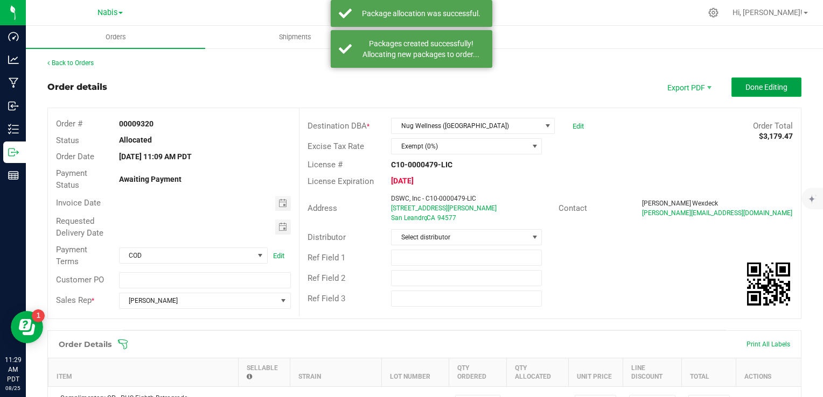
click at [777, 94] on button "Done Editing" at bounding box center [766, 87] width 70 height 19
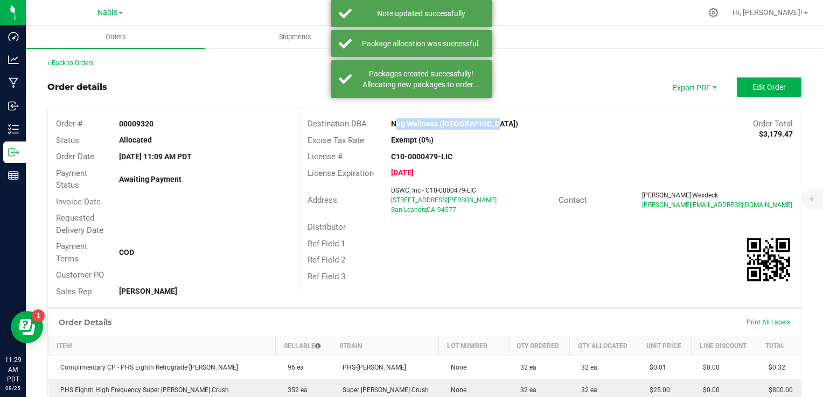
drag, startPoint x: 389, startPoint y: 125, endPoint x: 492, endPoint y: 126, distance: 102.3
click at [492, 126] on div "Nug Wellness ([GEOGRAPHIC_DATA])" at bounding box center [487, 123] width 209 height 11
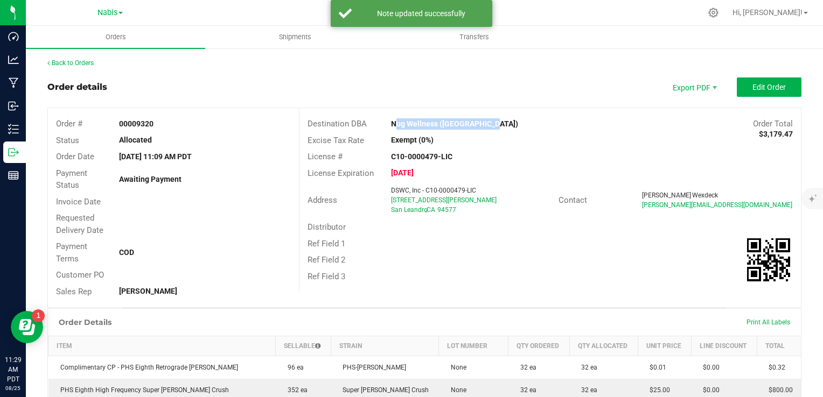
copy strong "Nug Wellness ([GEOGRAPHIC_DATA])"
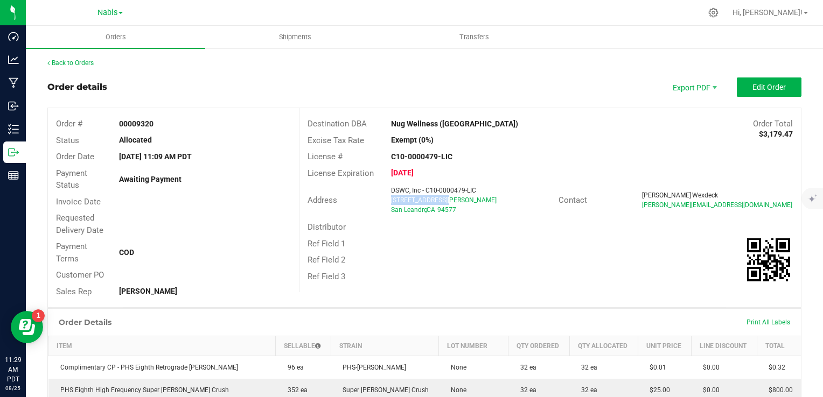
copy span "3089 Teagarden St"
drag, startPoint x: 382, startPoint y: 202, endPoint x: 490, endPoint y: 201, distance: 108.3
click at [490, 201] on div "DSWC, Inc - C10-0000479-LIC 3089 Teagarden St San Leandro , CA 94577" at bounding box center [472, 200] width 172 height 29
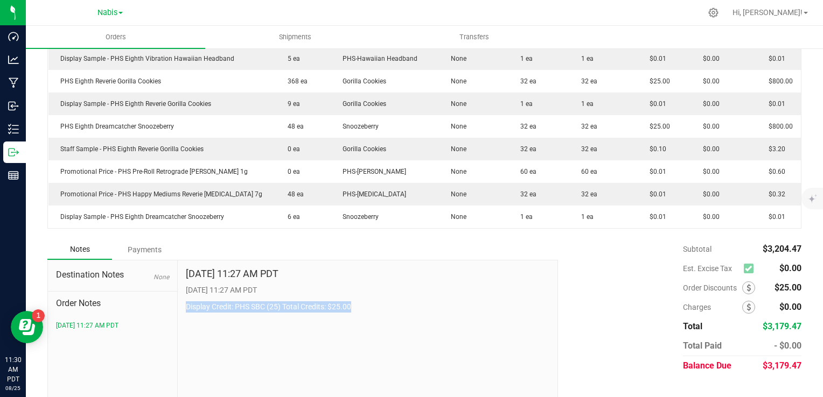
drag, startPoint x: 181, startPoint y: 305, endPoint x: 378, endPoint y: 309, distance: 196.6
click at [378, 309] on div "Aug 25, 2025 11:27 AM PDT 8/25/2025 11:27 AM PDT Display Credit: PHS SBC (25) T…" at bounding box center [368, 333] width 380 height 144
copy p "Display Credit: PHS SBC (25) Total Credits: $25.00"
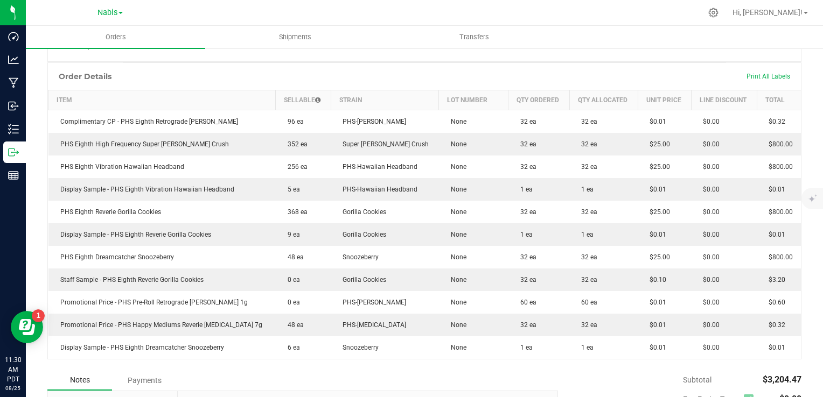
scroll to position [0, 0]
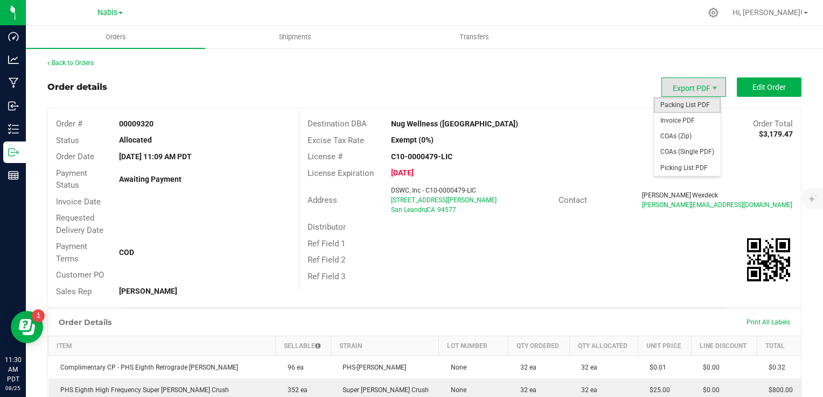
click at [676, 109] on span "Packing List PDF" at bounding box center [687, 105] width 67 height 16
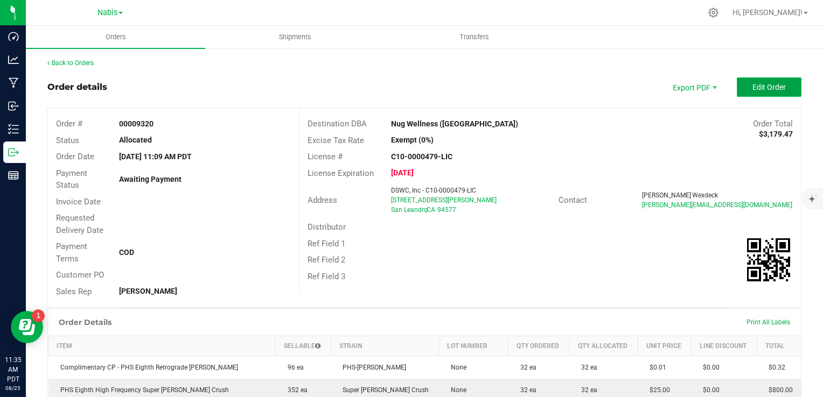
click at [767, 89] on span "Edit Order" at bounding box center [768, 87] width 33 height 9
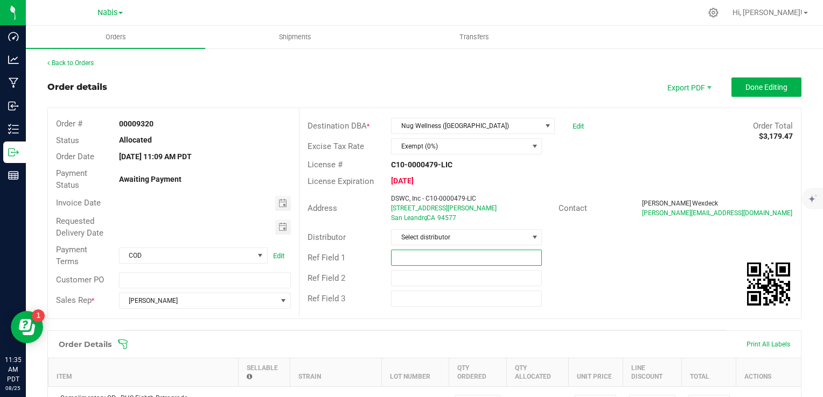
click at [405, 265] on input "text" at bounding box center [466, 258] width 151 height 16
paste input "743658"
click at [278, 200] on span "Toggle calendar" at bounding box center [282, 203] width 9 height 9
type input "Nabis 743658"
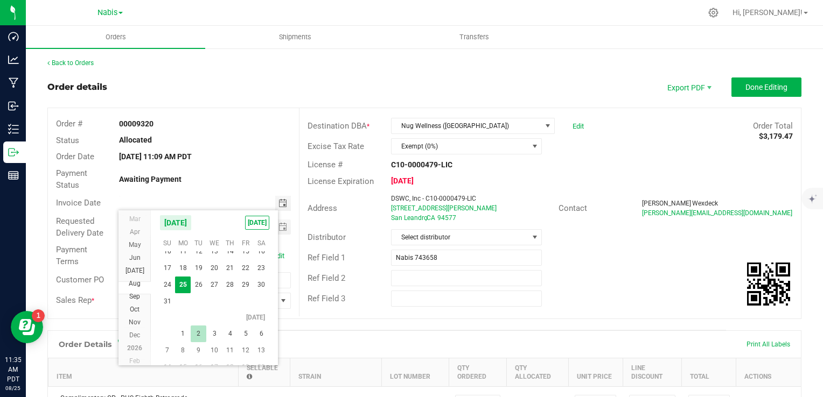
scroll to position [19485, 0]
click at [199, 323] on span "2" at bounding box center [199, 321] width 16 height 17
type input "09/02/2025"
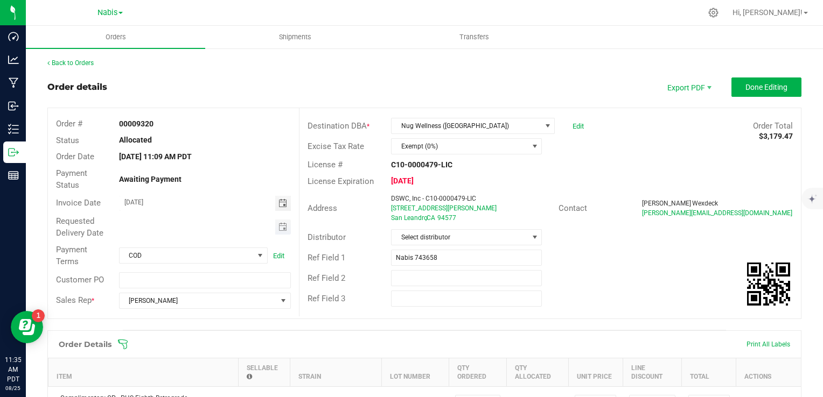
click at [284, 220] on span "Toggle calendar" at bounding box center [283, 227] width 16 height 15
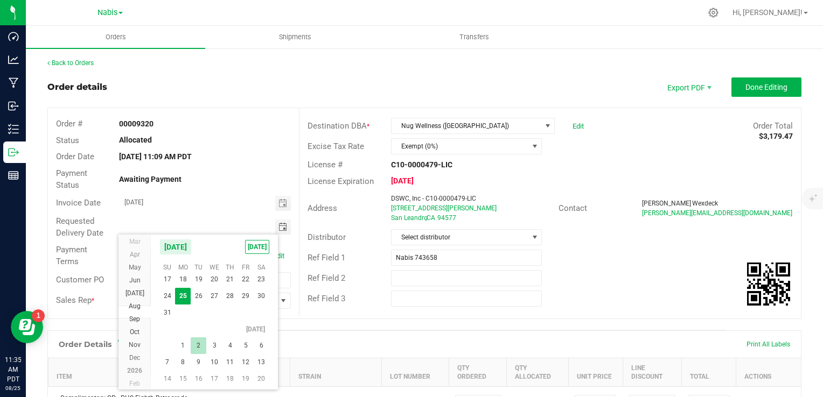
click at [200, 345] on span "2" at bounding box center [199, 346] width 16 height 17
type input "09/02/2025"
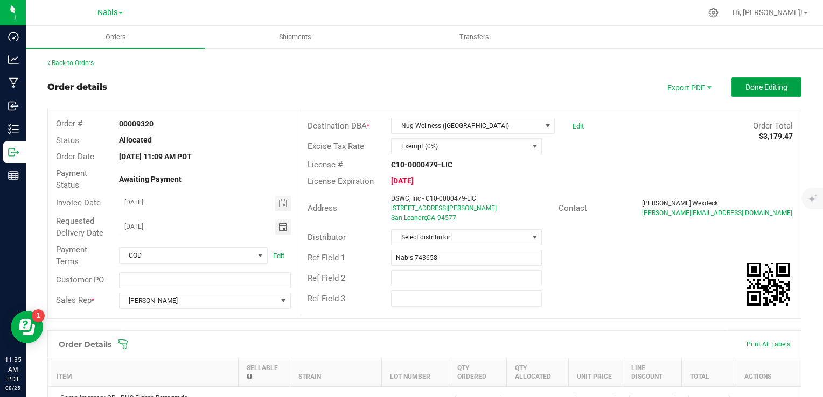
click at [763, 89] on span "Done Editing" at bounding box center [766, 87] width 42 height 9
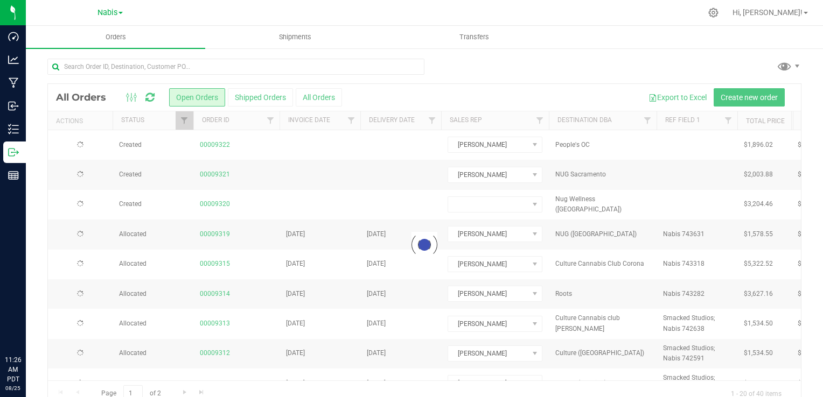
click at [247, 99] on div at bounding box center [424, 245] width 753 height 323
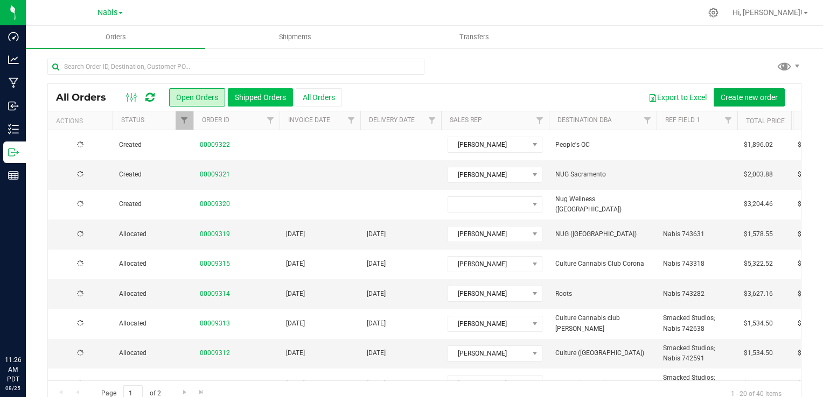
click at [246, 95] on button "Shipped Orders" at bounding box center [260, 97] width 65 height 18
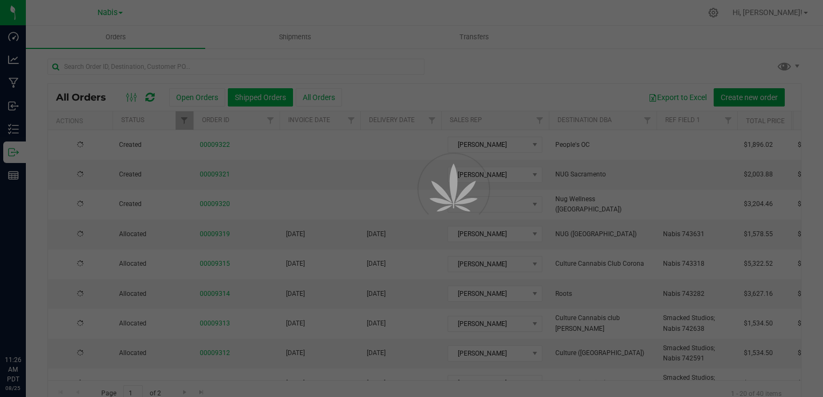
click at [218, 64] on div at bounding box center [411, 198] width 823 height 397
click at [219, 66] on div at bounding box center [411, 198] width 823 height 397
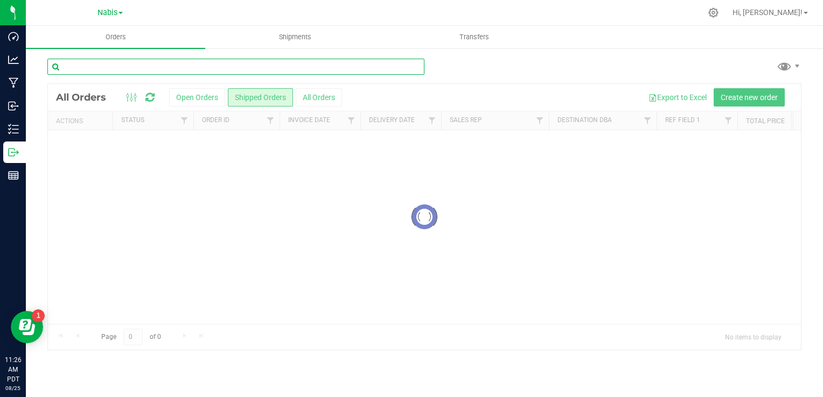
click at [224, 68] on input "text" at bounding box center [235, 67] width 377 height 16
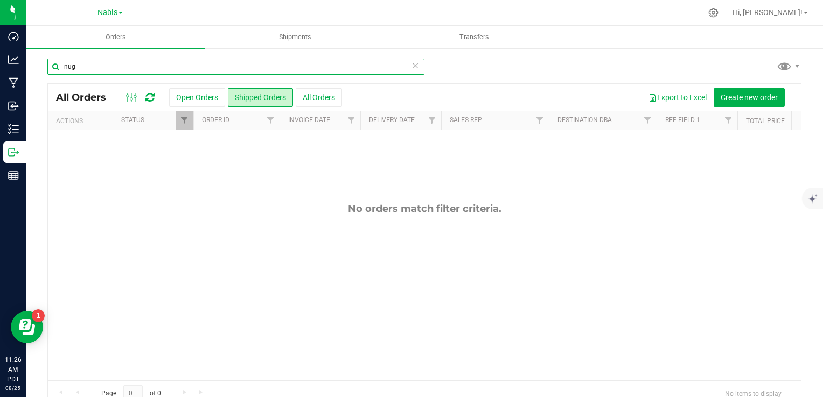
type input "nug"
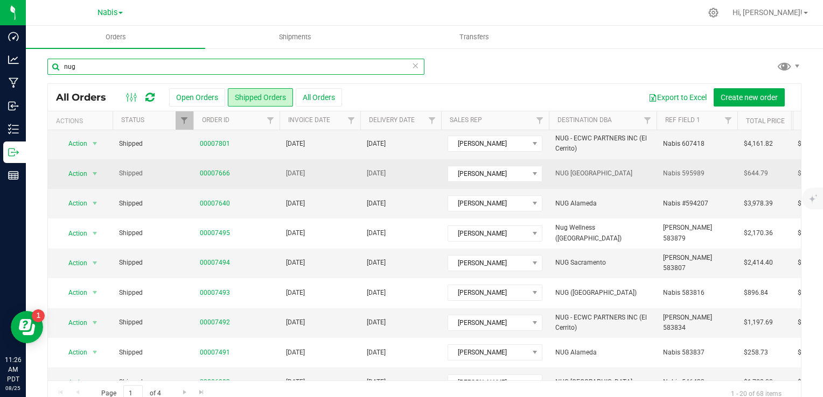
scroll to position [108, 0]
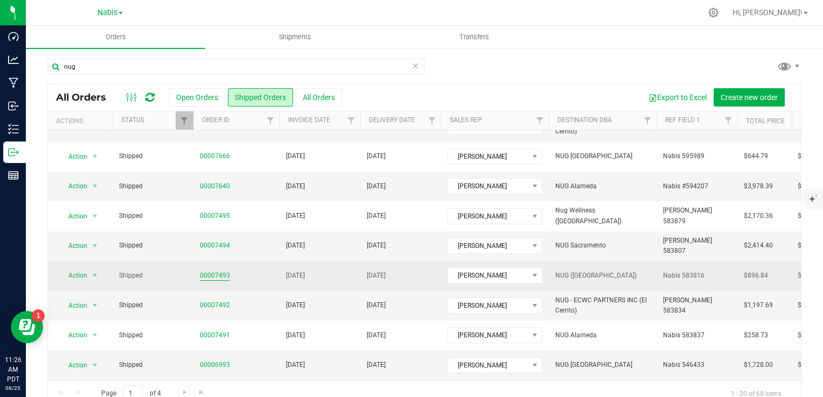
click at [217, 271] on link "00007493" at bounding box center [215, 276] width 30 height 10
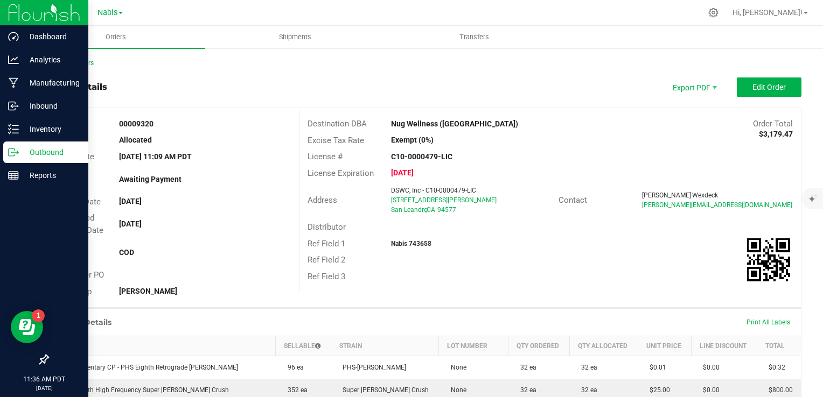
click at [26, 153] on p "Outbound" at bounding box center [51, 152] width 65 height 13
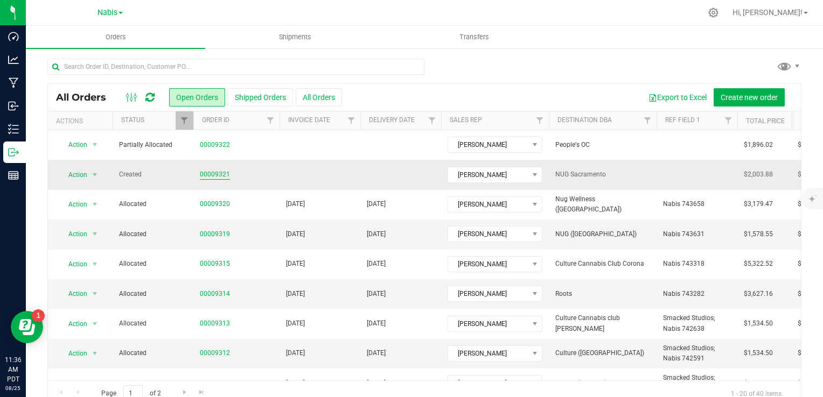
click at [209, 171] on link "00009321" at bounding box center [215, 175] width 30 height 10
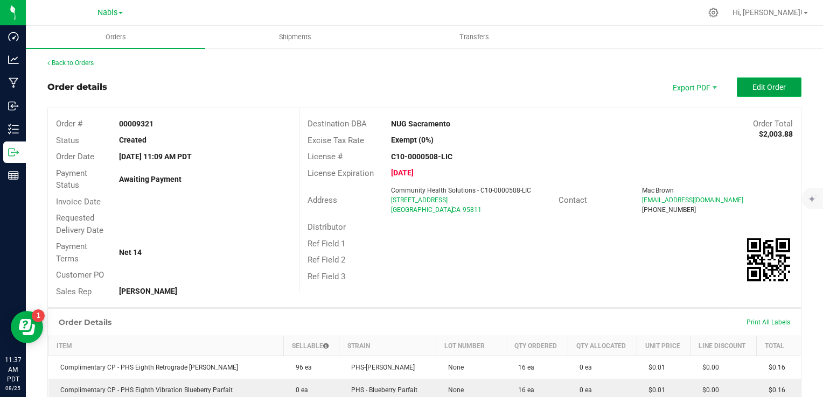
click at [769, 85] on span "Edit Order" at bounding box center [768, 87] width 33 height 9
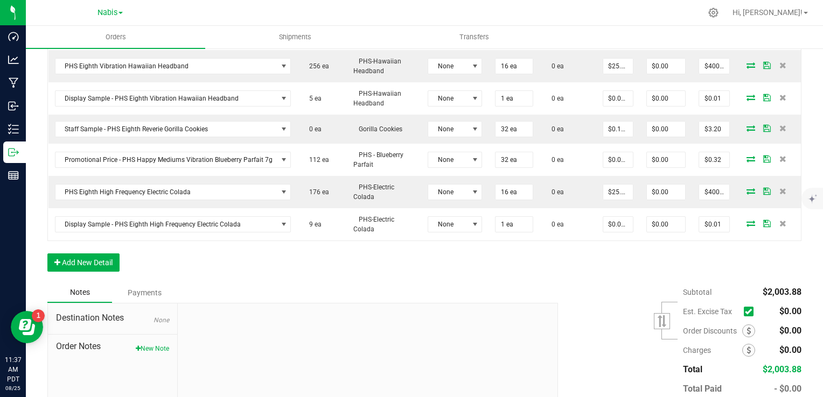
scroll to position [592, 0]
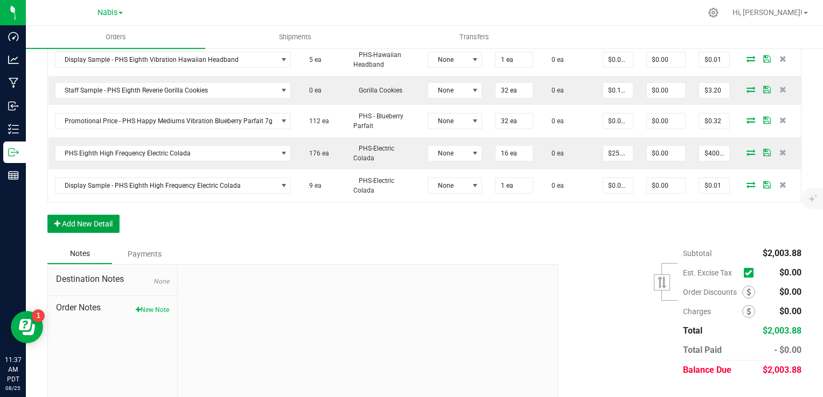
click at [98, 215] on button "Add New Detail" at bounding box center [83, 224] width 72 height 18
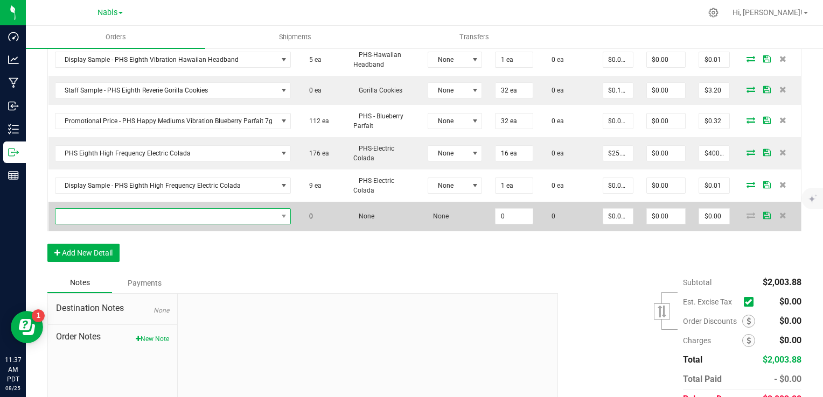
click at [121, 209] on span "NO DATA FOUND" at bounding box center [166, 216] width 222 height 15
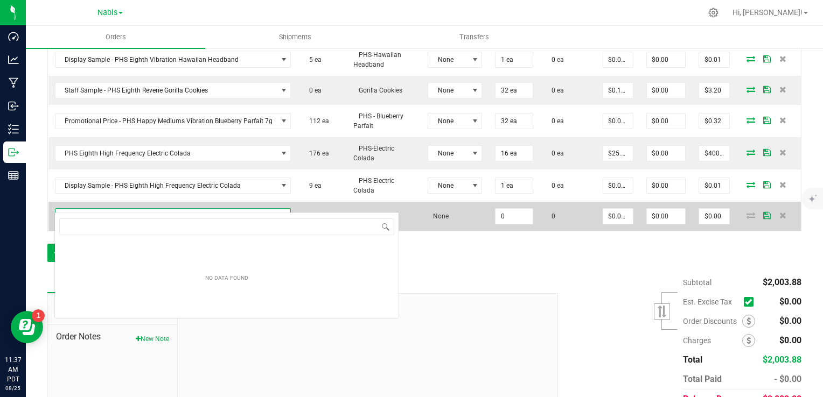
scroll to position [16, 232]
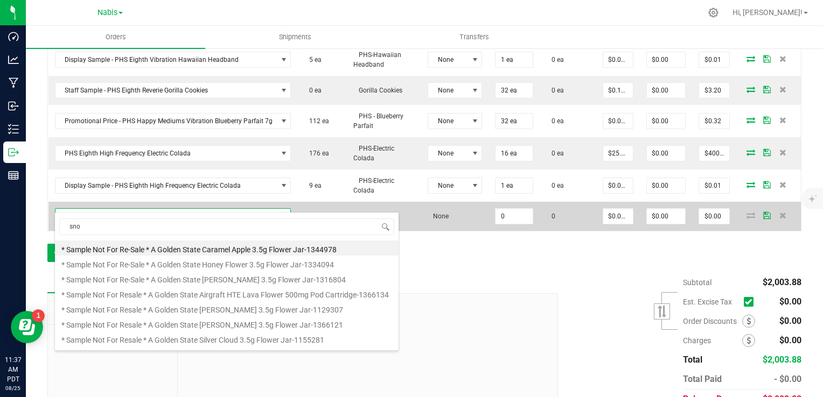
type input "snoo"
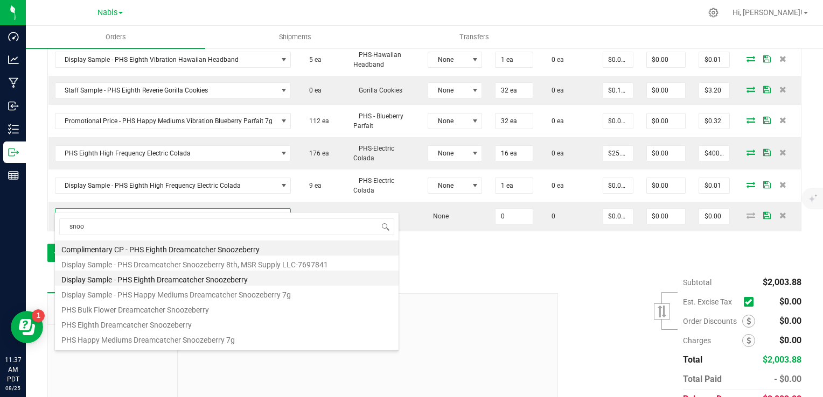
click at [147, 281] on li "Display Sample - PHS Eighth Dreamcatcher Snoozeberry" at bounding box center [227, 278] width 344 height 15
type input "0 ea"
type input "$0.01000"
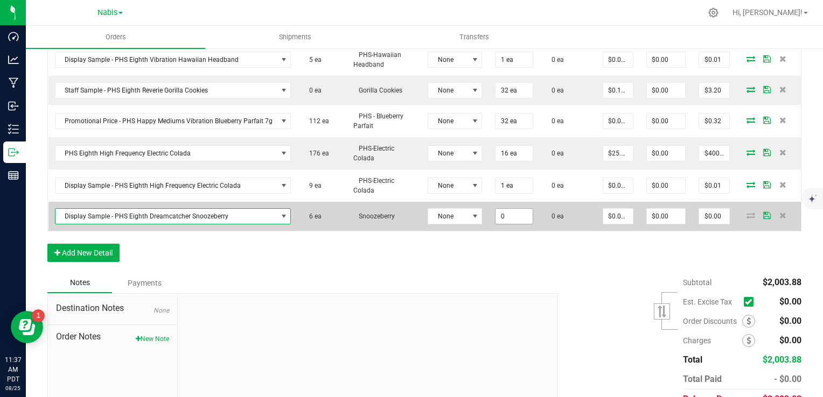
click at [495, 209] on input "0" at bounding box center [513, 216] width 37 height 15
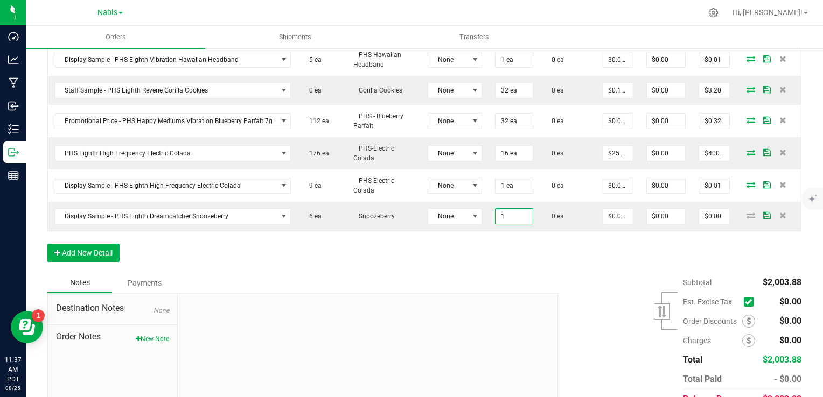
type input "1 ea"
type input "$0.01"
click at [484, 243] on div "Order Details Print All Labels Item Sellable Strain Lot Number Qty Ordered Qty …" at bounding box center [424, 5] width 754 height 535
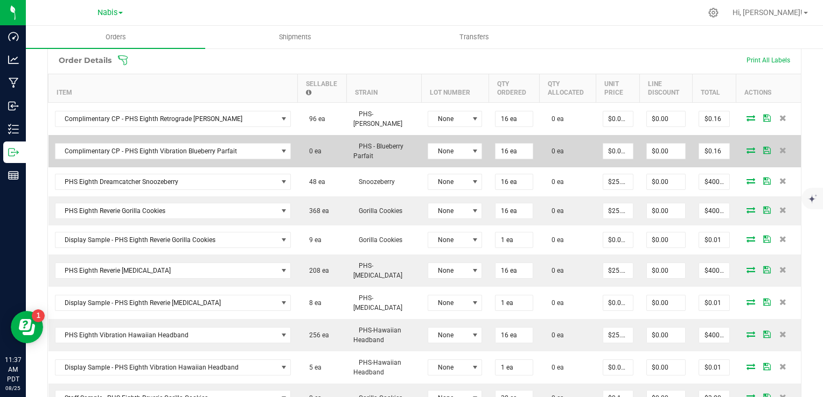
scroll to position [269, 0]
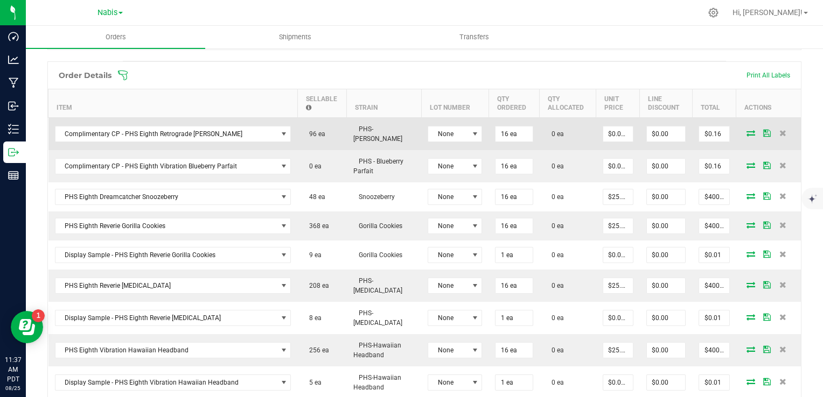
click at [746, 130] on icon at bounding box center [750, 133] width 9 height 6
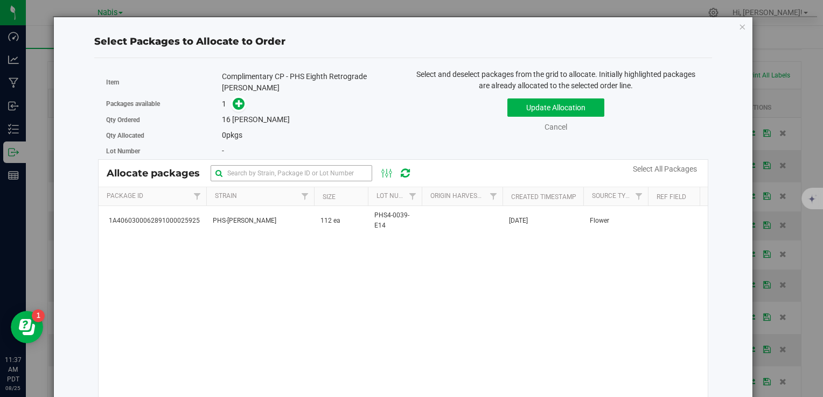
drag, startPoint x: 296, startPoint y: 217, endPoint x: 271, endPoint y: 178, distance: 46.0
click at [296, 217] on td "PHS-Cherry Runtz" at bounding box center [260, 220] width 108 height 29
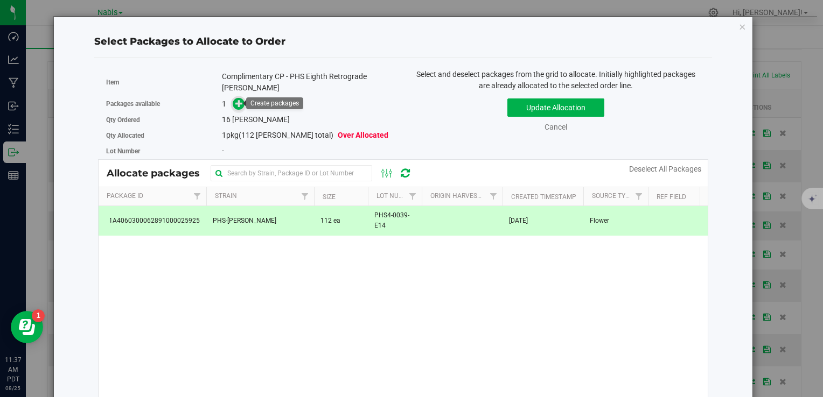
click at [241, 100] on icon at bounding box center [239, 104] width 8 height 8
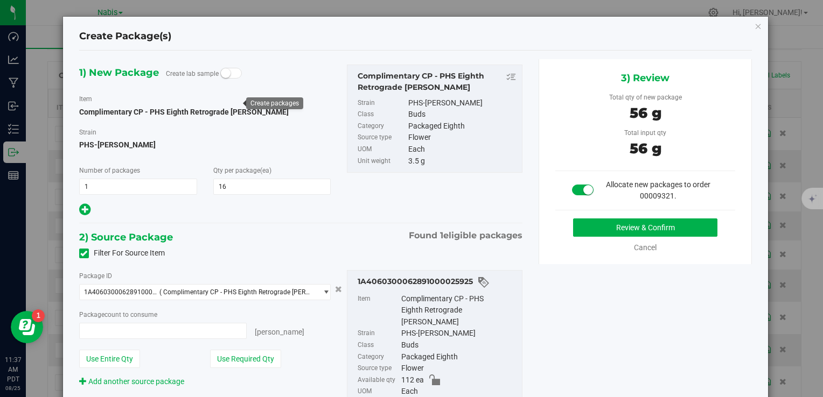
type input "16"
type input "16 ea"
click at [592, 234] on button "Review & Confirm" at bounding box center [645, 228] width 144 height 18
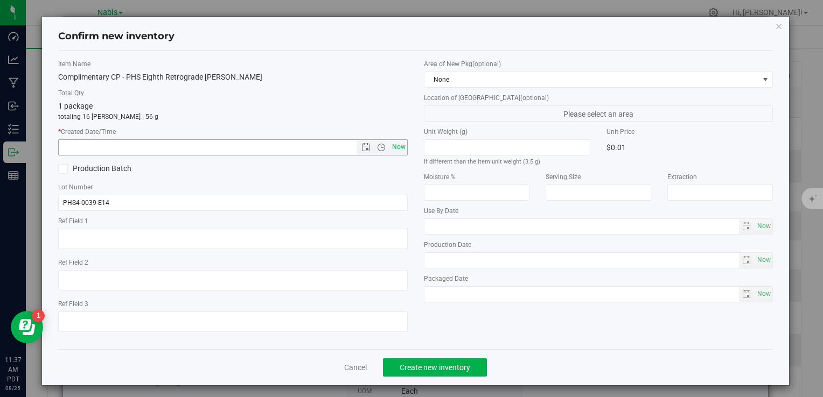
click at [389, 141] on span "Now" at bounding box center [398, 147] width 18 height 16
type input "8/25/2025 11:37 AM"
click at [433, 364] on span "Create new inventory" at bounding box center [435, 368] width 71 height 9
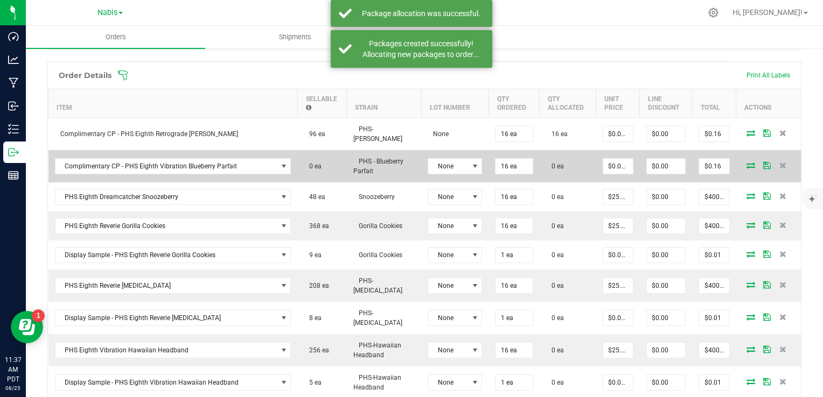
click at [746, 162] on icon at bounding box center [750, 165] width 9 height 6
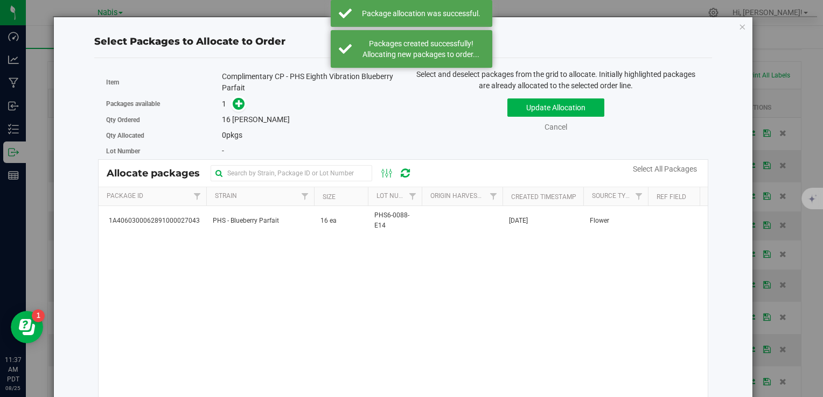
click at [263, 239] on div "1A4060300062891000027043 PHS - Blueberry Parfait 16 ea PHS6-0088-E14 Aug 4, 202…" at bounding box center [403, 340] width 609 height 269
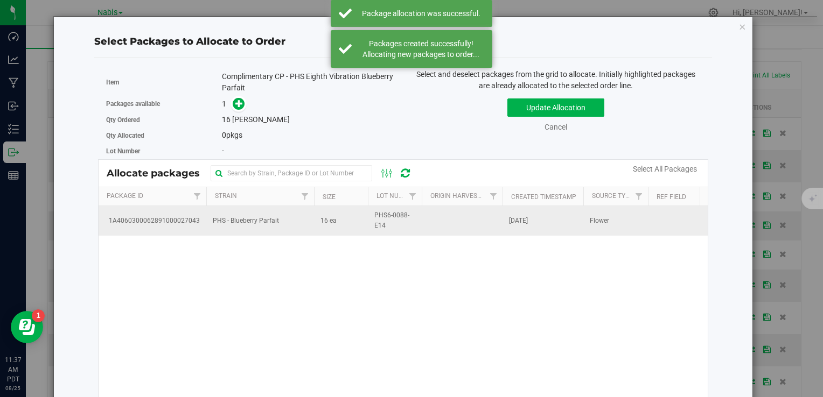
click at [256, 223] on span "PHS - Blueberry Parfait" at bounding box center [246, 221] width 66 height 10
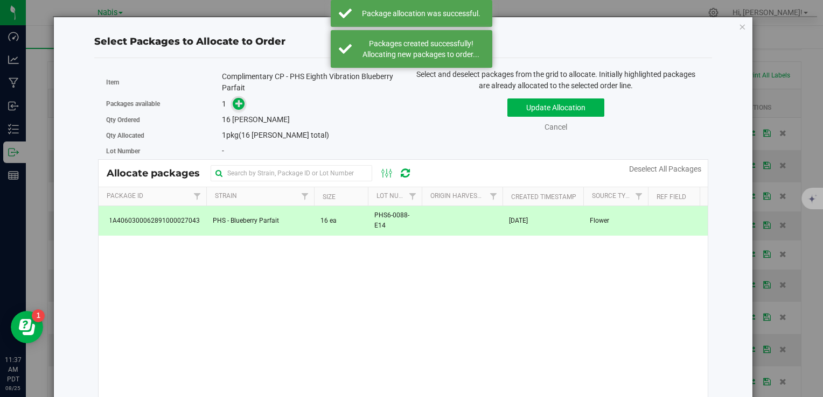
click at [235, 106] on icon at bounding box center [239, 104] width 8 height 8
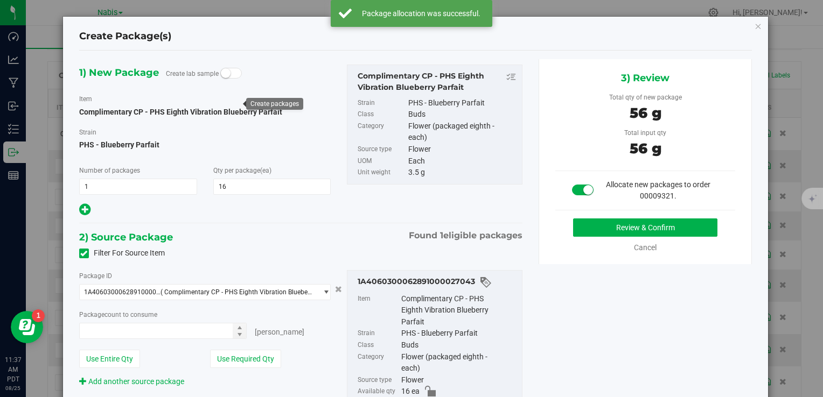
type input "16 ea"
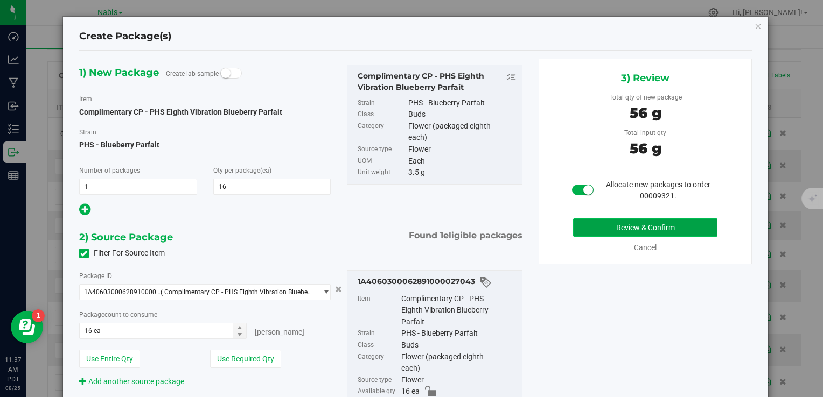
click at [591, 229] on button "Review & Confirm" at bounding box center [645, 228] width 144 height 18
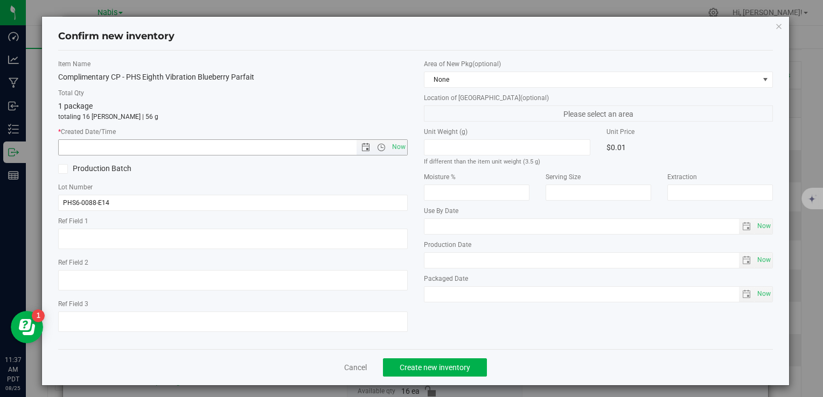
click at [403, 143] on div "Item Name Complimentary CP - PHS Eighth Vibration Blueberry Parfait Total Qty 1…" at bounding box center [232, 200] width 365 height 282
click at [389, 152] on span "Now" at bounding box center [398, 147] width 18 height 16
type input "8/25/2025 11:37 AM"
click at [449, 359] on button "Create new inventory" at bounding box center [435, 368] width 104 height 18
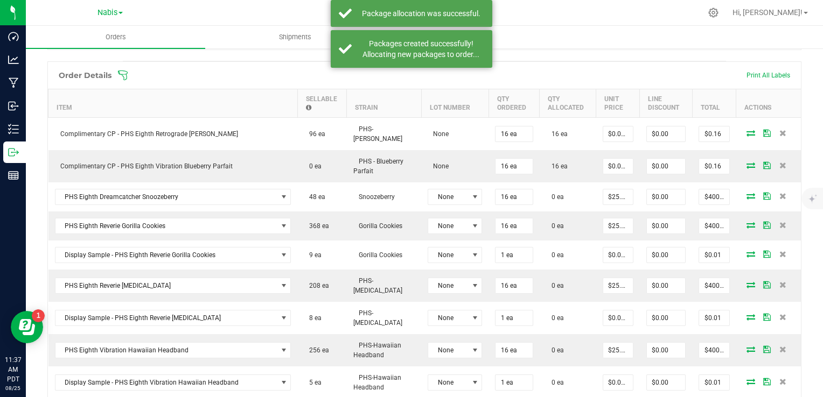
click at [746, 193] on icon at bounding box center [750, 196] width 9 height 6
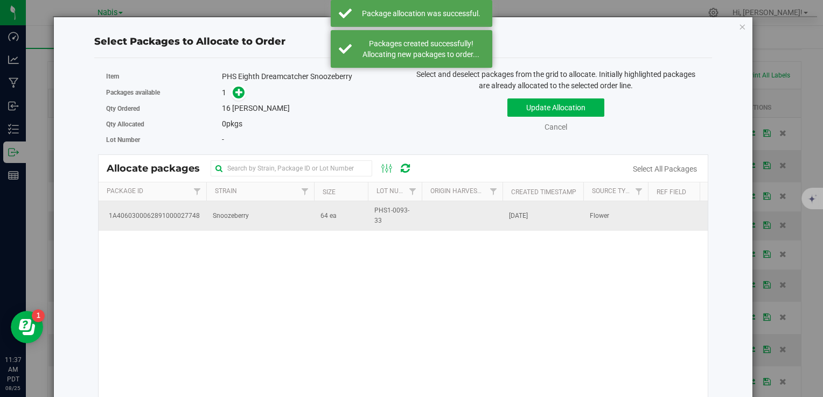
click at [270, 218] on td "Snoozeberry" at bounding box center [260, 215] width 108 height 29
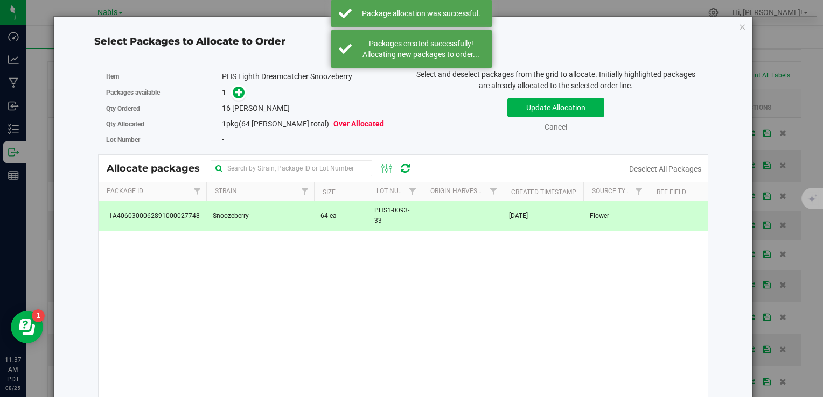
click at [243, 96] on div "1" at bounding box center [308, 93] width 173 height 12
click at [241, 95] on span at bounding box center [239, 93] width 12 height 12
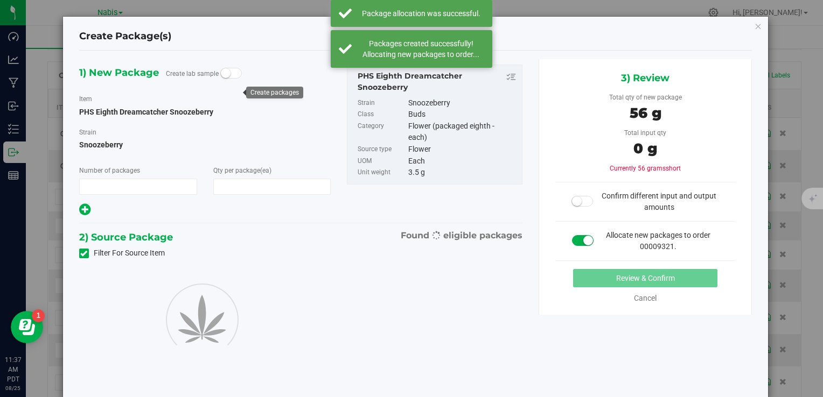
type input "1"
type input "16"
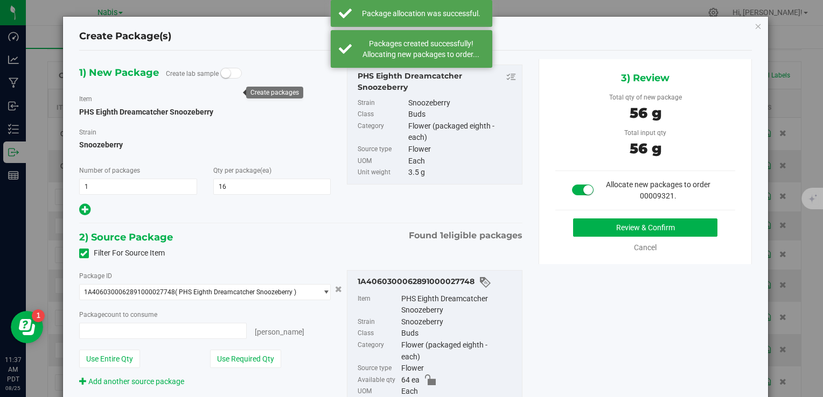
type input "16 ea"
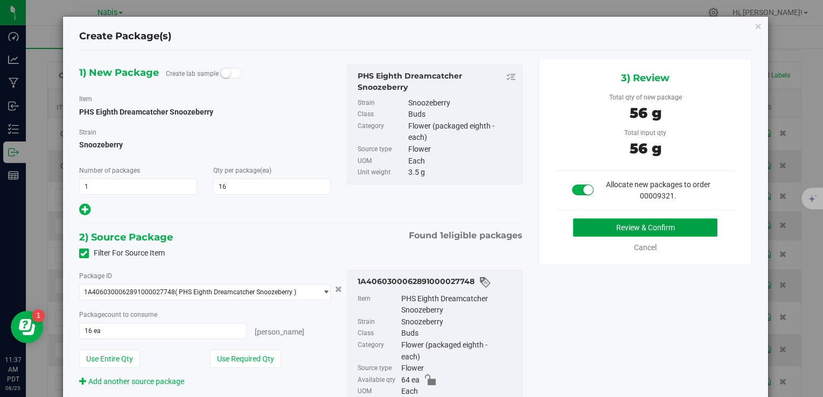
click at [627, 222] on button "Review & Confirm" at bounding box center [645, 228] width 144 height 18
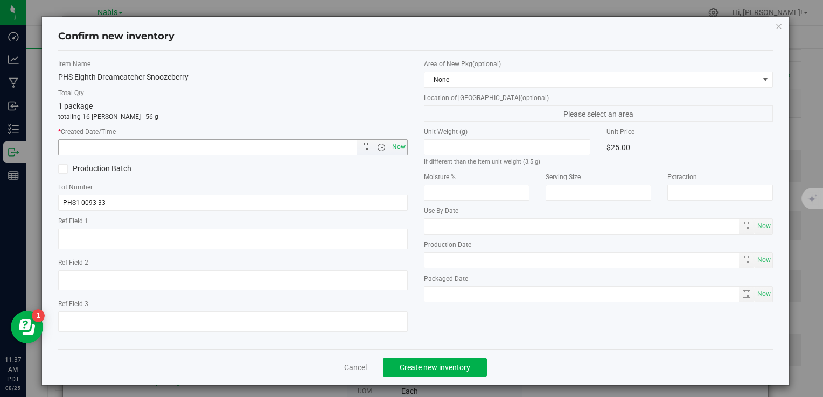
click at [394, 148] on span "Now" at bounding box center [398, 147] width 18 height 16
type input "8/25/2025 11:37 AM"
click at [439, 371] on span "Create new inventory" at bounding box center [435, 368] width 71 height 9
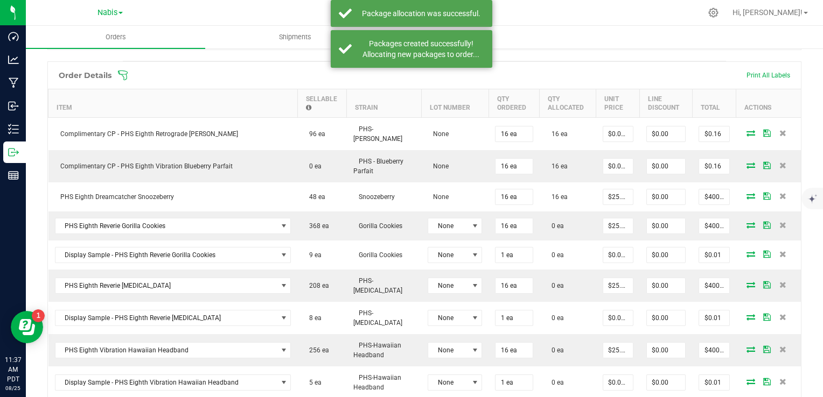
click at [746, 222] on icon at bounding box center [750, 225] width 9 height 6
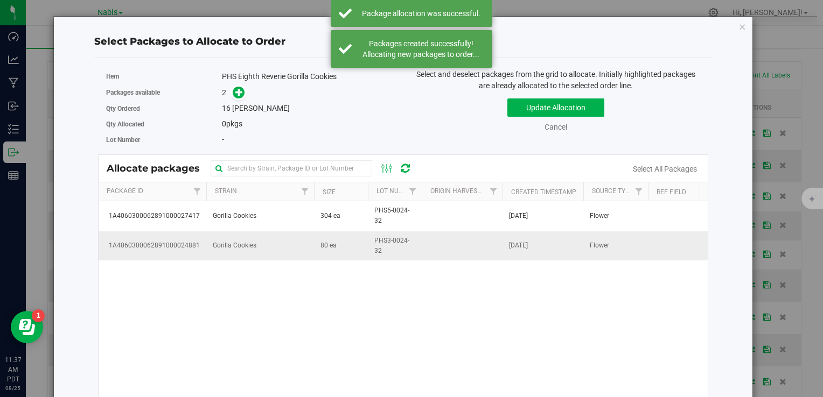
click at [279, 251] on td "Gorilla Cookies" at bounding box center [260, 246] width 108 height 29
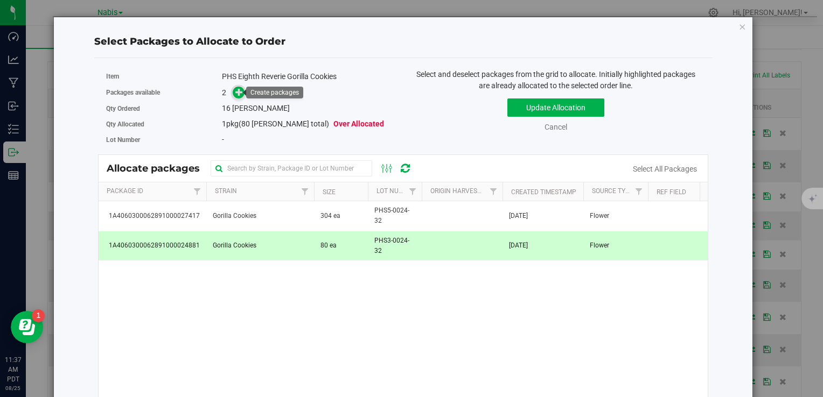
click at [238, 89] on icon at bounding box center [239, 92] width 8 height 8
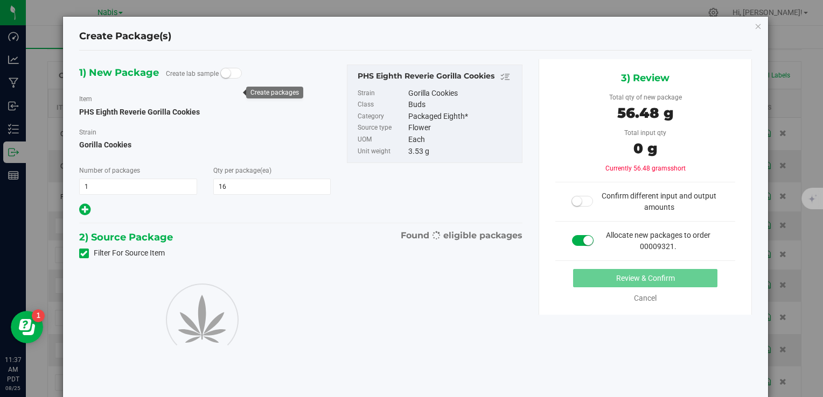
type input "16"
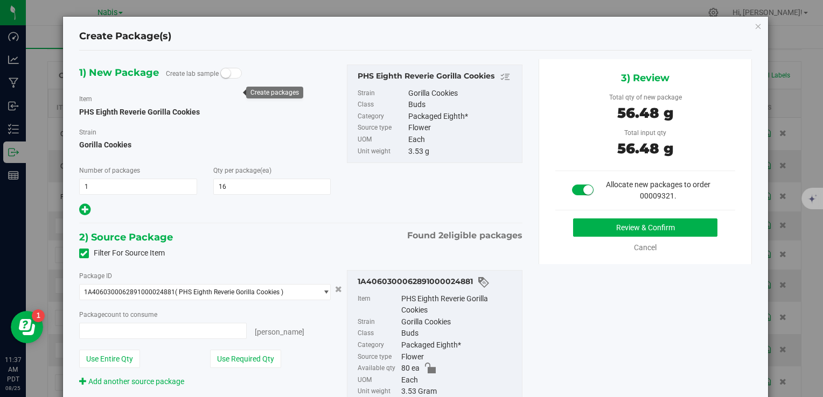
type input "16 ea"
click at [595, 231] on button "Review & Confirm" at bounding box center [645, 228] width 144 height 18
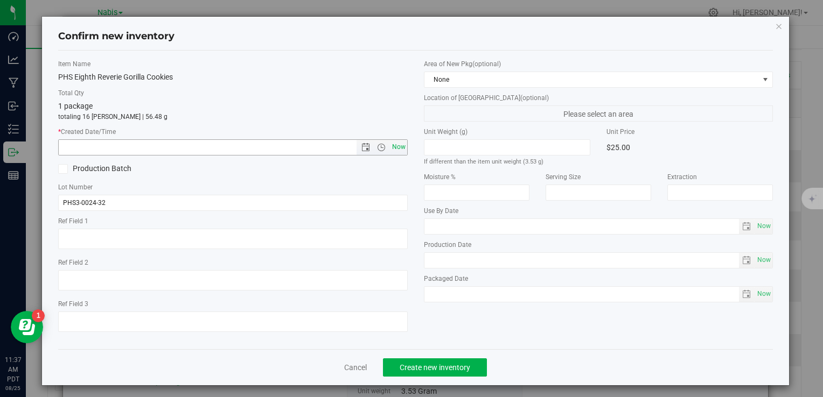
click at [396, 148] on span "Now" at bounding box center [398, 147] width 18 height 16
type input "8/25/2025 11:37 AM"
click at [443, 367] on span "Create new inventory" at bounding box center [435, 368] width 71 height 9
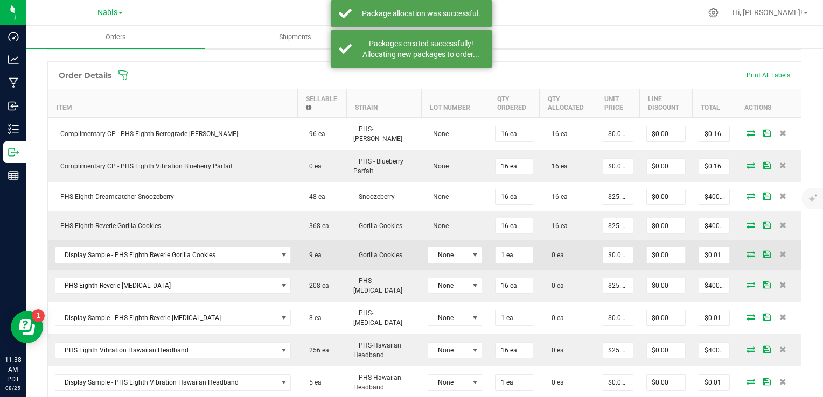
click at [746, 251] on icon at bounding box center [750, 254] width 9 height 6
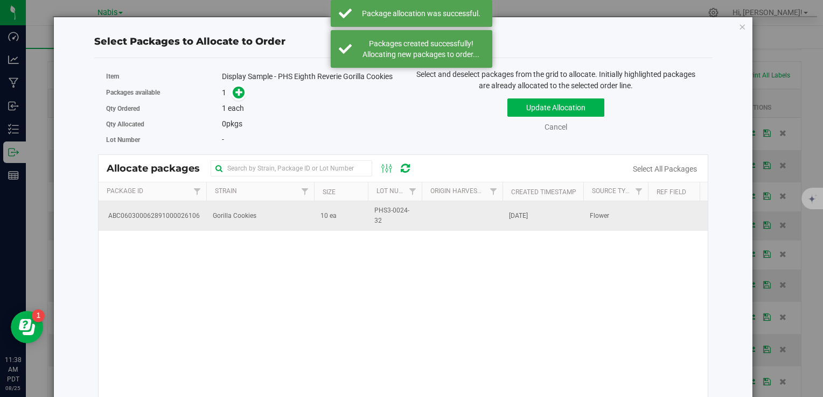
click at [278, 230] on td "Gorilla Cookies" at bounding box center [260, 215] width 108 height 29
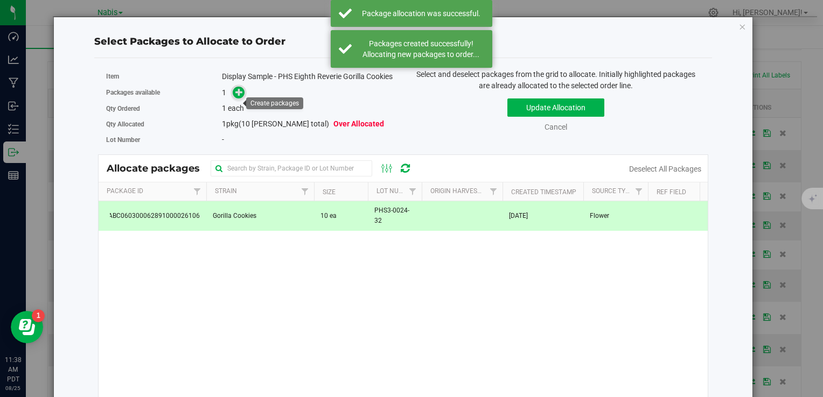
click at [235, 96] on icon at bounding box center [239, 92] width 8 height 8
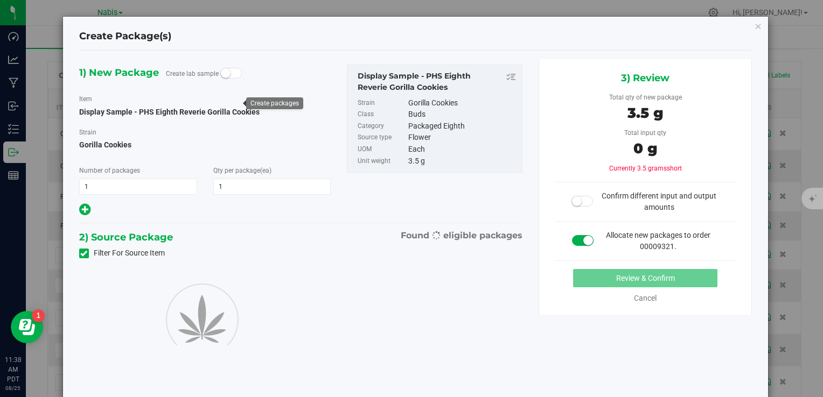
type input "1"
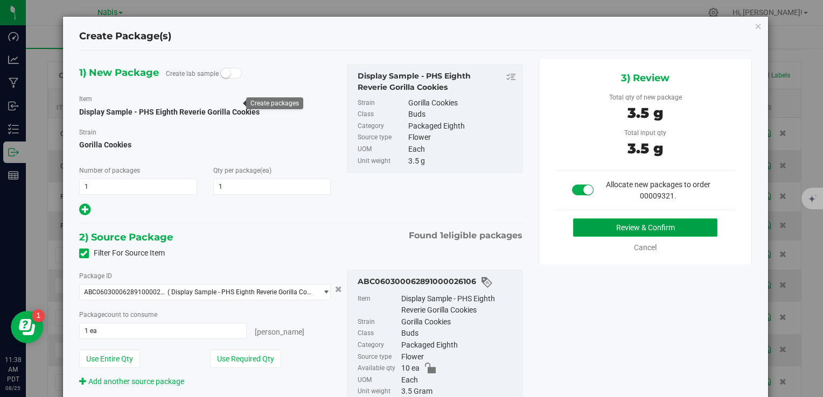
click at [596, 226] on button "Review & Confirm" at bounding box center [645, 228] width 144 height 18
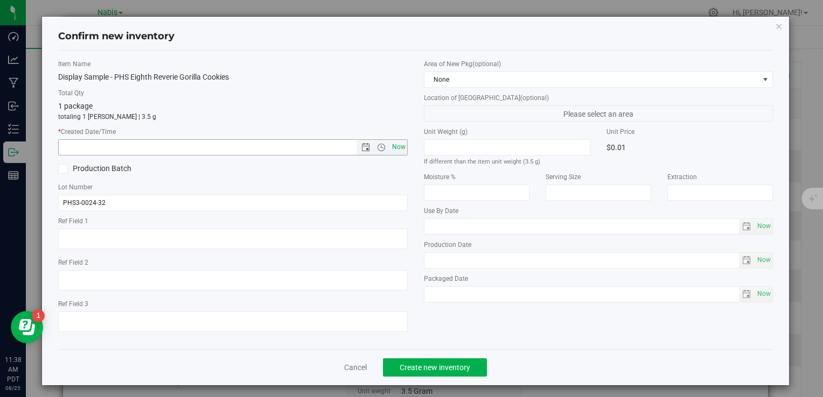
click at [401, 148] on span "Now" at bounding box center [398, 147] width 18 height 16
type input "8/25/2025 11:38 AM"
click at [444, 364] on span "Create new inventory" at bounding box center [435, 368] width 71 height 9
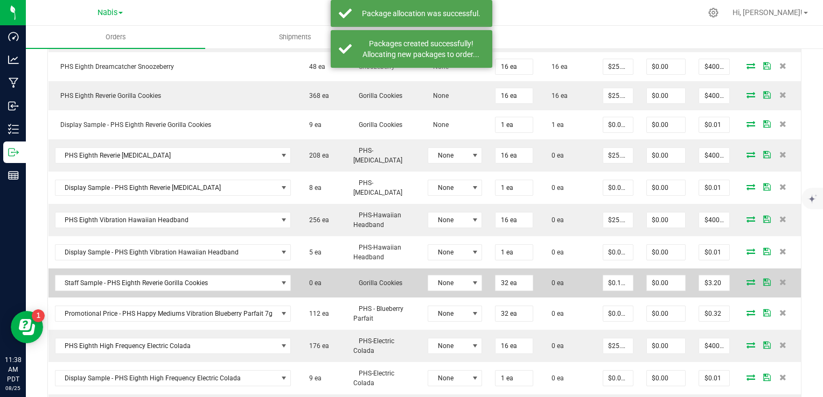
scroll to position [431, 0]
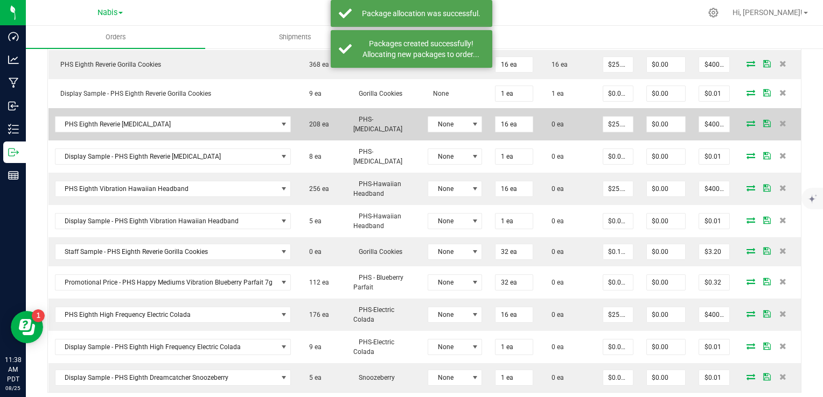
click at [746, 120] on icon at bounding box center [750, 123] width 9 height 6
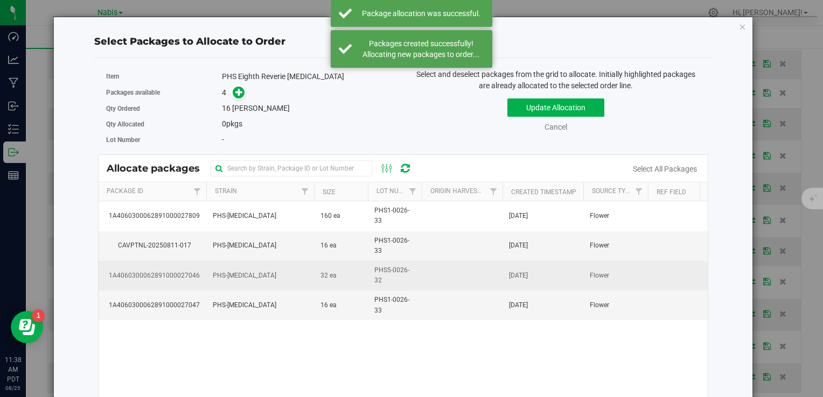
click at [340, 283] on td "32 ea" at bounding box center [341, 276] width 54 height 30
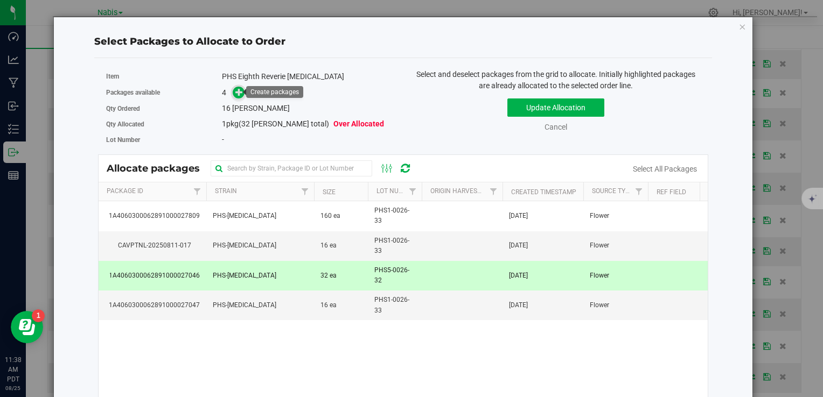
click at [239, 89] on icon at bounding box center [239, 92] width 8 height 8
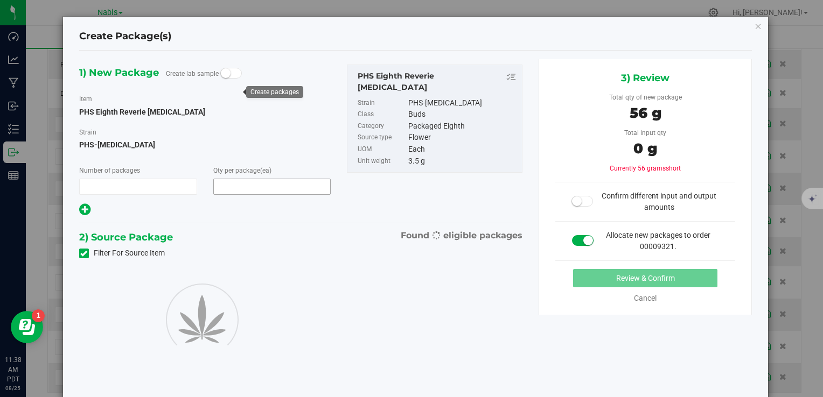
type input "1"
type input "16"
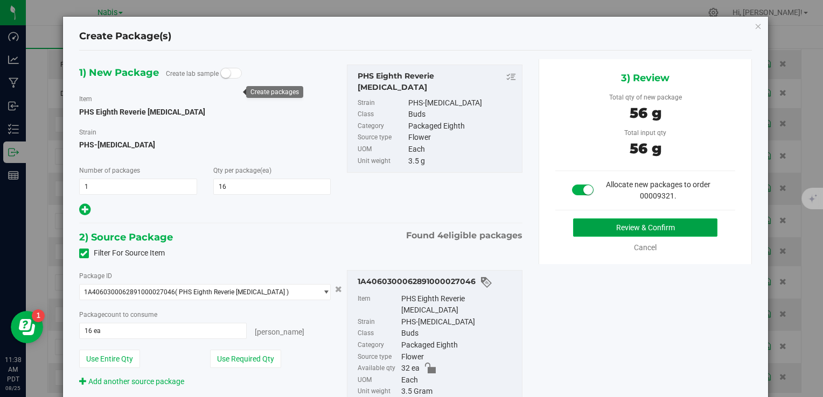
click at [618, 226] on button "Review & Confirm" at bounding box center [645, 228] width 144 height 18
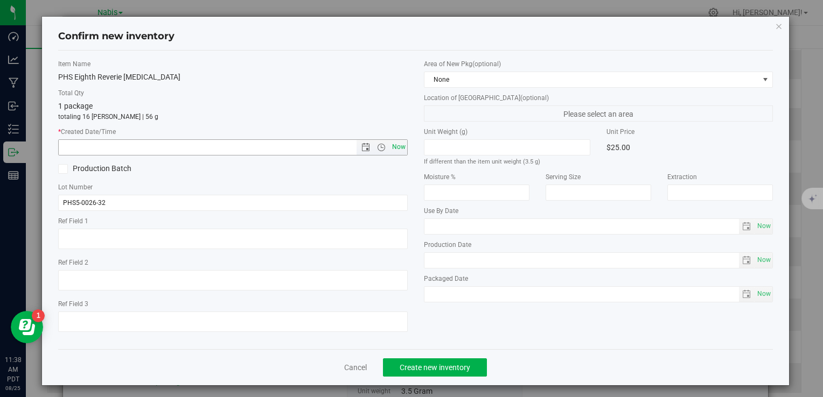
click at [397, 141] on span "Now" at bounding box center [398, 147] width 18 height 16
type input "8/25/2025 11:38 AM"
click at [445, 372] on button "Create new inventory" at bounding box center [435, 368] width 104 height 18
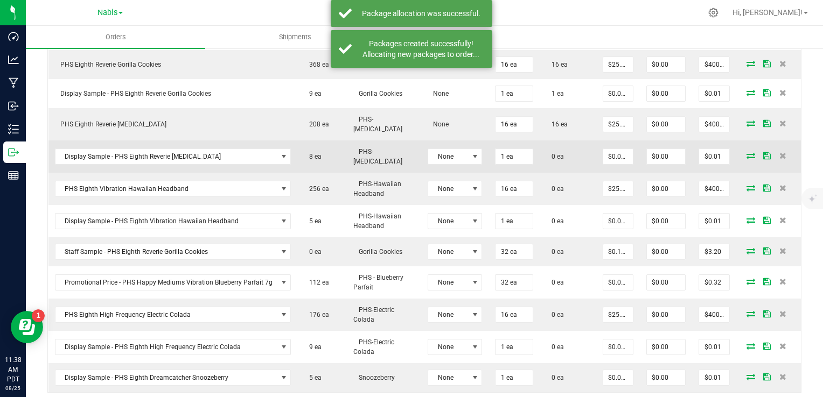
click at [746, 152] on icon at bounding box center [750, 155] width 9 height 6
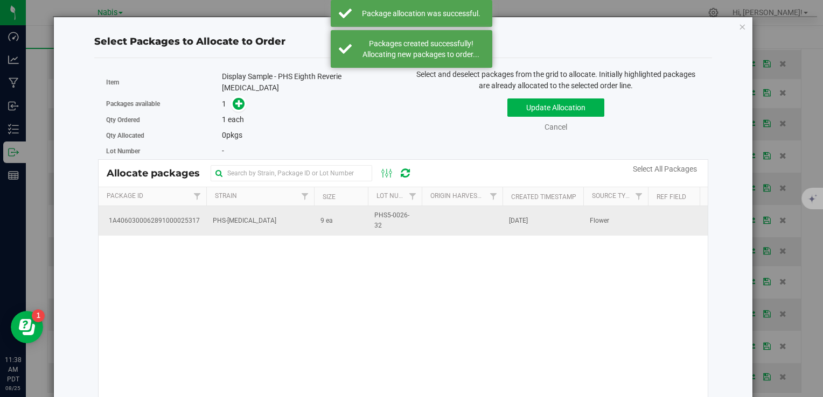
click at [306, 223] on td "PHS-Muse" at bounding box center [260, 220] width 108 height 29
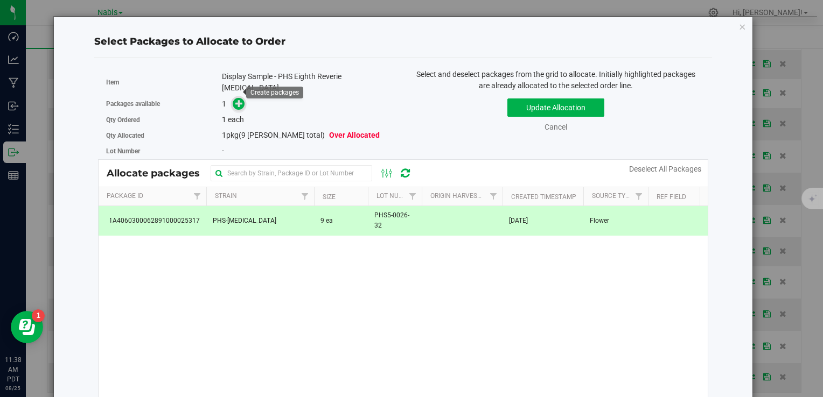
click at [236, 100] on icon at bounding box center [239, 104] width 8 height 8
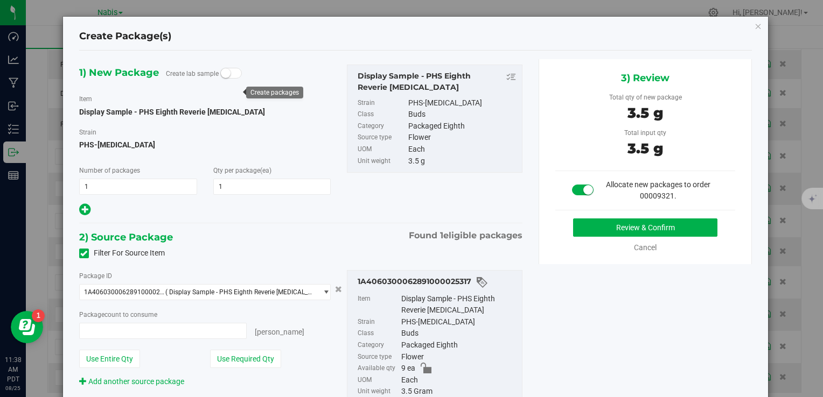
type input "1 ea"
click at [573, 224] on button "Review & Confirm" at bounding box center [645, 228] width 144 height 18
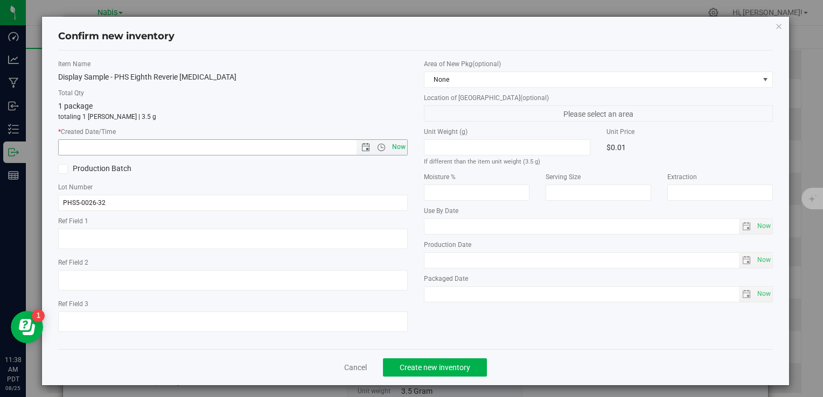
click at [401, 152] on span "Now" at bounding box center [398, 147] width 18 height 16
type input "8/25/2025 11:38 AM"
click at [444, 374] on button "Create new inventory" at bounding box center [435, 368] width 104 height 18
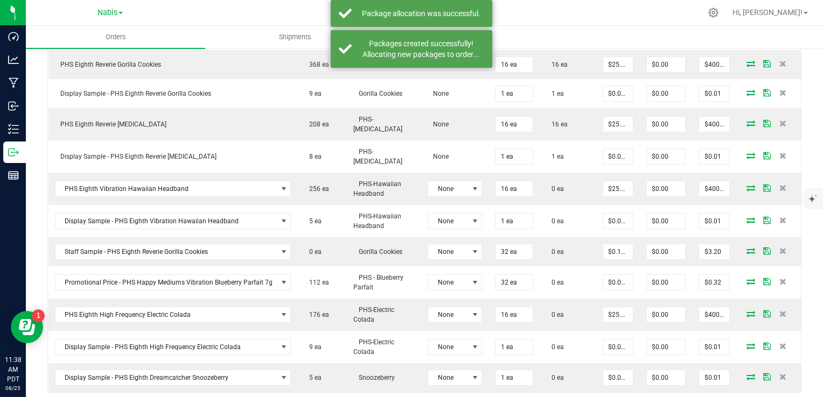
click at [746, 185] on icon at bounding box center [750, 188] width 9 height 6
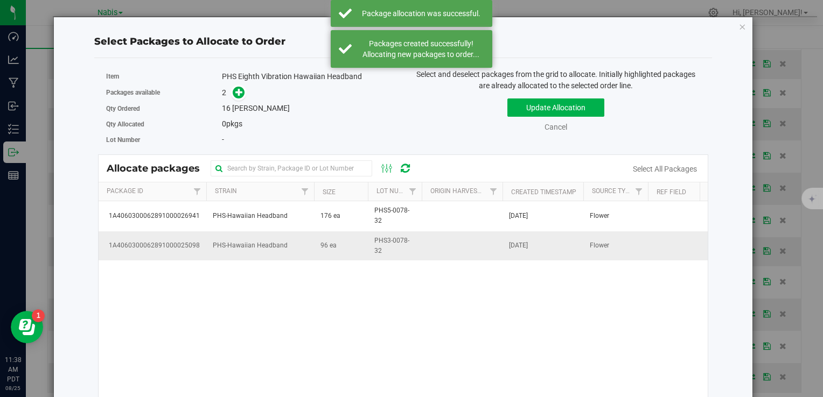
click at [304, 248] on td "PHS-Hawaiian Headband" at bounding box center [260, 246] width 108 height 29
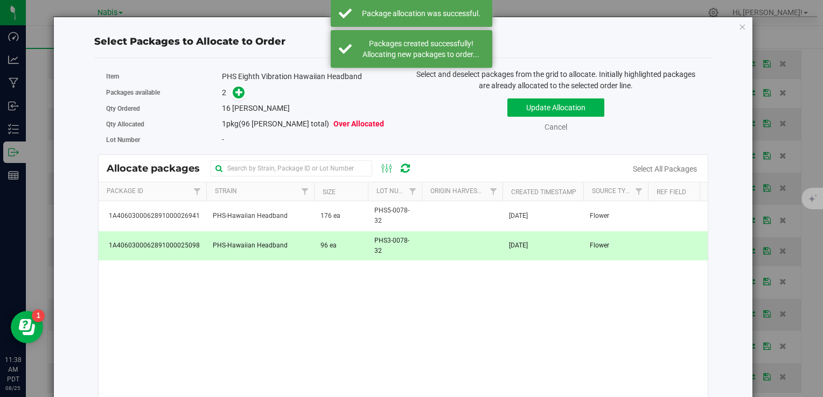
click at [228, 94] on span at bounding box center [236, 93] width 17 height 12
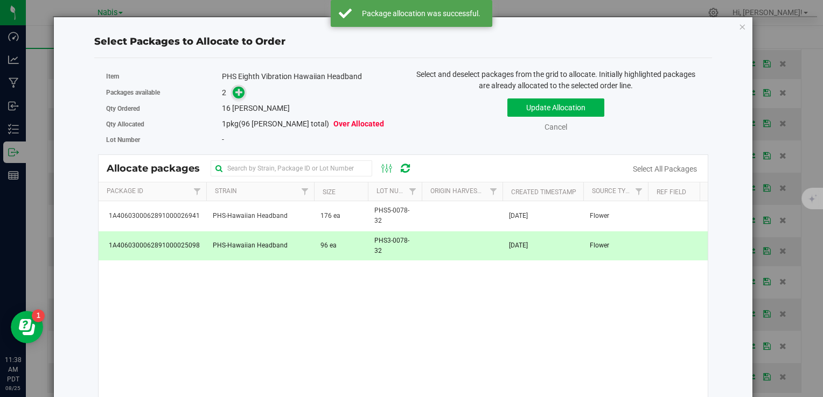
click at [240, 93] on icon at bounding box center [239, 92] width 8 height 8
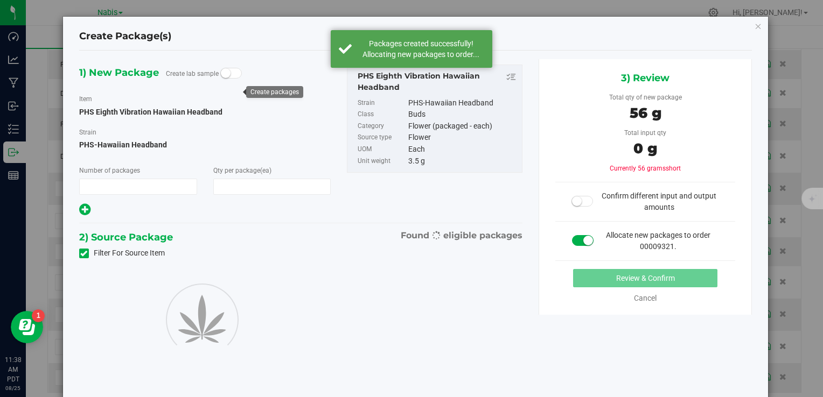
type input "1"
type input "16"
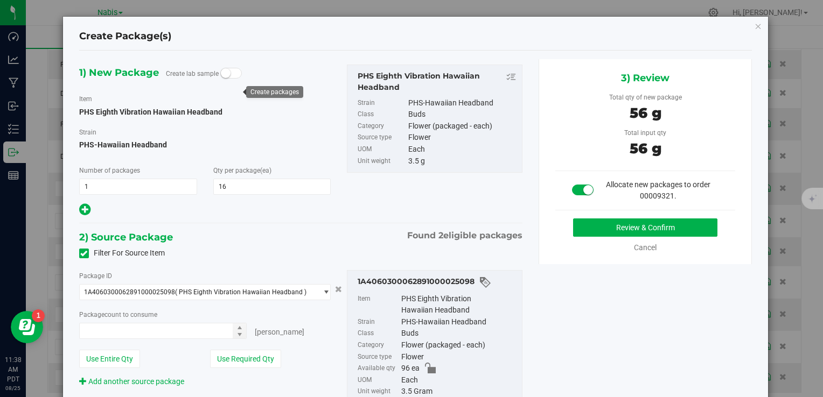
type input "16 ea"
click at [597, 225] on button "Review & Confirm" at bounding box center [645, 228] width 144 height 18
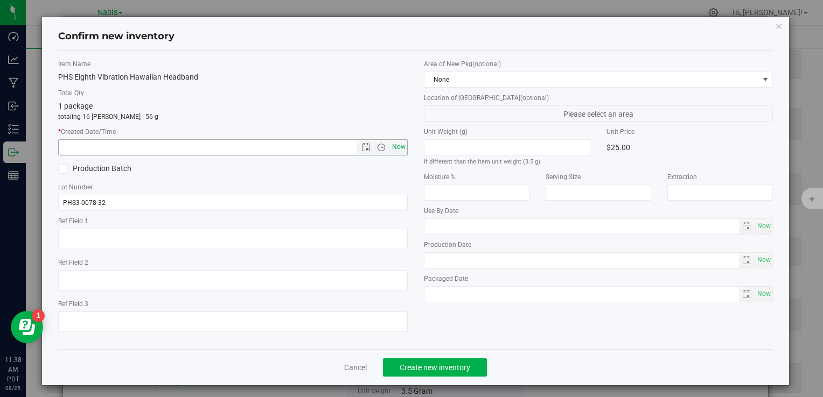
click at [396, 144] on span "Now" at bounding box center [398, 147] width 18 height 16
type input "8/25/2025 11:38 AM"
click at [429, 366] on span "Create new inventory" at bounding box center [435, 368] width 71 height 9
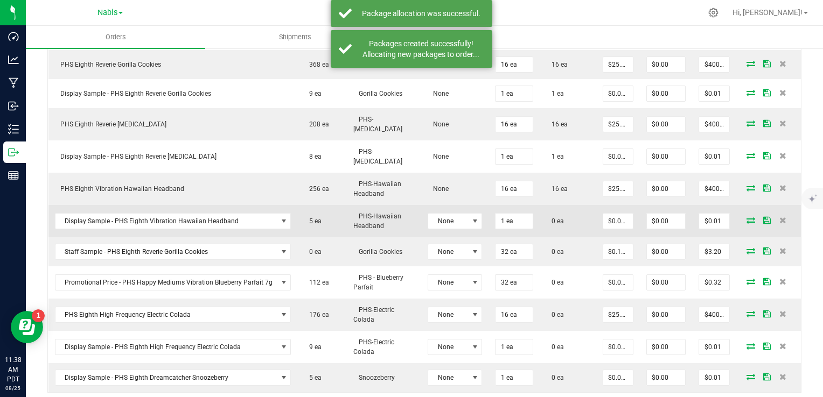
click at [746, 217] on icon at bounding box center [750, 220] width 9 height 6
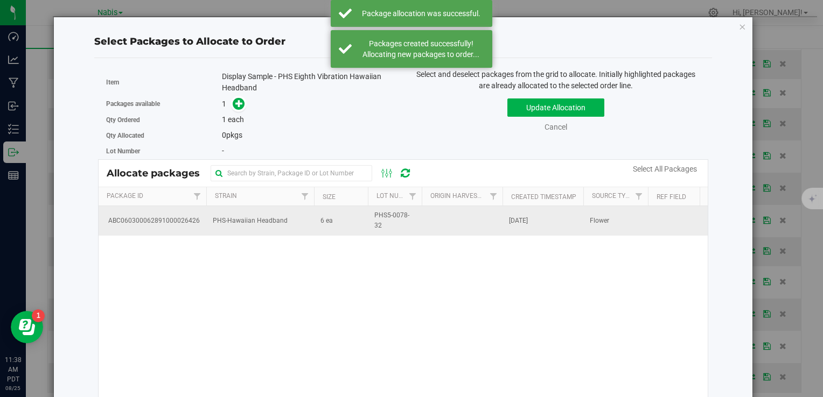
click at [310, 228] on td "PHS-Hawaiian Headband" at bounding box center [260, 220] width 108 height 29
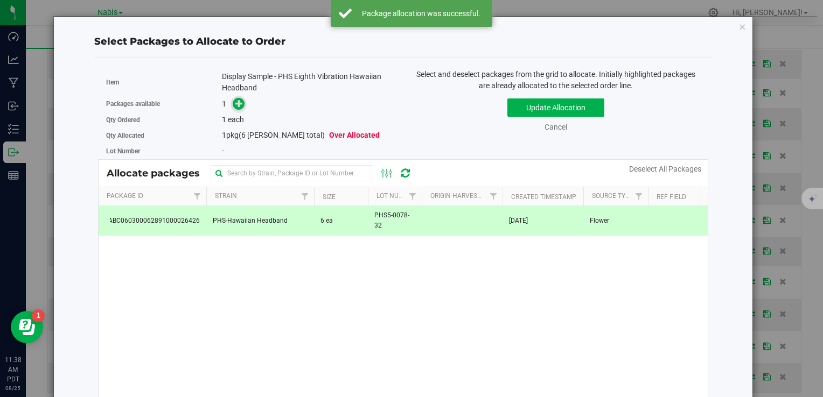
click at [235, 98] on span at bounding box center [239, 104] width 12 height 12
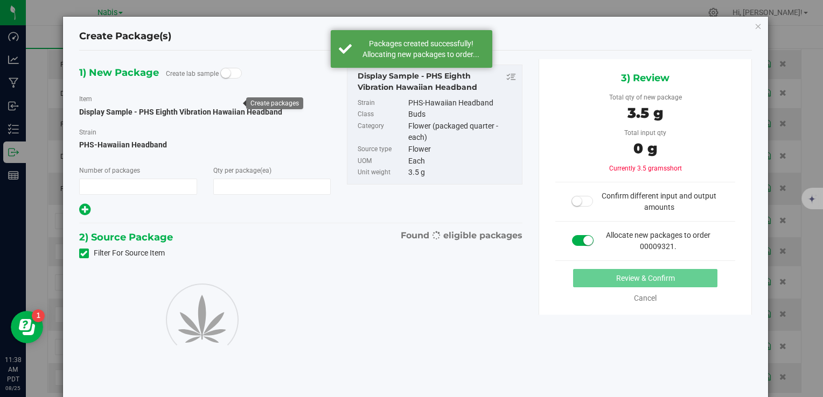
type input "1"
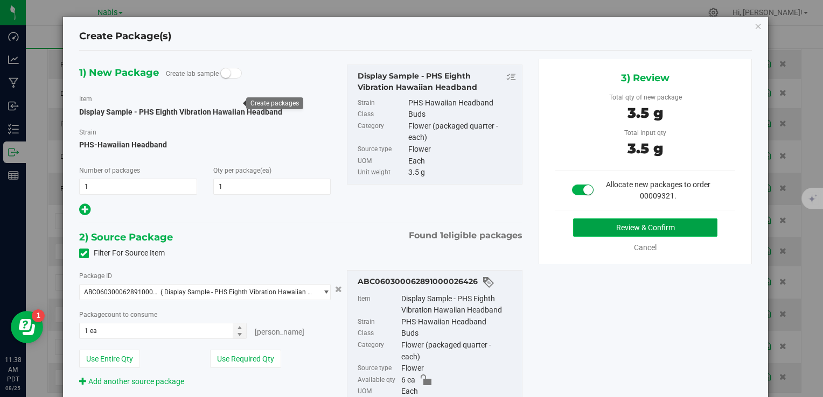
click at [585, 223] on button "Review & Confirm" at bounding box center [645, 228] width 144 height 18
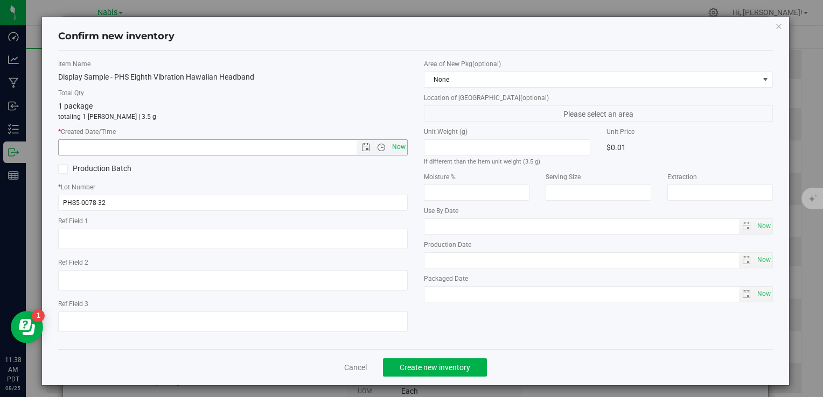
click at [389, 144] on span "Now" at bounding box center [398, 147] width 18 height 16
type input "8/25/2025 11:38 AM"
click at [441, 368] on span "Create new inventory" at bounding box center [435, 368] width 71 height 9
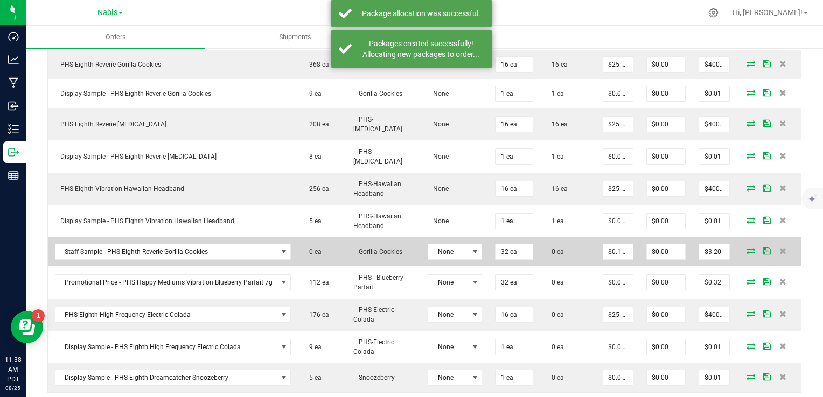
click at [746, 248] on icon at bounding box center [750, 251] width 9 height 6
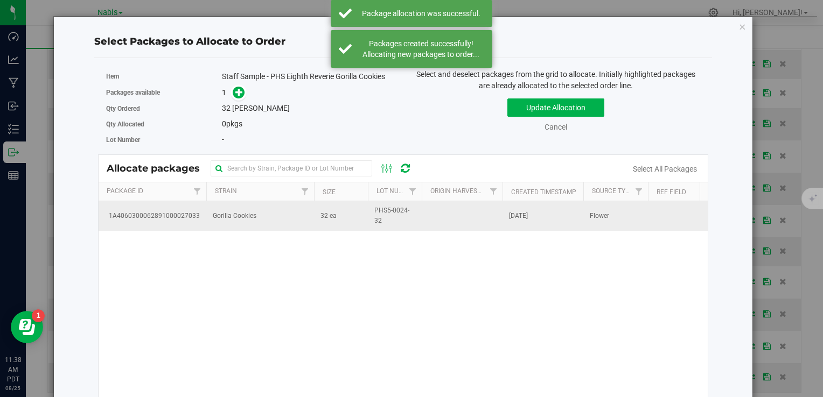
click at [277, 228] on td "Gorilla Cookies" at bounding box center [260, 215] width 108 height 29
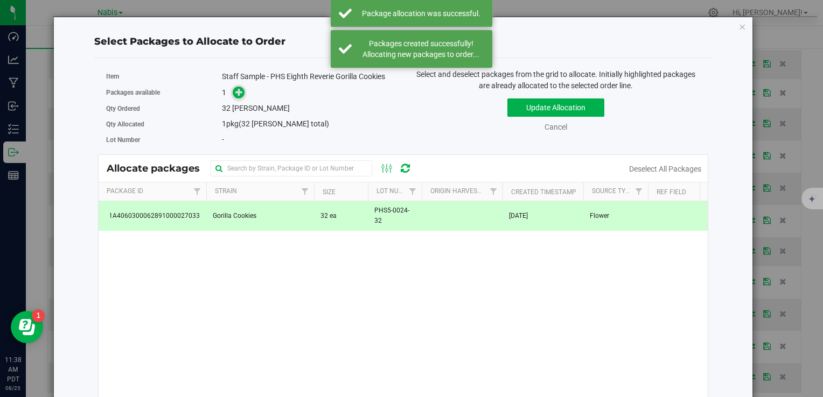
drag, startPoint x: 226, startPoint y: 83, endPoint x: 231, endPoint y: 89, distance: 7.3
click at [227, 85] on div "Packages available 1" at bounding box center [250, 93] width 289 height 17
click at [233, 92] on span at bounding box center [239, 93] width 12 height 12
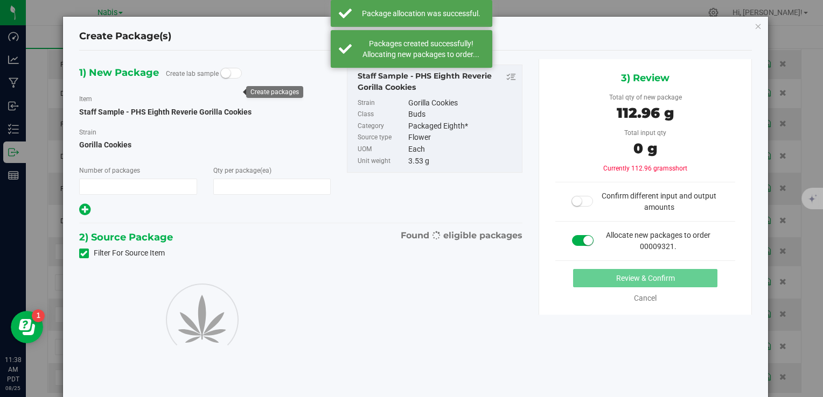
type input "1"
type input "32"
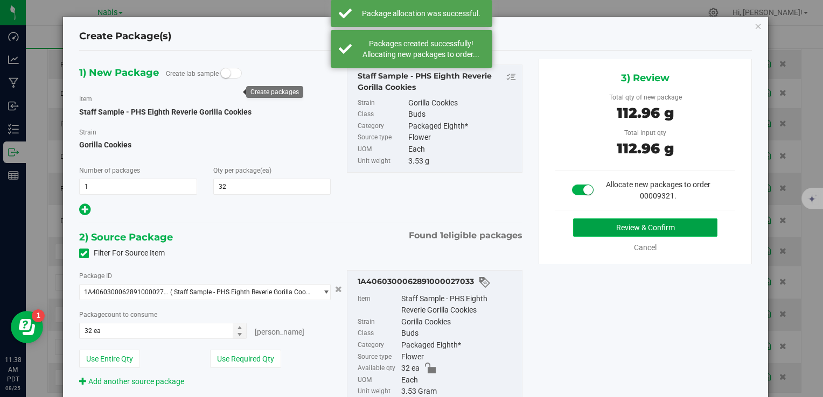
click at [595, 222] on button "Review & Confirm" at bounding box center [645, 228] width 144 height 18
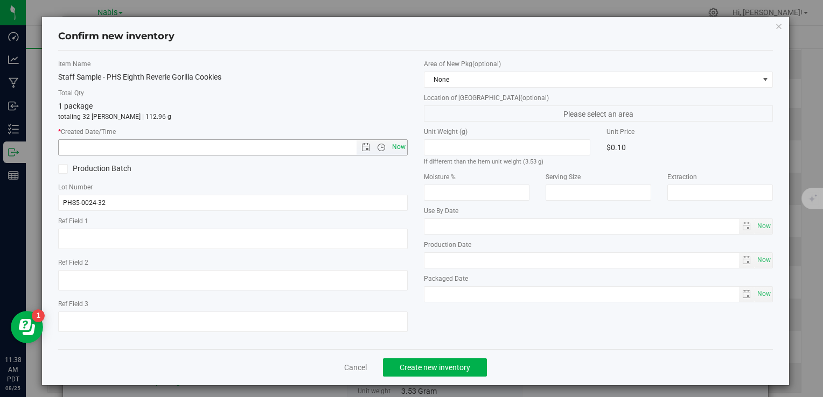
click at [402, 147] on span "Now" at bounding box center [398, 147] width 18 height 16
type input "8/25/2025 11:38 AM"
click at [433, 368] on span "Create new inventory" at bounding box center [435, 368] width 71 height 9
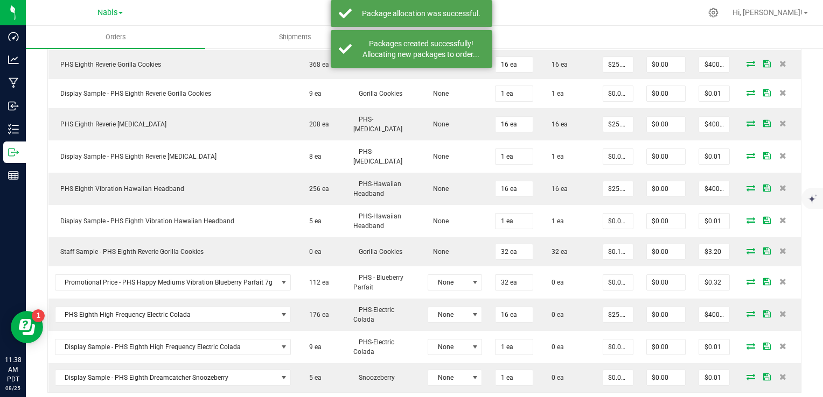
click at [746, 278] on icon at bounding box center [750, 281] width 9 height 6
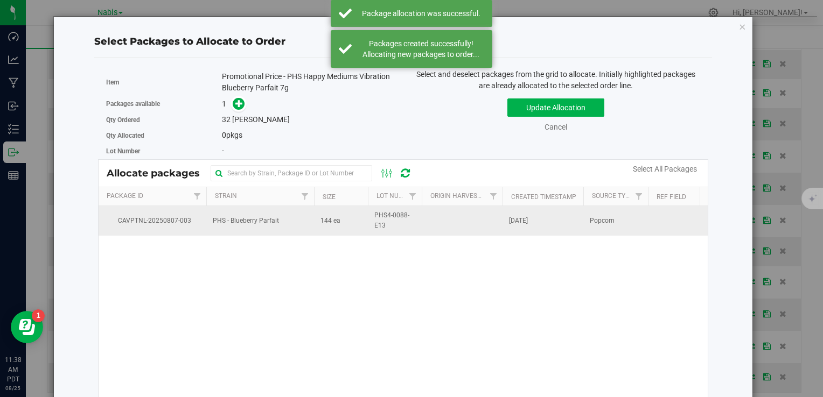
click at [338, 225] on span "144 ea" at bounding box center [330, 221] width 20 height 10
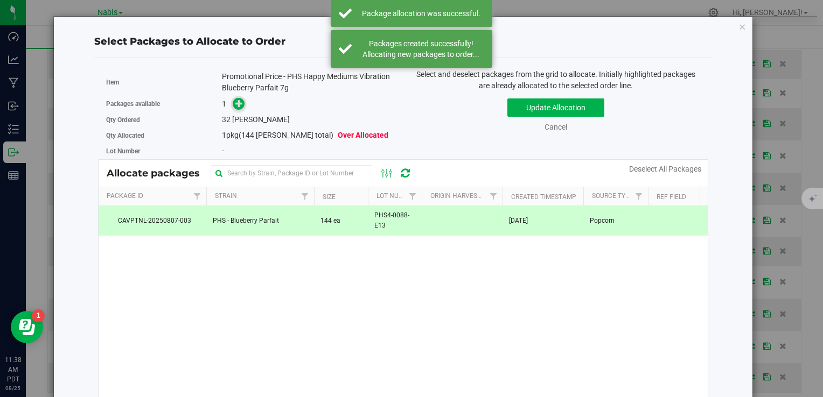
click at [239, 108] on span at bounding box center [239, 104] width 12 height 12
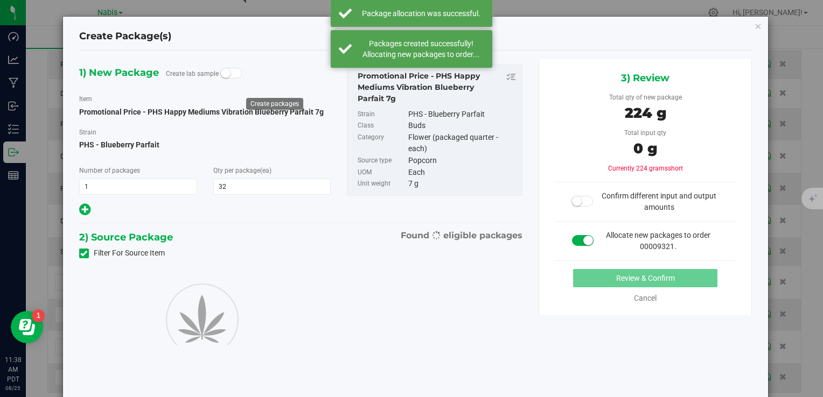
type input "32"
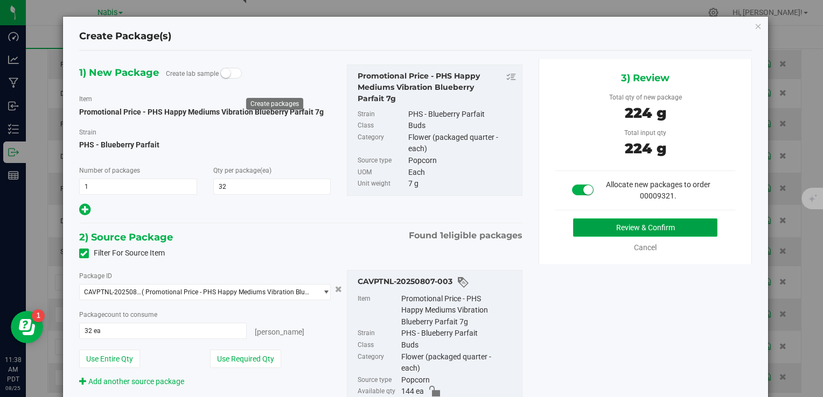
click at [608, 228] on button "Review & Confirm" at bounding box center [645, 228] width 144 height 18
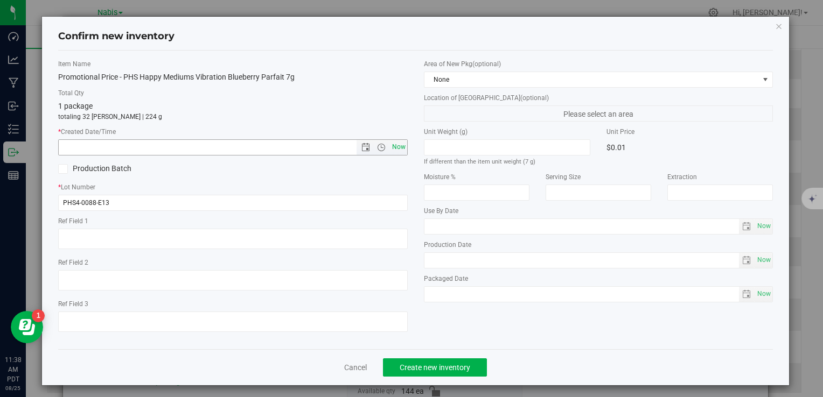
click at [398, 145] on span "Now" at bounding box center [398, 147] width 18 height 16
type input "8/25/2025 11:39 AM"
click at [430, 369] on span "Create new inventory" at bounding box center [435, 368] width 71 height 9
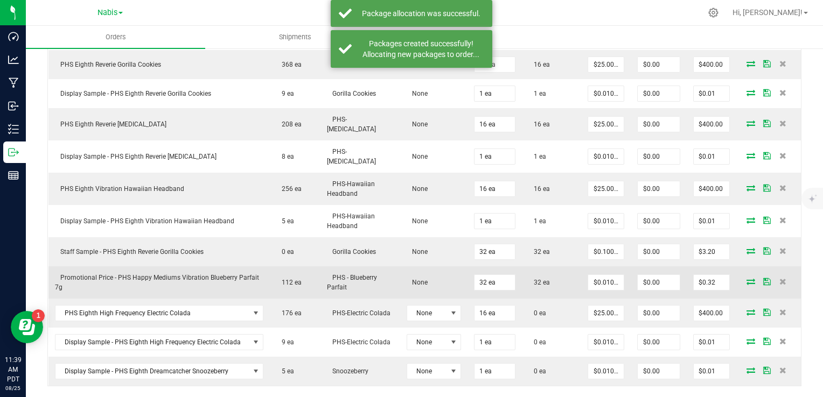
scroll to position [485, 0]
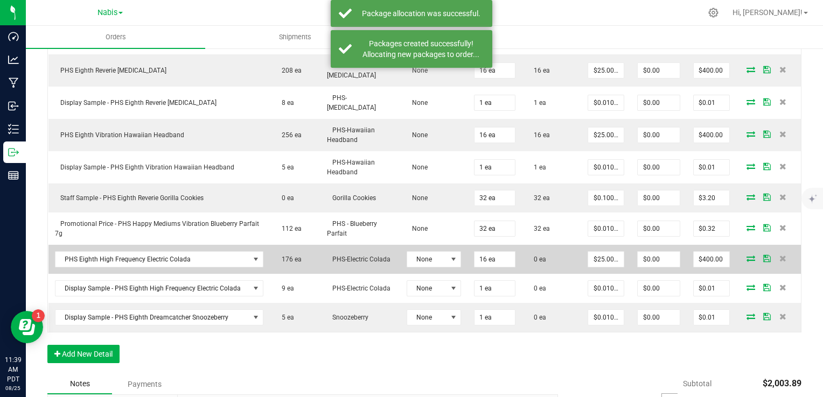
click at [746, 255] on icon at bounding box center [750, 258] width 9 height 6
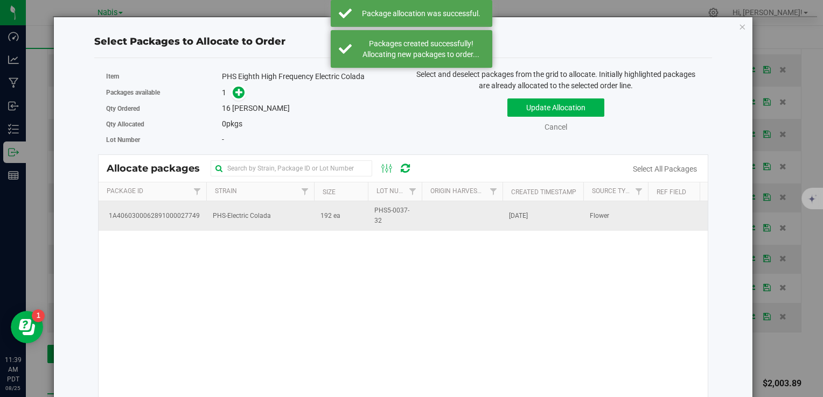
click at [267, 229] on td "PHS-Electric Colada" at bounding box center [260, 215] width 108 height 29
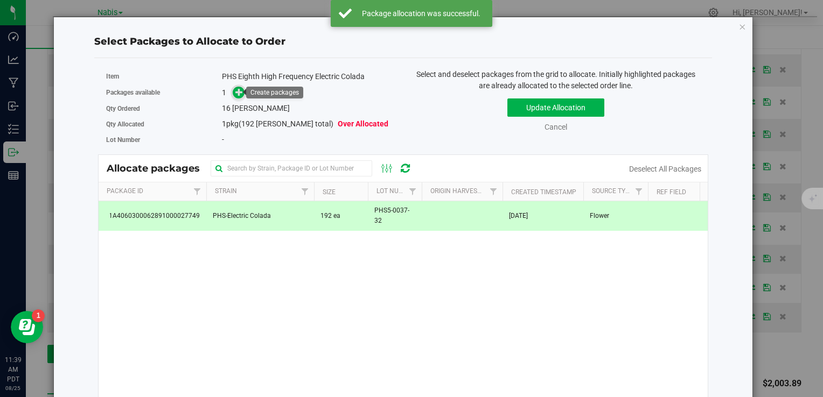
click at [237, 94] on icon at bounding box center [239, 92] width 8 height 8
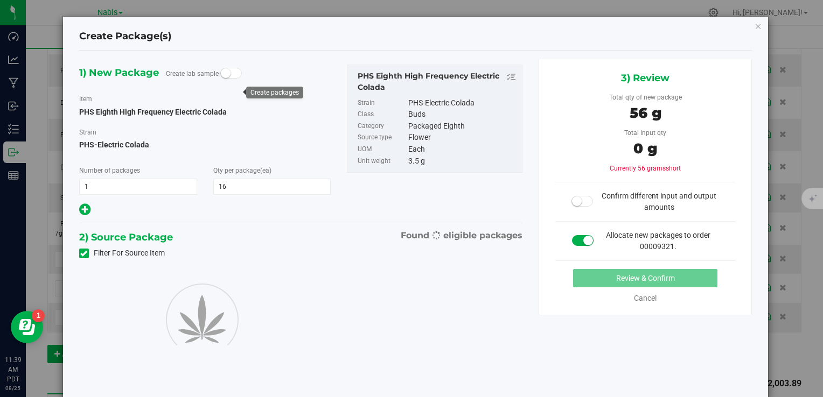
type input "16"
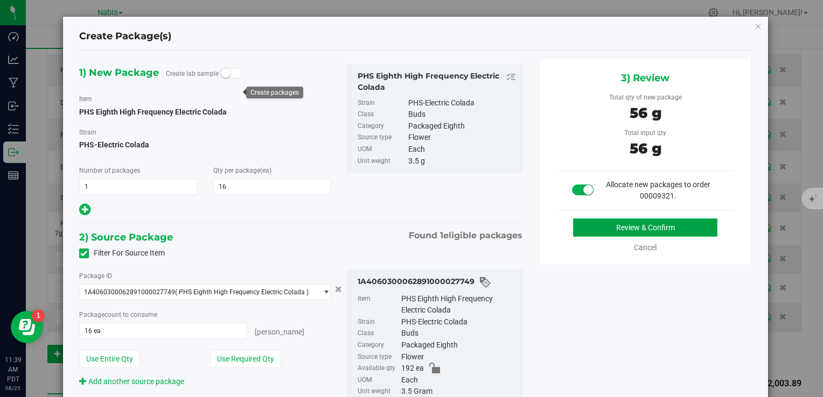
click at [602, 224] on button "Review & Confirm" at bounding box center [645, 228] width 144 height 18
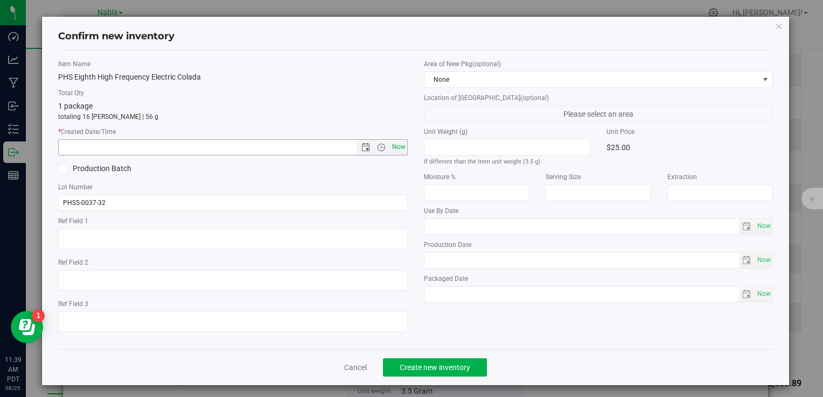
click at [392, 145] on span "Now" at bounding box center [398, 147] width 18 height 16
type input "8/25/2025 11:39 AM"
click at [443, 368] on span "Create new inventory" at bounding box center [435, 368] width 71 height 9
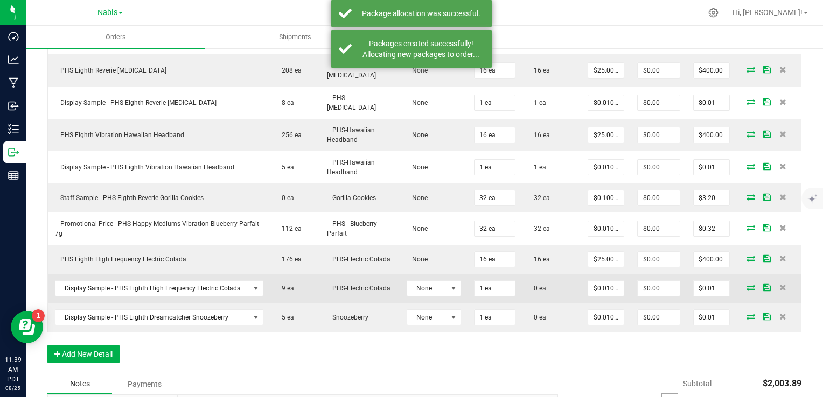
click at [746, 284] on icon at bounding box center [750, 287] width 9 height 6
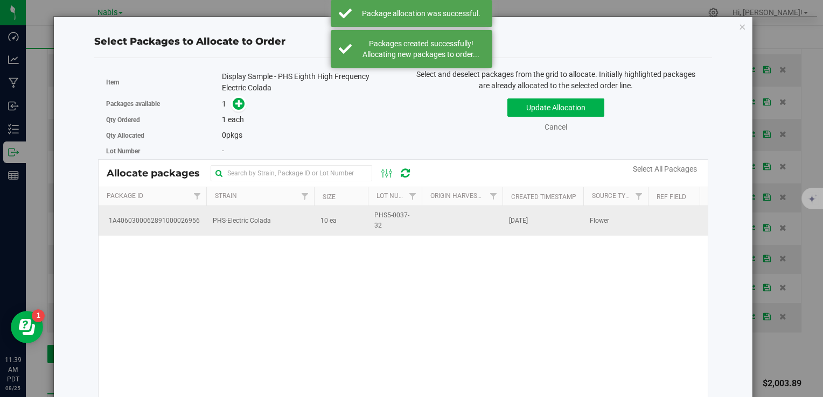
click at [246, 231] on td "PHS-Electric Colada" at bounding box center [260, 220] width 108 height 29
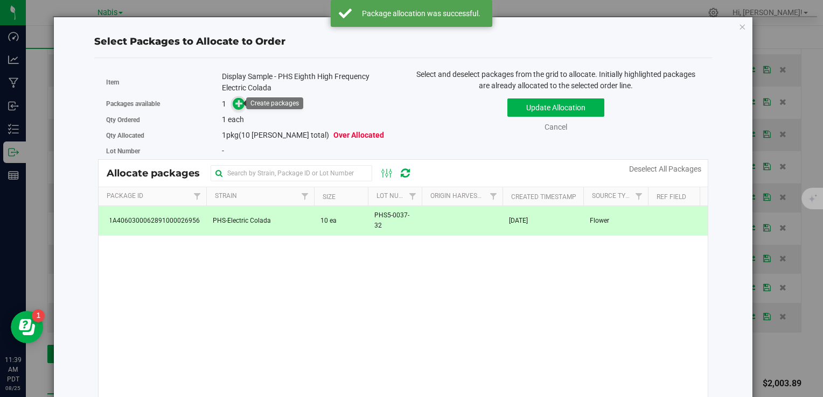
click at [241, 106] on icon at bounding box center [239, 104] width 8 height 8
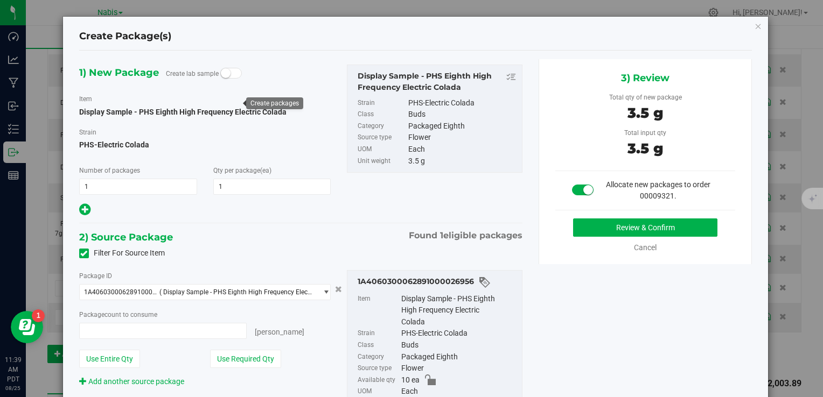
type input "1"
type input "1 ea"
click at [642, 229] on button "Review & Confirm" at bounding box center [645, 228] width 144 height 18
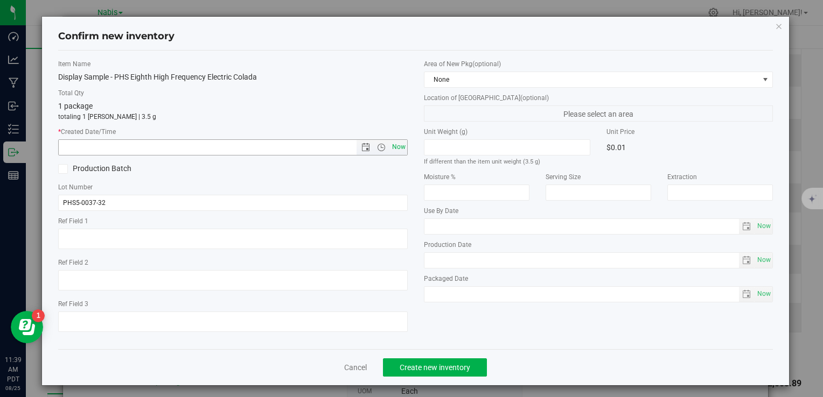
click at [393, 150] on span "Now" at bounding box center [398, 147] width 18 height 16
type input "8/25/2025 11:39 AM"
click at [437, 365] on span "Create new inventory" at bounding box center [435, 368] width 71 height 9
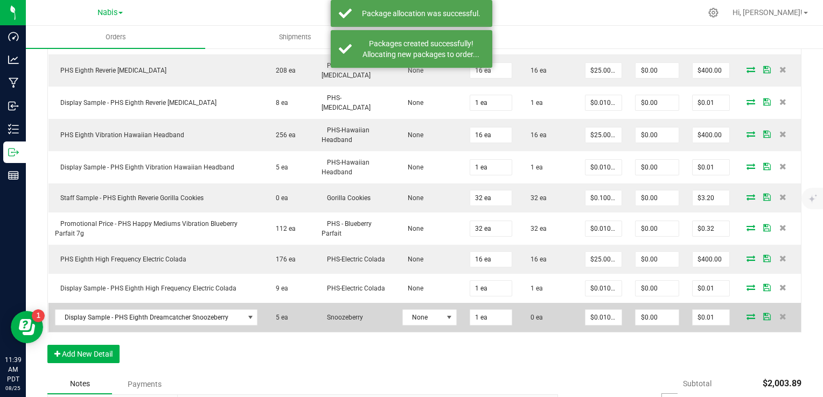
click at [746, 313] on icon at bounding box center [750, 316] width 9 height 6
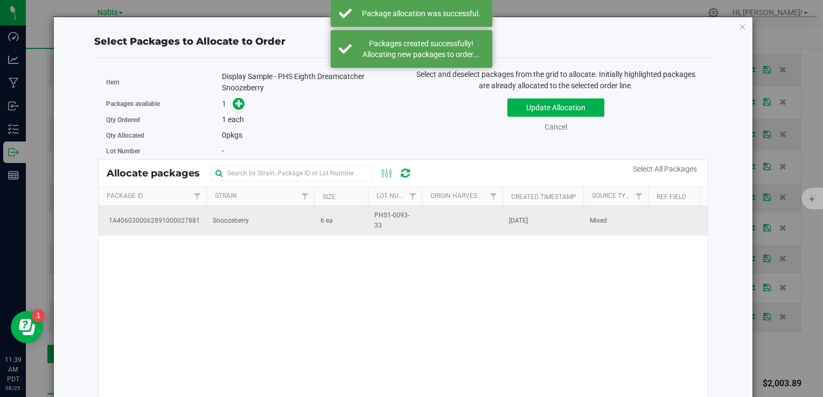
click at [278, 233] on td "Snoozeberry" at bounding box center [260, 220] width 108 height 29
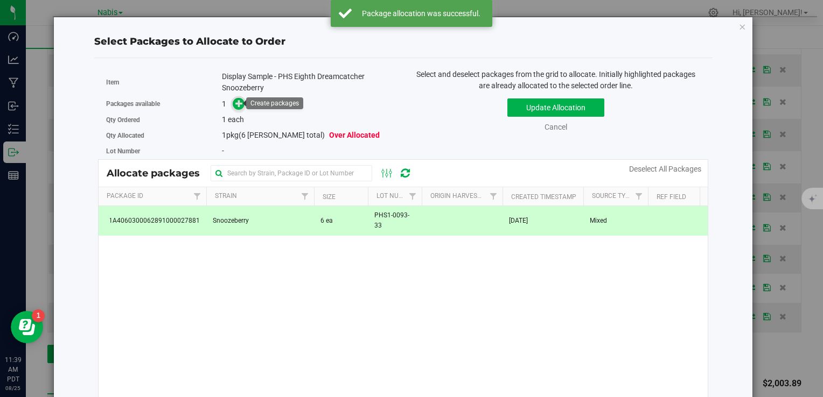
click at [241, 102] on icon at bounding box center [239, 104] width 8 height 8
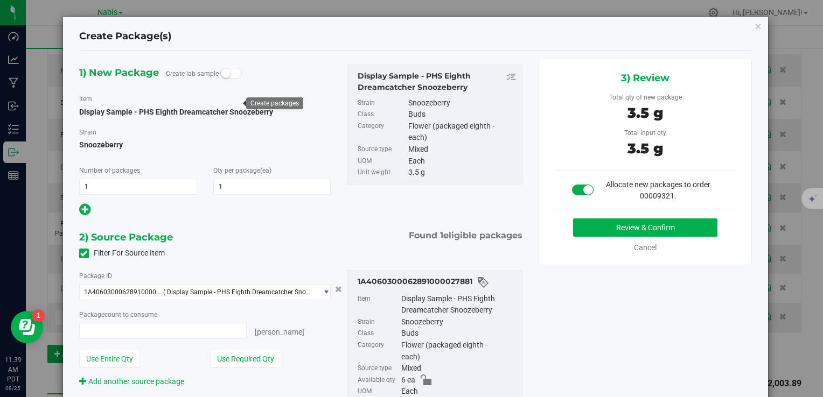
type input "1"
type input "1 ea"
click at [585, 224] on button "Review & Confirm" at bounding box center [645, 228] width 144 height 18
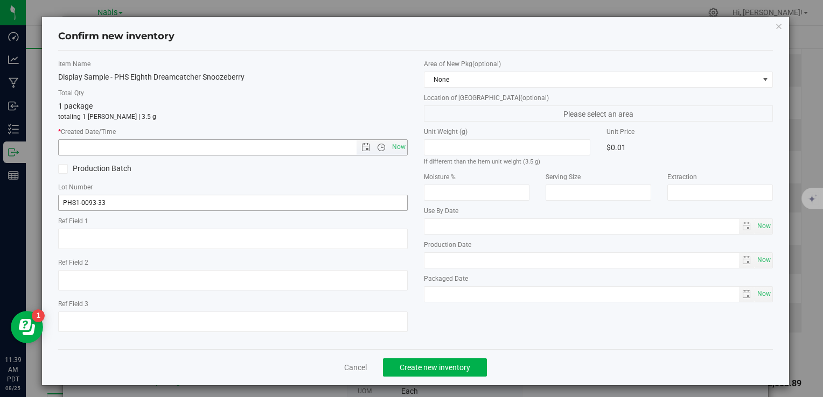
click at [393, 150] on span "Now" at bounding box center [398, 147] width 18 height 16
type input "8/25/2025 11:39 AM"
click at [445, 370] on span "Create new inventory" at bounding box center [435, 368] width 71 height 9
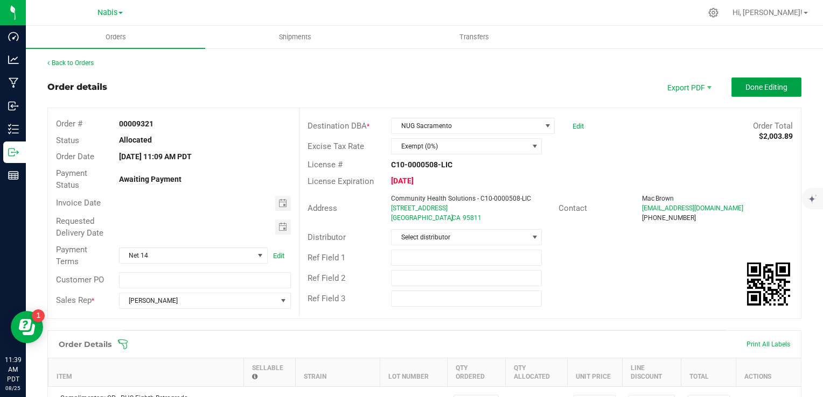
click at [744, 92] on button "Done Editing" at bounding box center [766, 87] width 70 height 19
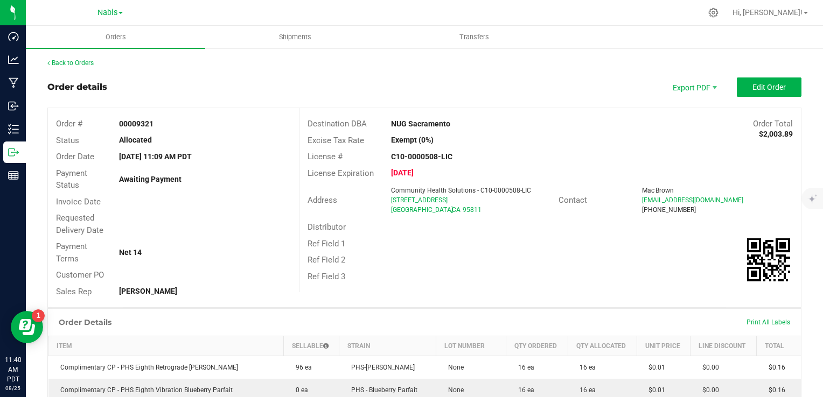
drag, startPoint x: 380, startPoint y: 123, endPoint x: 477, endPoint y: 119, distance: 96.5
click at [477, 119] on div "NUG Sacramento" at bounding box center [487, 123] width 209 height 11
copy strong "NUG Sacramento"
copy span "1918 16th St"
drag, startPoint x: 383, startPoint y: 204, endPoint x: 435, endPoint y: 204, distance: 52.2
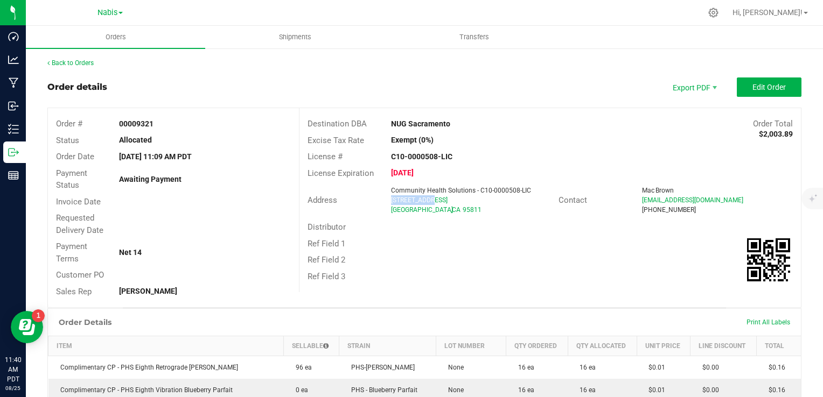
click at [435, 204] on div "Community Health Solutions - C10-0000508-LIC 1918 16th St Sacramento , CA 95811" at bounding box center [472, 200] width 172 height 29
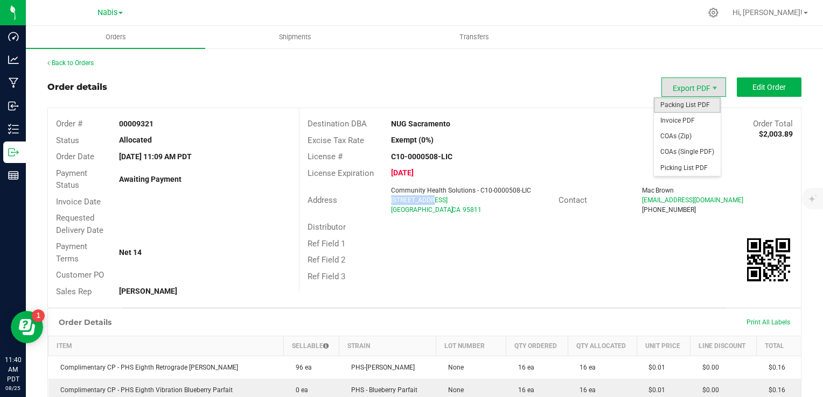
click at [675, 104] on span "Packing List PDF" at bounding box center [687, 105] width 67 height 16
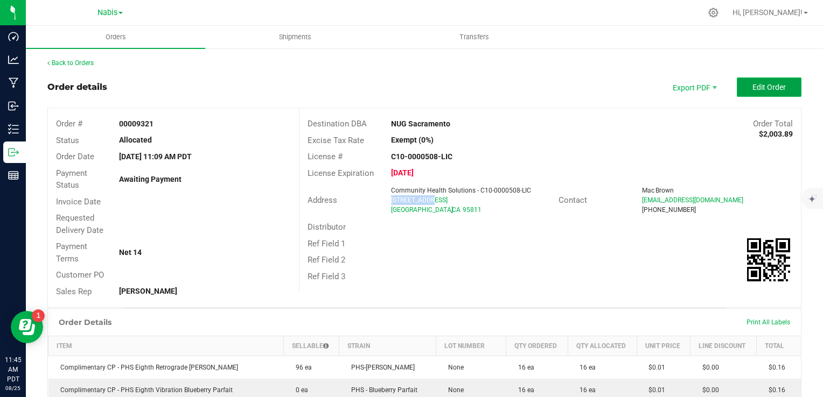
click at [770, 83] on span "Edit Order" at bounding box center [768, 87] width 33 height 9
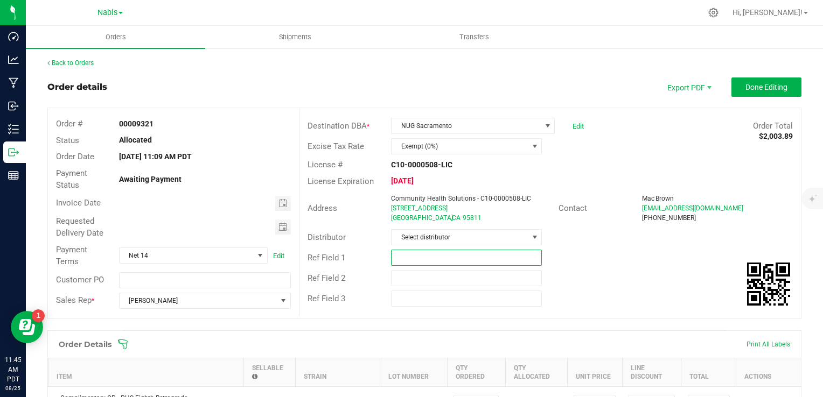
click at [411, 257] on input "text" at bounding box center [466, 258] width 151 height 16
paste input "743685"
click at [278, 206] on span "Toggle calendar" at bounding box center [282, 203] width 9 height 9
type input "Nabis 743685"
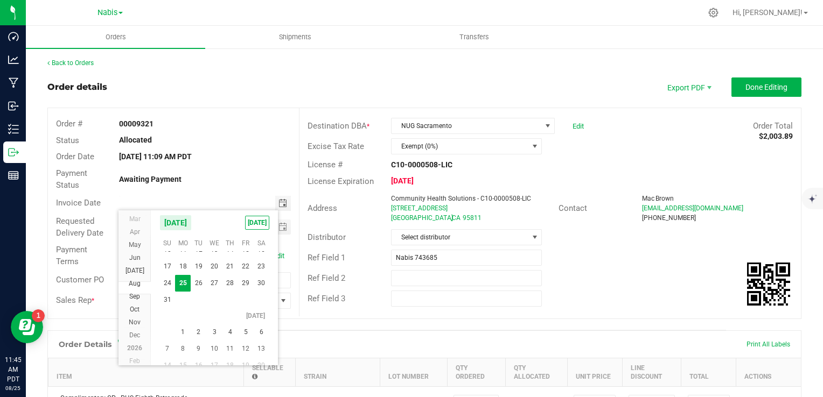
scroll to position [19485, 0]
click at [181, 322] on span "1" at bounding box center [183, 321] width 16 height 17
type input "09/01/2025"
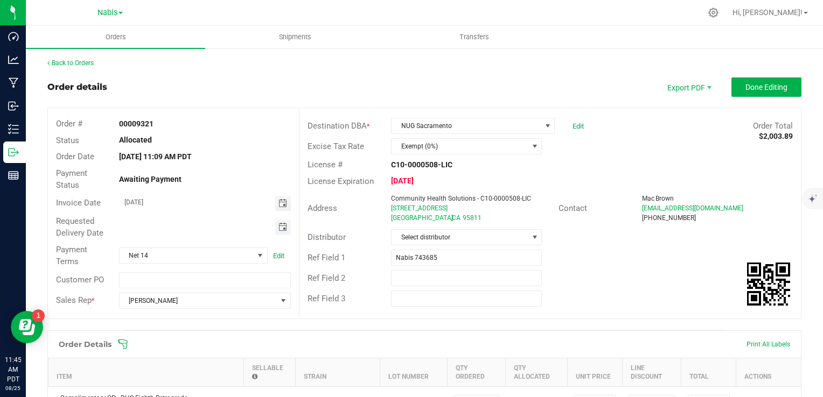
click at [280, 229] on span "Toggle calendar" at bounding box center [282, 227] width 9 height 9
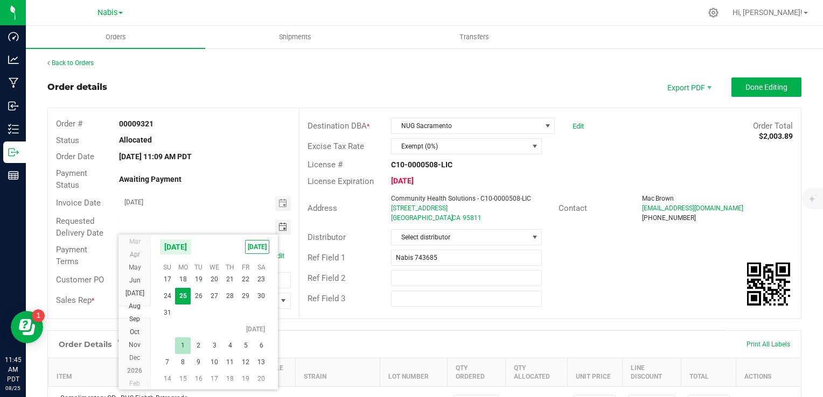
click at [184, 341] on span "1" at bounding box center [183, 346] width 16 height 17
type input "09/01/2025"
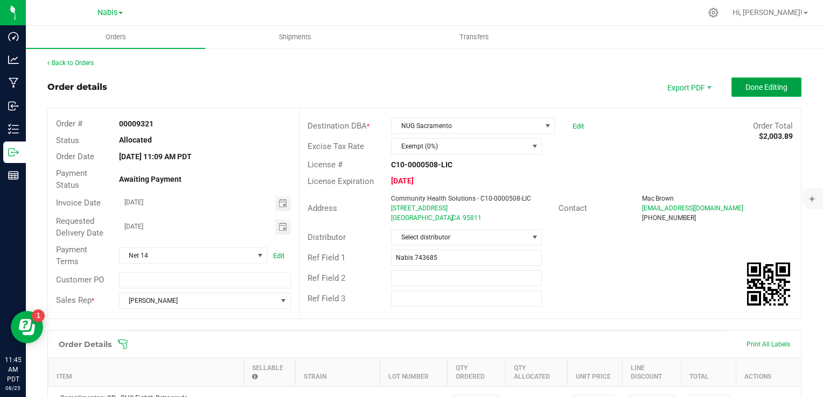
click at [745, 89] on span "Done Editing" at bounding box center [766, 87] width 42 height 9
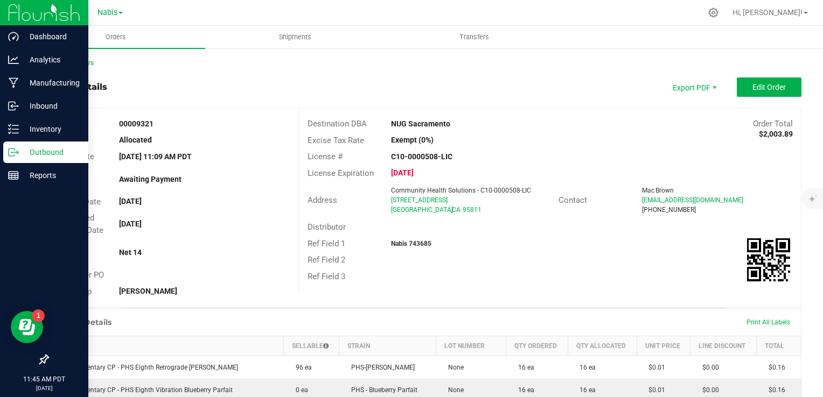
click at [46, 152] on p "Outbound" at bounding box center [51, 152] width 65 height 13
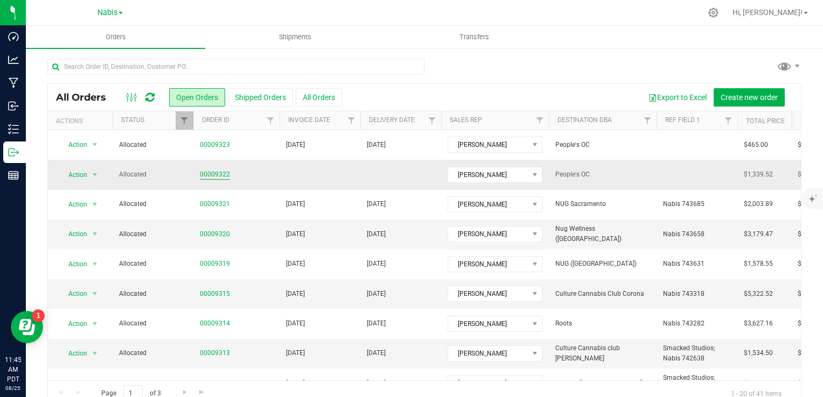
click at [211, 178] on link "00009322" at bounding box center [215, 175] width 30 height 10
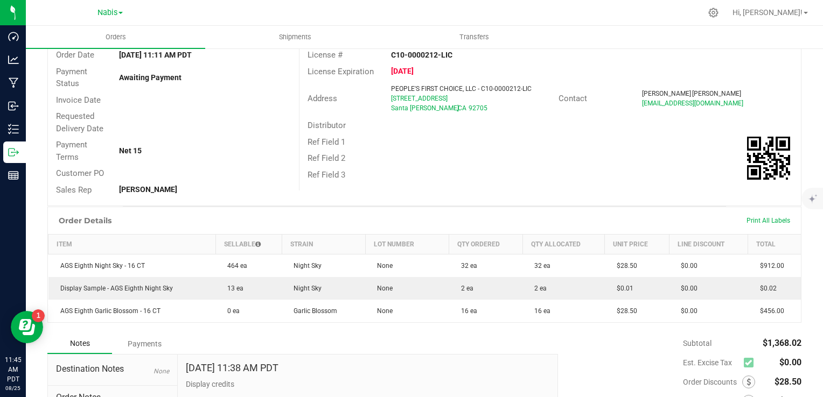
scroll to position [108, 0]
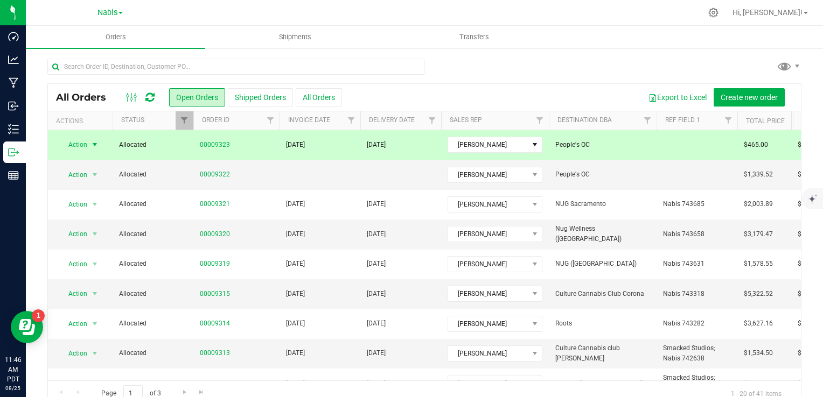
click at [214, 146] on div "Orders Shipments Transfers All Orders Open Orders Shipped Orders" at bounding box center [424, 212] width 797 height 372
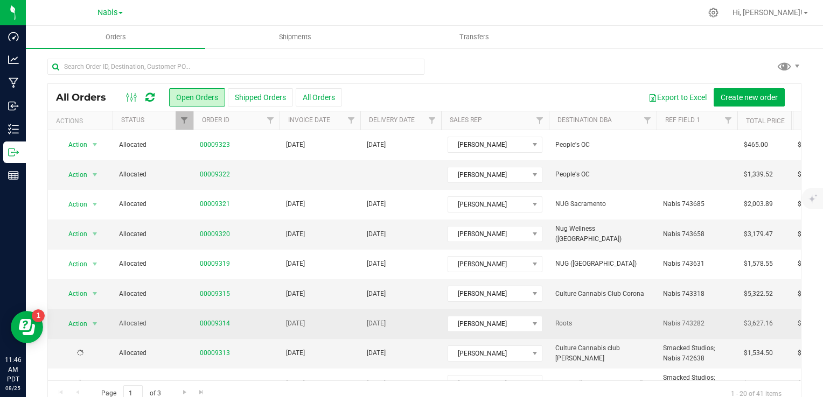
click at [355, 309] on td "[DATE]" at bounding box center [320, 324] width 81 height 30
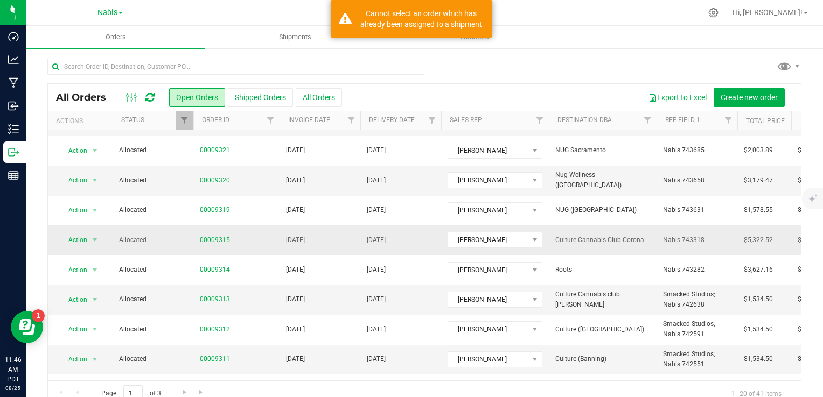
click at [386, 238] on span "[DATE]" at bounding box center [376, 240] width 19 height 10
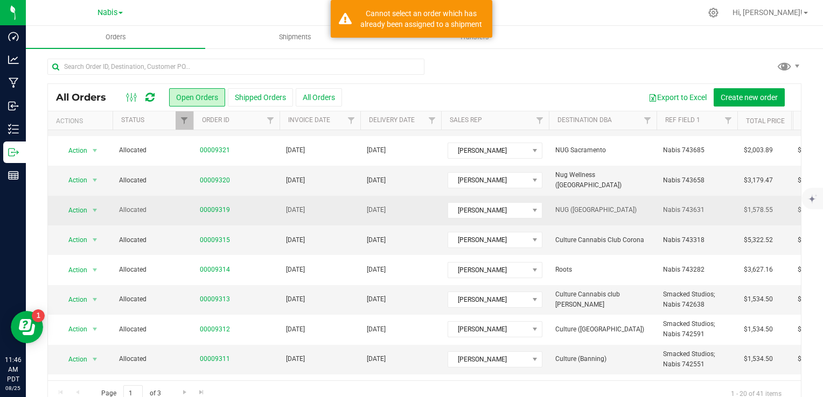
click at [386, 214] on span "[DATE]" at bounding box center [376, 210] width 19 height 10
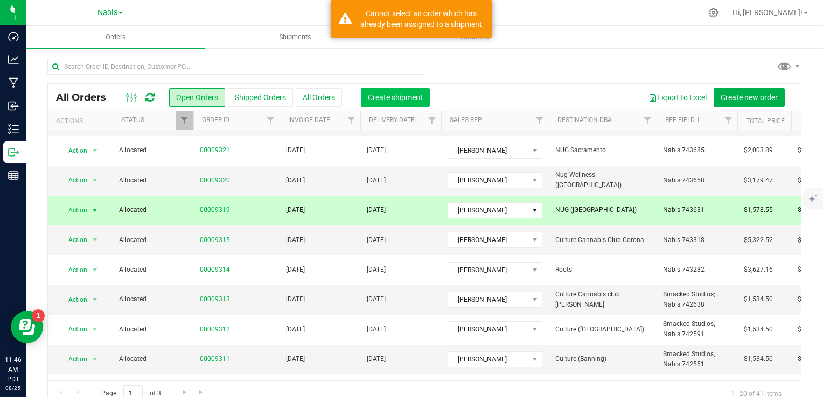
click at [415, 97] on span "Create shipment" at bounding box center [395, 97] width 55 height 9
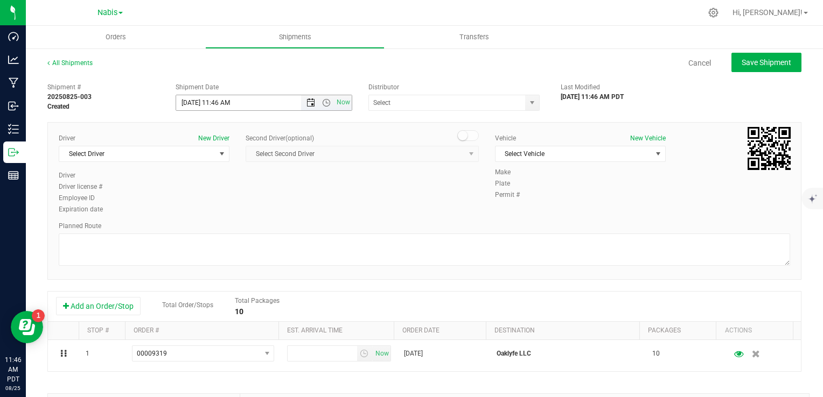
click at [308, 101] on span "Open the date view" at bounding box center [310, 103] width 9 height 9
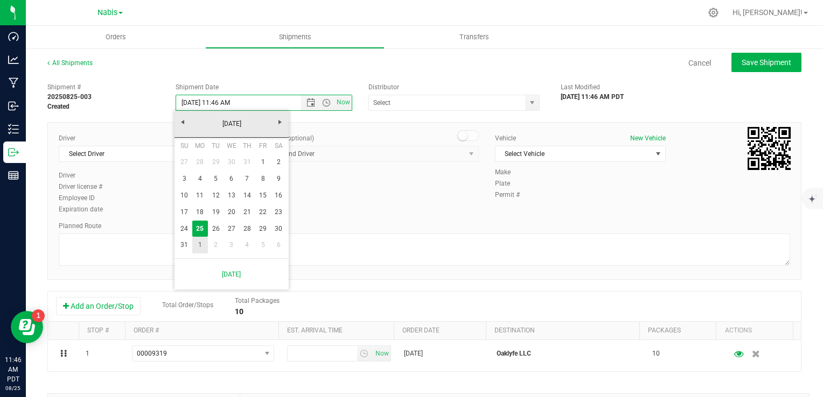
click at [205, 247] on link "1" at bounding box center [200, 245] width 16 height 17
type input "9/1/2025 11:46 AM"
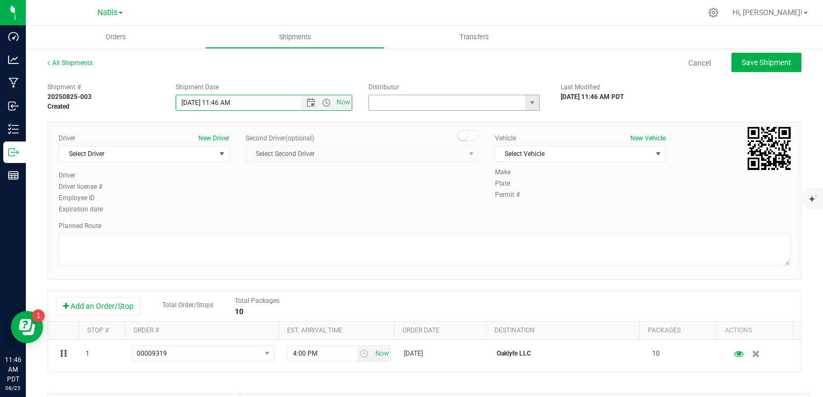
click at [404, 109] on input "text" at bounding box center [445, 102] width 152 height 15
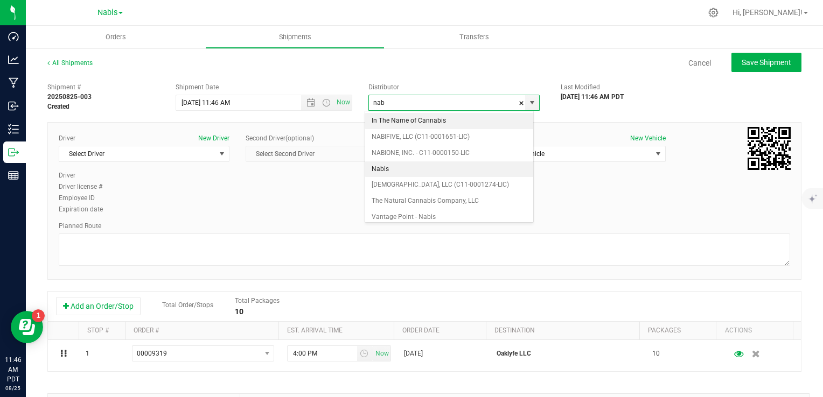
click at [390, 167] on li "Nabis" at bounding box center [449, 170] width 168 height 16
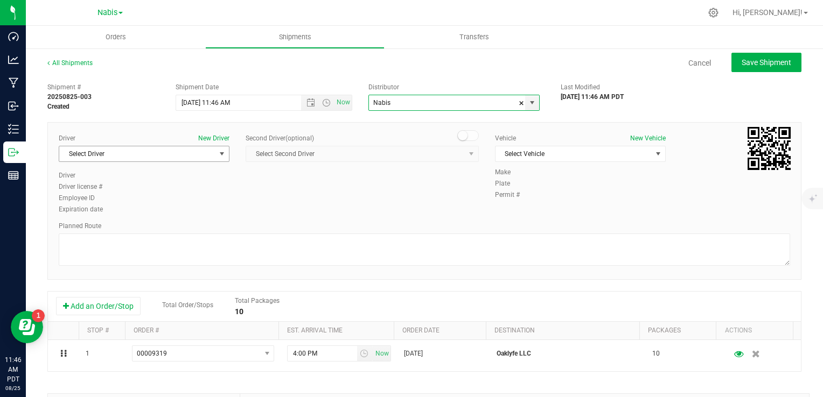
type input "Nabis"
click at [126, 158] on span "Select Driver" at bounding box center [137, 153] width 156 height 15
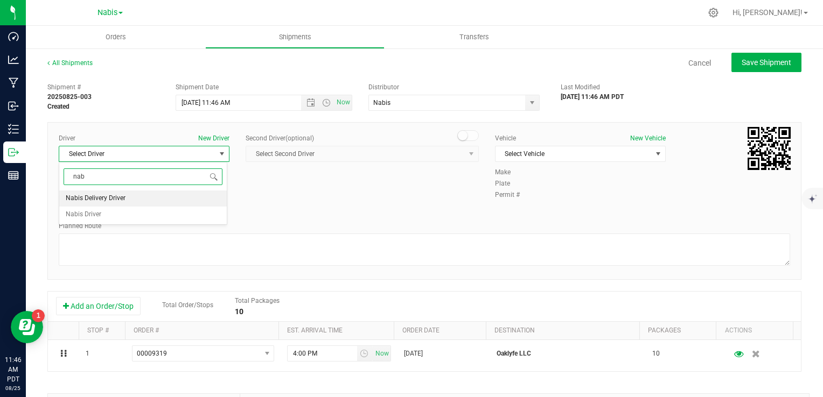
click at [120, 198] on span "Nabis Delivery Driver" at bounding box center [96, 199] width 60 height 14
type input "nab"
click at [525, 157] on span "Select Vehicle" at bounding box center [573, 153] width 156 height 15
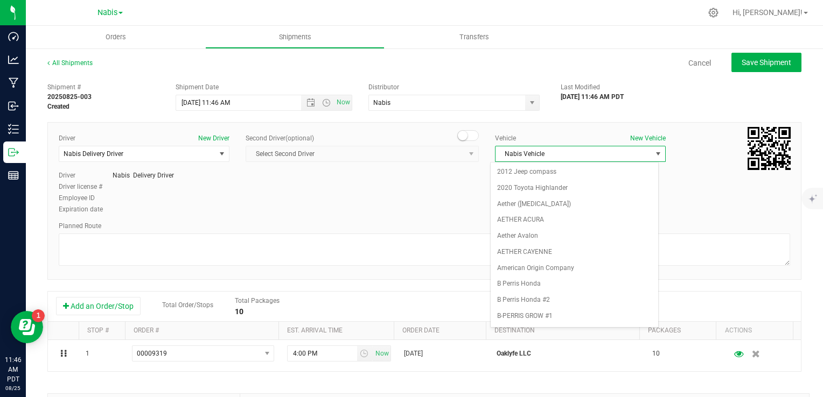
scroll to position [1370, 0]
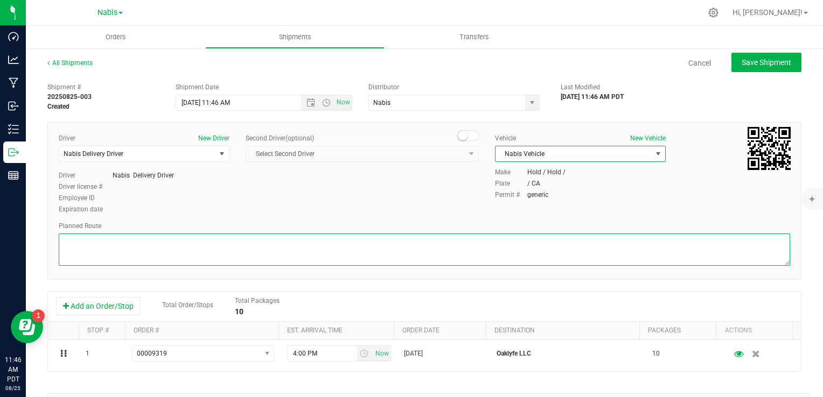
click at [377, 253] on textarea at bounding box center [424, 250] width 731 height 32
type textarea "Google Maps"
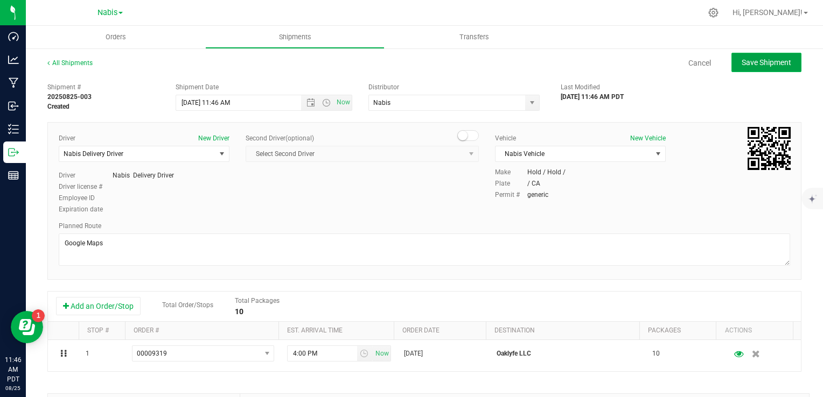
click at [753, 65] on span "Save Shipment" at bounding box center [767, 62] width 50 height 9
type input "9/1/2025 6:46 PM"
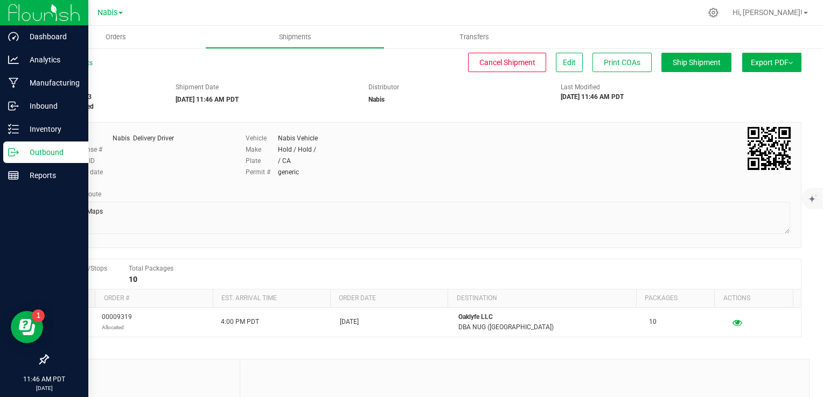
click at [58, 151] on p "Outbound" at bounding box center [51, 152] width 65 height 13
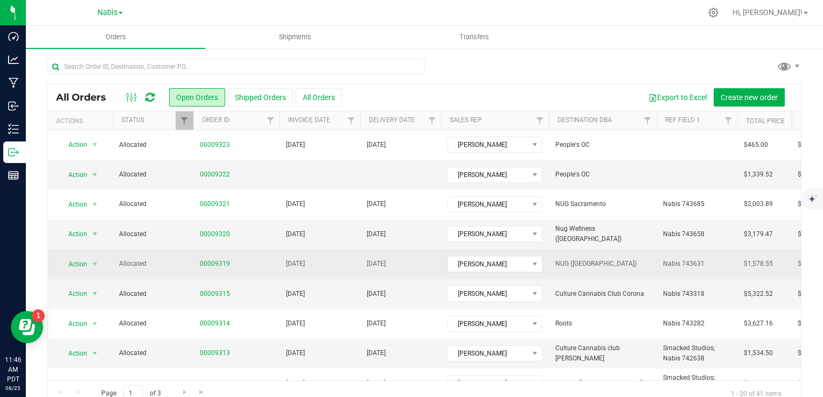
click at [328, 260] on td "[DATE]" at bounding box center [320, 265] width 81 height 30
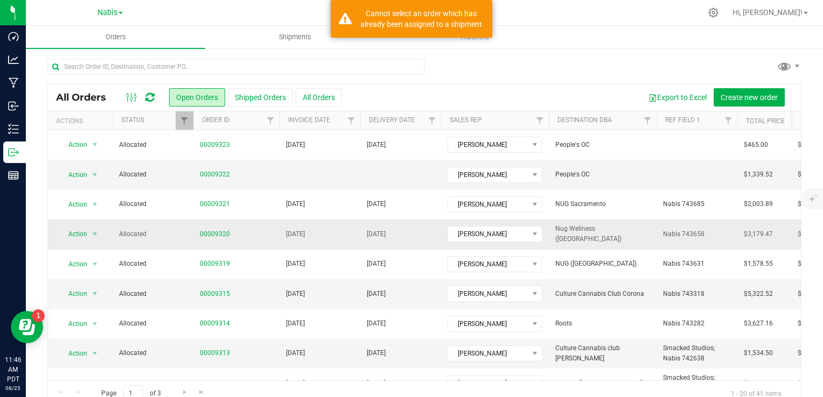
click at [337, 234] on td "[DATE]" at bounding box center [320, 235] width 81 height 30
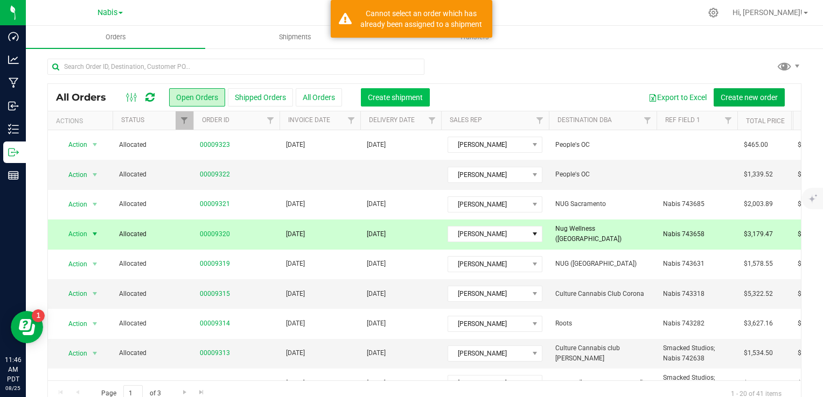
click at [401, 102] on button "Create shipment" at bounding box center [395, 97] width 69 height 18
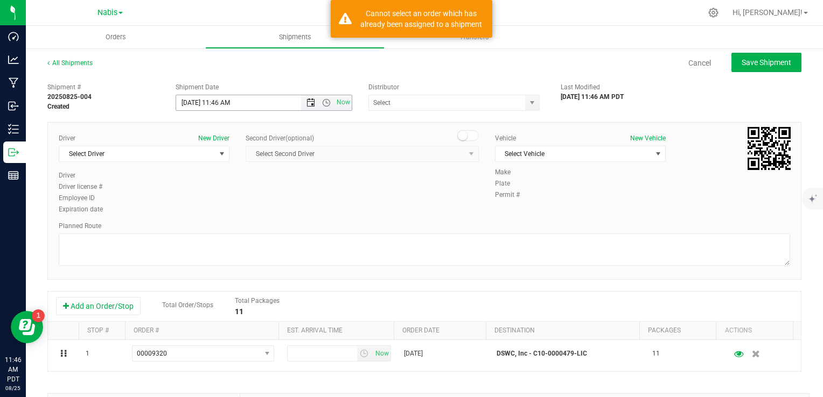
click at [309, 99] on span "Open the date view" at bounding box center [310, 103] width 9 height 9
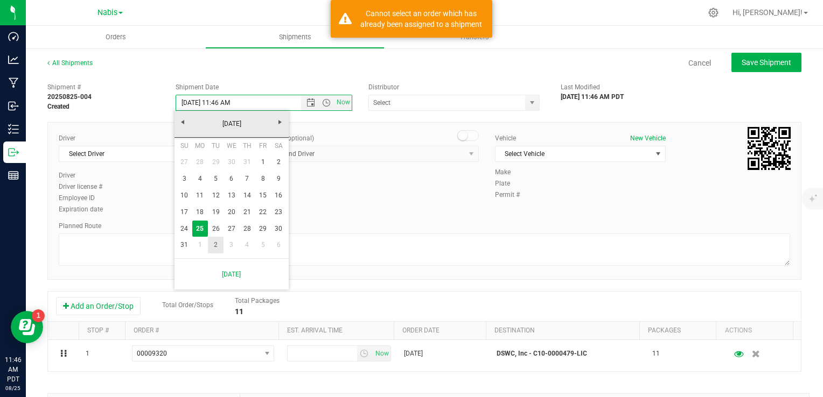
click at [216, 246] on link "2" at bounding box center [216, 245] width 16 height 17
type input "9/2/2025 11:46 AM"
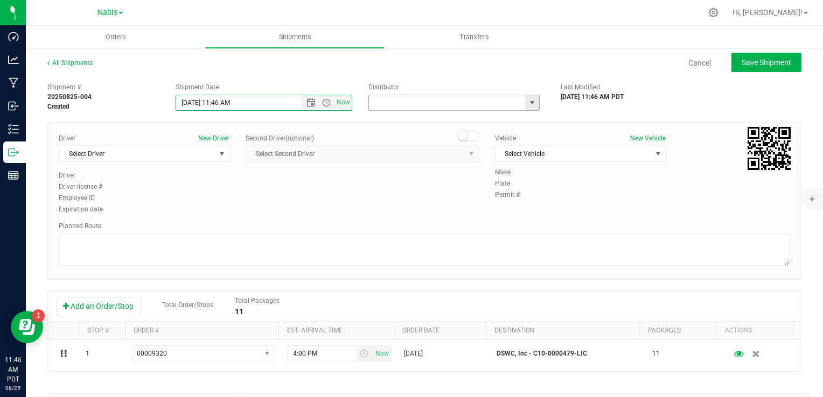
click at [383, 104] on input "text" at bounding box center [445, 102] width 152 height 15
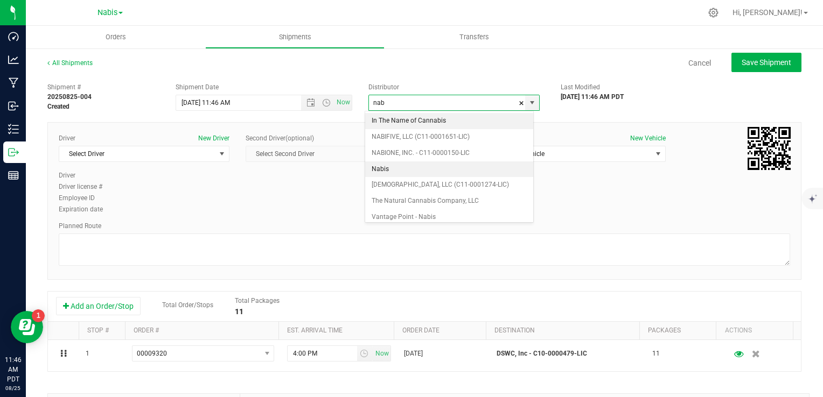
click at [390, 171] on li "Nabis" at bounding box center [449, 170] width 168 height 16
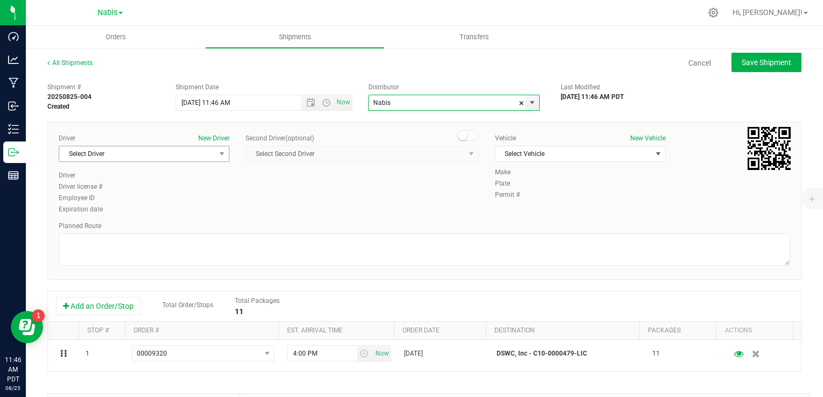
scroll to position [1526, 0]
type input "Nabis"
click at [162, 158] on span "Select Driver" at bounding box center [137, 153] width 156 height 15
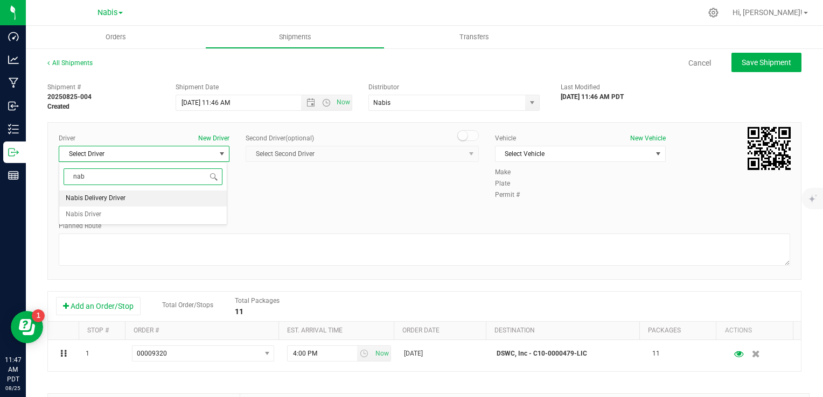
click at [131, 197] on li "Nabis Delivery Driver" at bounding box center [142, 199] width 167 height 16
type input "nab"
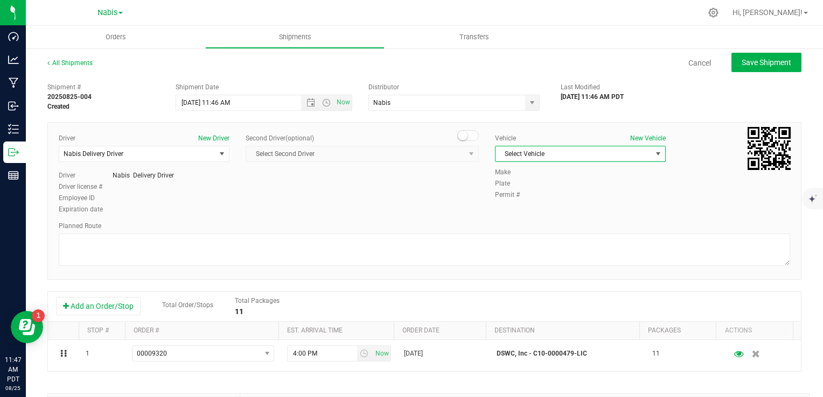
click at [509, 150] on span "Select Vehicle" at bounding box center [573, 153] width 156 height 15
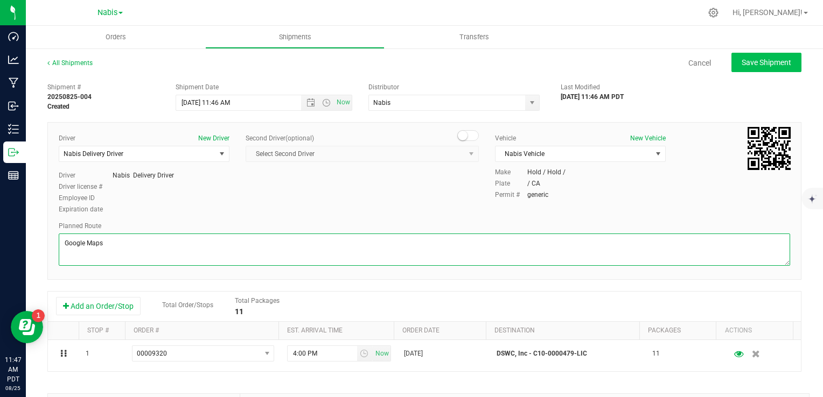
type textarea "Google Maps"
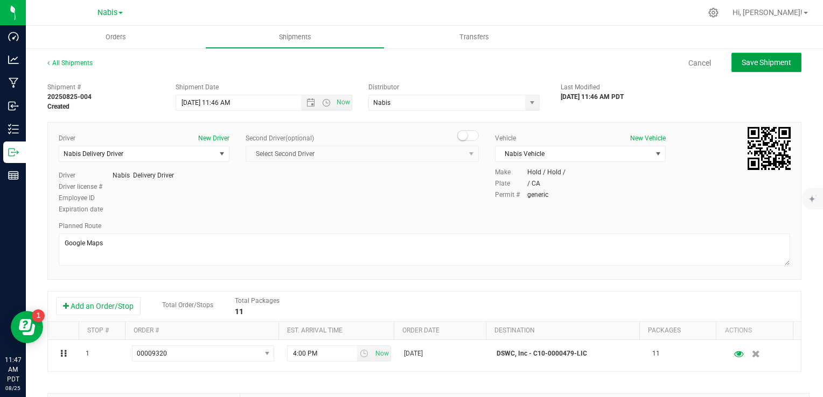
click at [742, 64] on span "Save Shipment" at bounding box center [767, 62] width 50 height 9
type input "9/2/2025 6:46 PM"
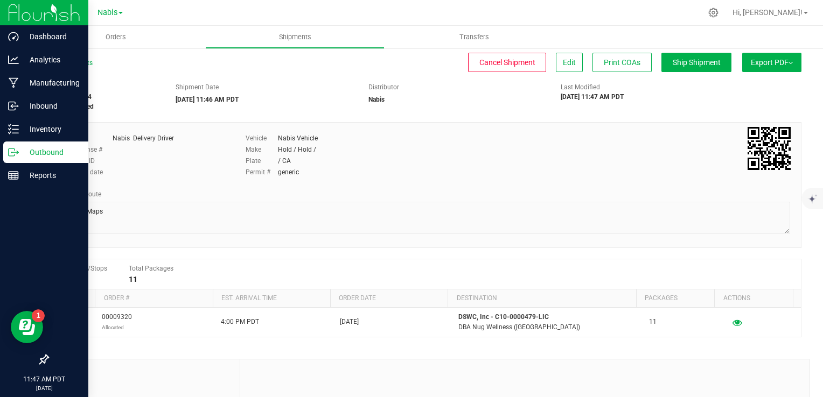
click at [34, 149] on p "Outbound" at bounding box center [51, 152] width 65 height 13
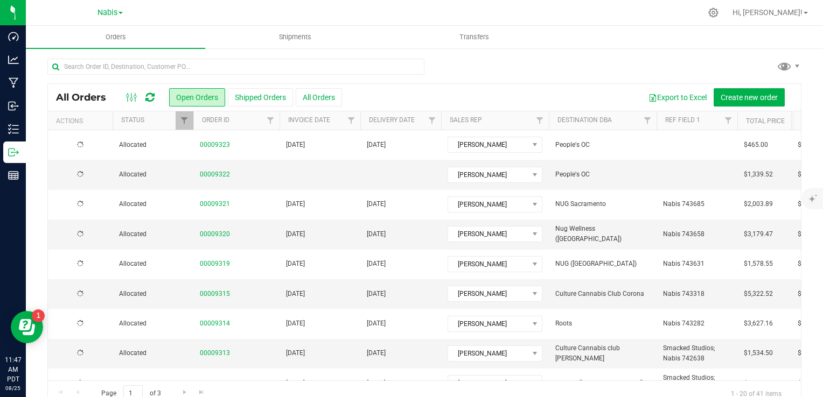
click at [348, 201] on td "[DATE]" at bounding box center [320, 205] width 81 height 30
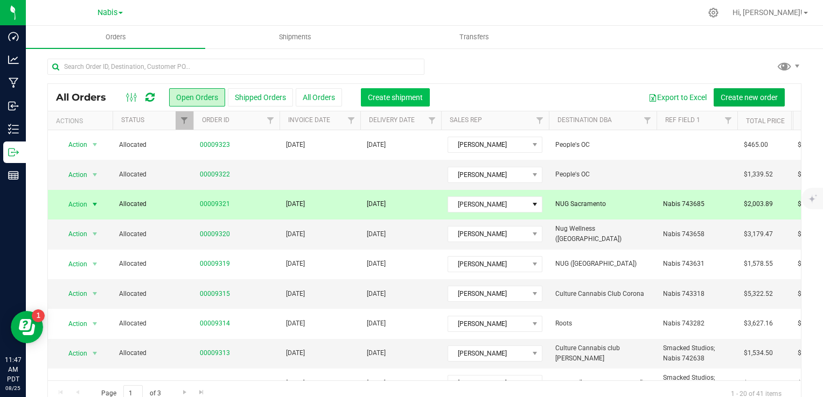
click at [408, 95] on span "Create shipment" at bounding box center [395, 97] width 55 height 9
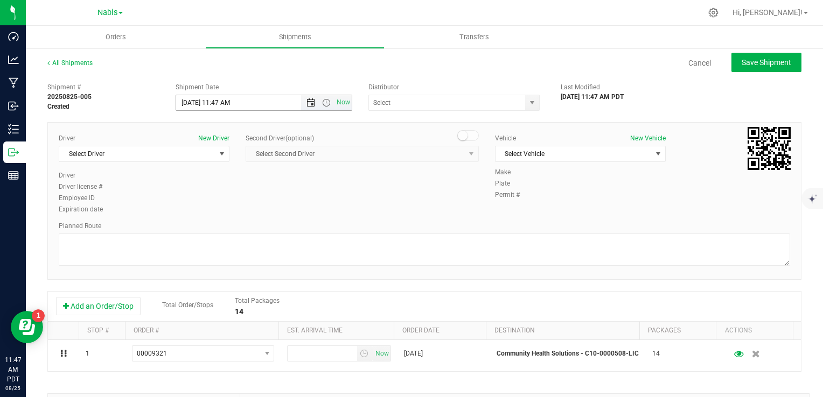
click at [306, 100] on span "Open the date view" at bounding box center [310, 103] width 9 height 9
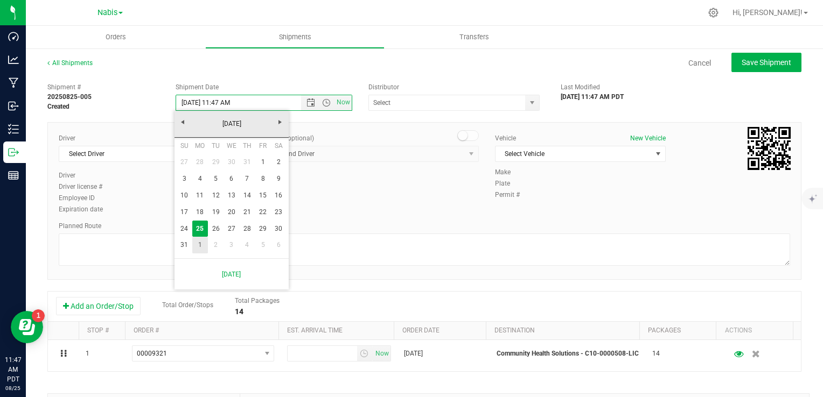
click at [204, 243] on link "1" at bounding box center [200, 245] width 16 height 17
type input "9/1/2025 11:47 AM"
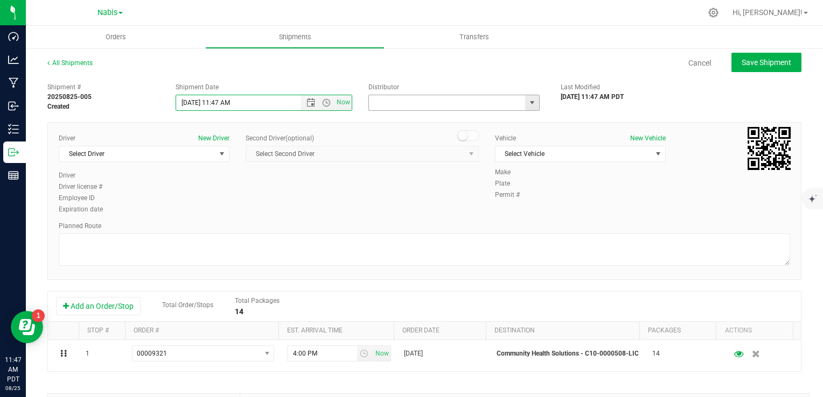
click at [396, 100] on input "text" at bounding box center [445, 102] width 152 height 15
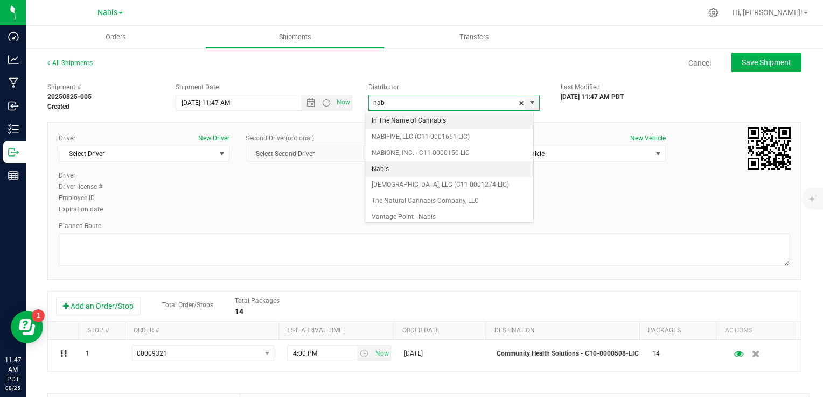
click at [375, 167] on li "Nabis" at bounding box center [449, 170] width 168 height 16
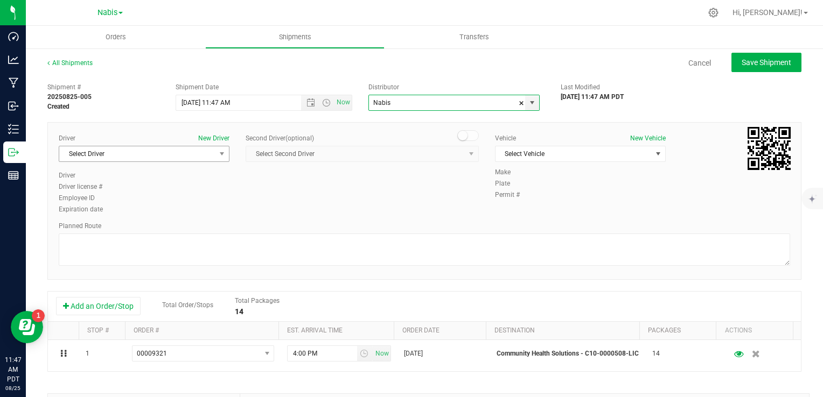
type input "Nabis"
click at [180, 154] on span "Select Driver" at bounding box center [137, 153] width 156 height 15
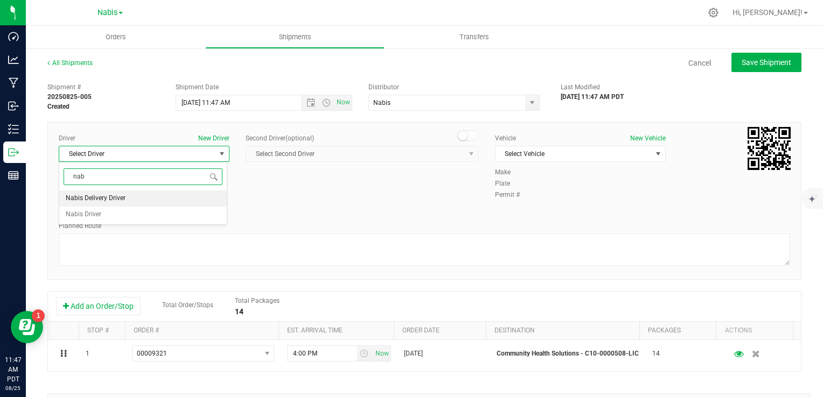
click at [131, 195] on li "Nabis Delivery Driver" at bounding box center [142, 199] width 167 height 16
type input "nab"
click at [527, 155] on span "Select Vehicle" at bounding box center [573, 153] width 156 height 15
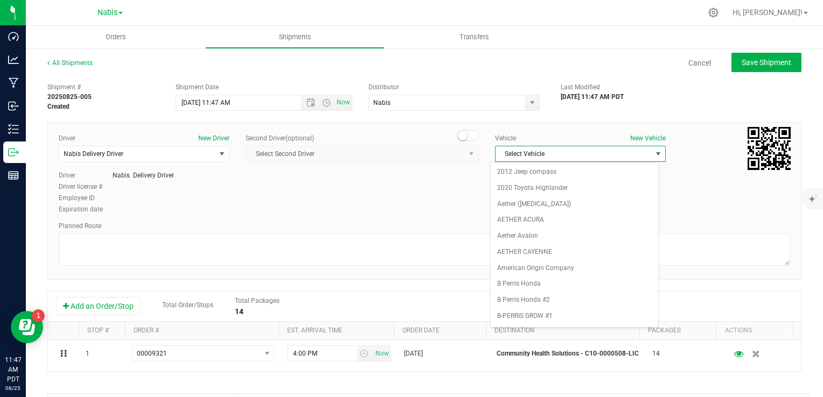
scroll to position [1370, 0]
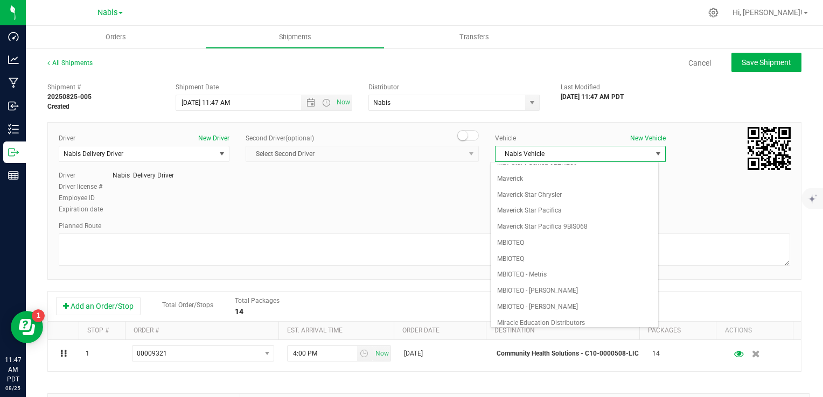
click at [388, 232] on div "Planned Route" at bounding box center [424, 244] width 731 height 47
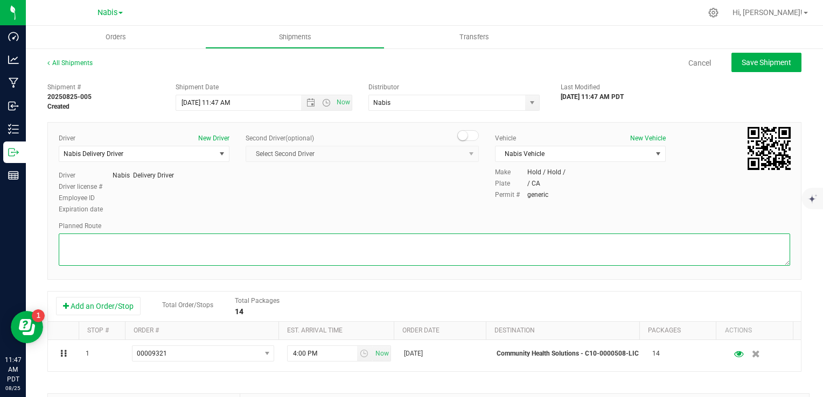
click at [390, 246] on textarea at bounding box center [424, 250] width 731 height 32
type textarea "Google Maps"
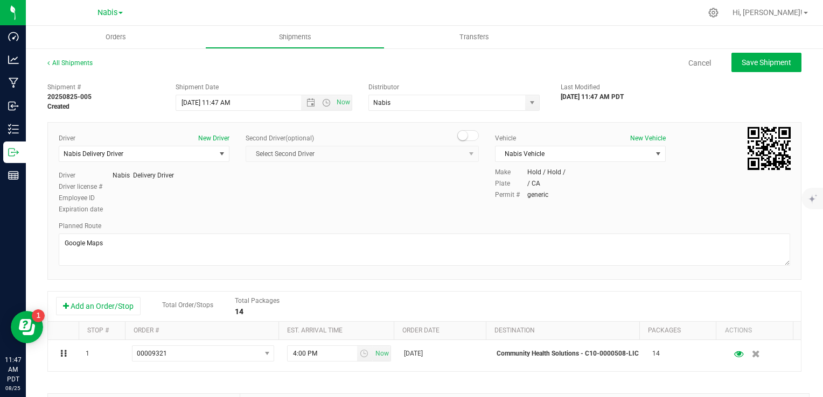
click at [761, 51] on div "All Shipments Cancel Save Shipment Shipment # 20250825-005 Created Shipment Dat…" at bounding box center [424, 298] width 797 height 502
click at [760, 53] on button "Save Shipment" at bounding box center [766, 62] width 70 height 19
type input "9/1/2025 6:47 PM"
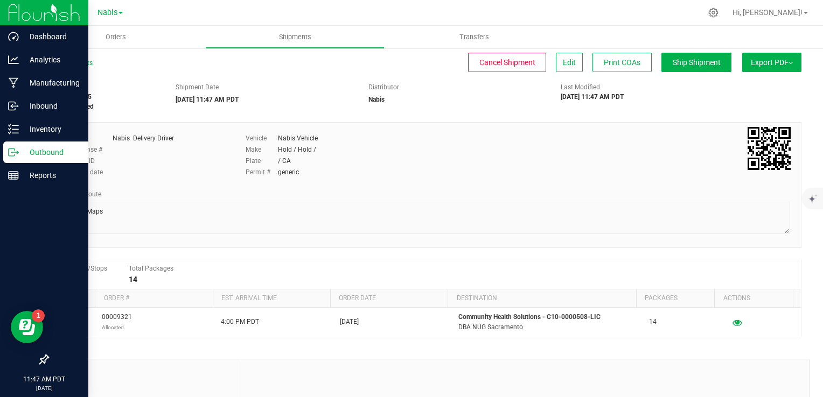
click at [30, 148] on p "Outbound" at bounding box center [51, 152] width 65 height 13
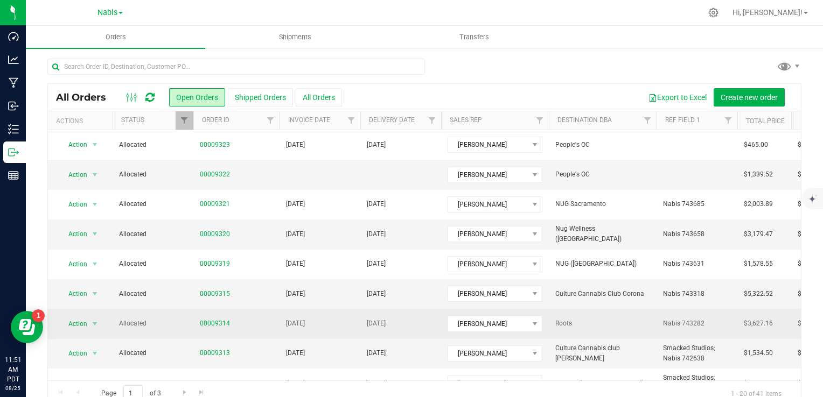
click at [403, 317] on td "[DATE]" at bounding box center [400, 324] width 81 height 30
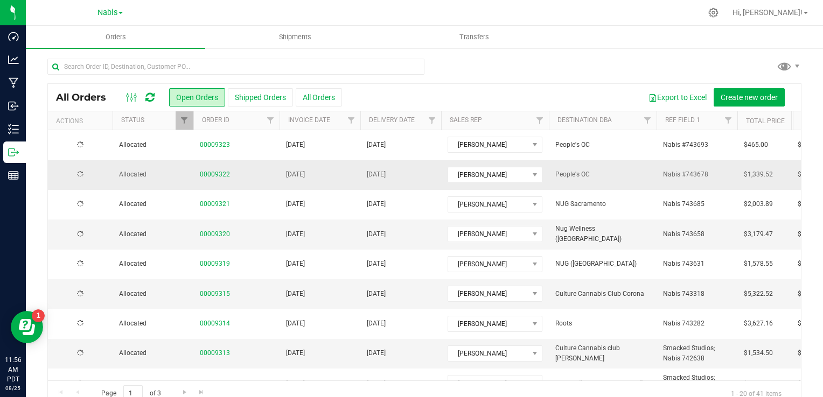
click at [407, 177] on td "[DATE]" at bounding box center [400, 175] width 81 height 30
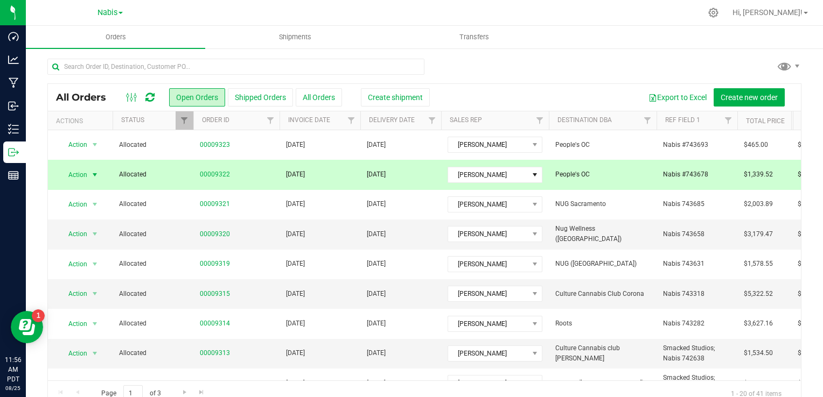
click at [306, 185] on td "[DATE]" at bounding box center [320, 175] width 81 height 30
